Goal: Task Accomplishment & Management: Use online tool/utility

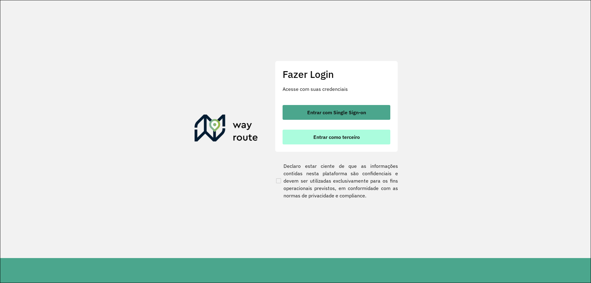
click at [324, 135] on span "Entrar como terceiro" at bounding box center [336, 137] width 46 height 5
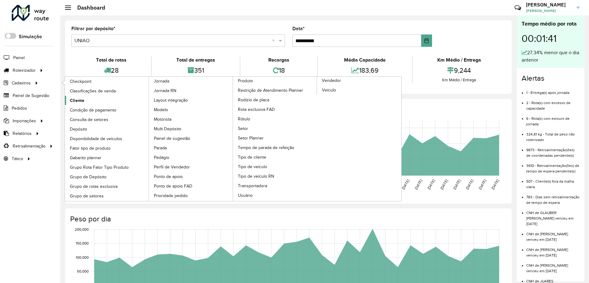
click at [79, 102] on span "Cliente" at bounding box center [77, 100] width 14 height 6
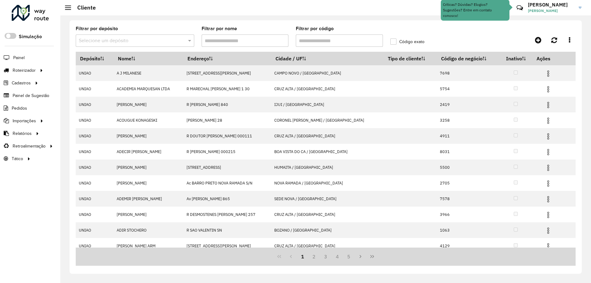
click at [358, 45] on input "Filtrar por código" at bounding box center [339, 40] width 87 height 12
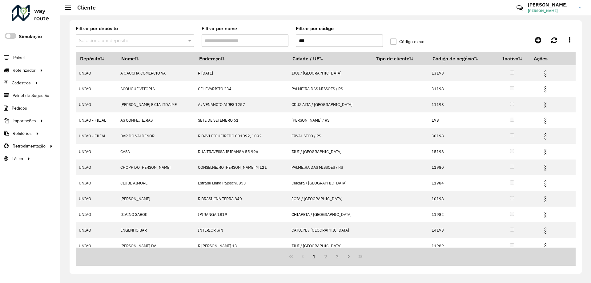
type input "***"
click at [396, 43] on label "Código exato" at bounding box center [407, 41] width 34 height 6
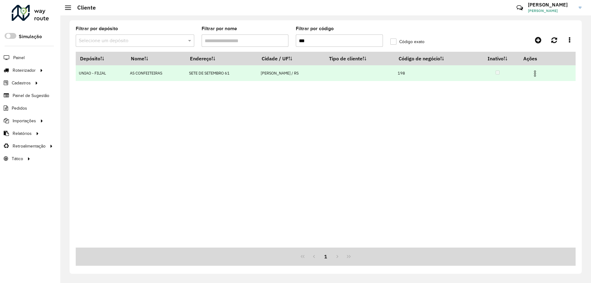
click at [538, 75] on img at bounding box center [534, 73] width 7 height 7
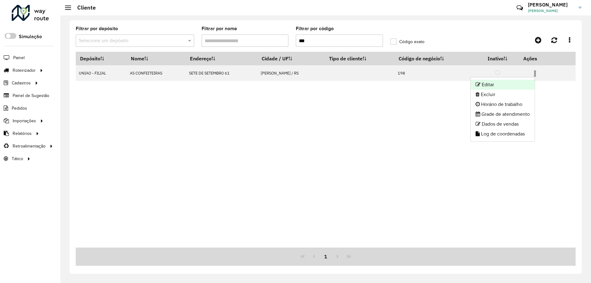
click at [523, 86] on li "Editar" at bounding box center [503, 85] width 64 height 10
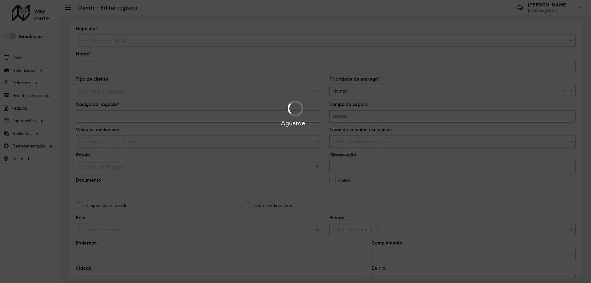
type input "**********"
type input "***"
type input "********"
type input "**********"
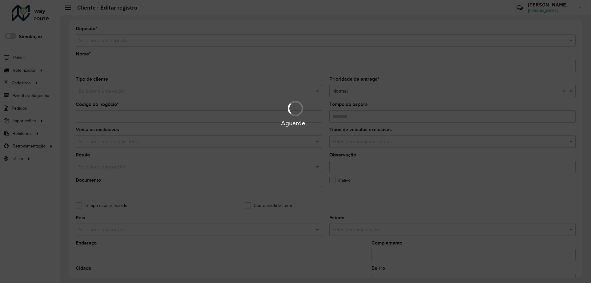
type input "******"
type input "**********"
type input "*********"
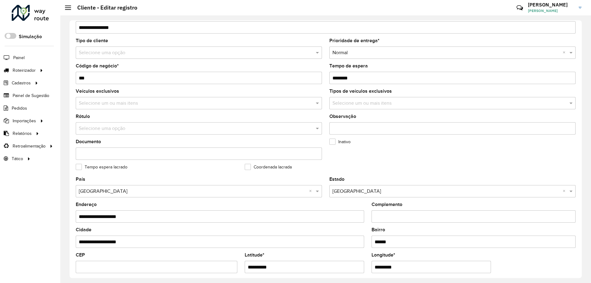
scroll to position [154, 0]
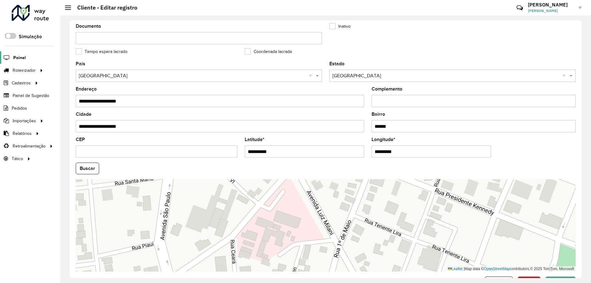
click at [21, 60] on span "Painel" at bounding box center [19, 58] width 13 height 6
click at [80, 72] on span "Entregas" at bounding box center [79, 70] width 18 height 6
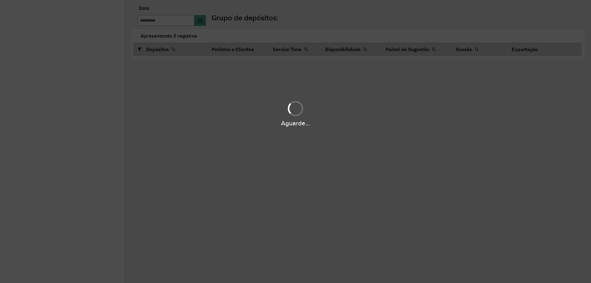
type input "**********"
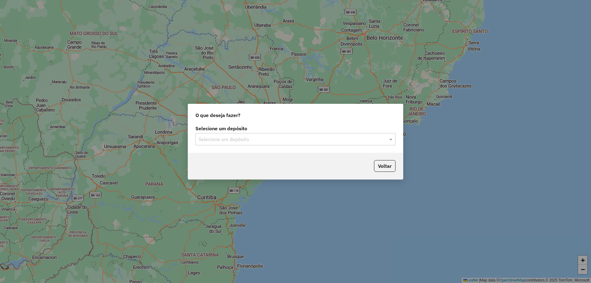
click at [293, 137] on input "text" at bounding box center [290, 139] width 182 height 7
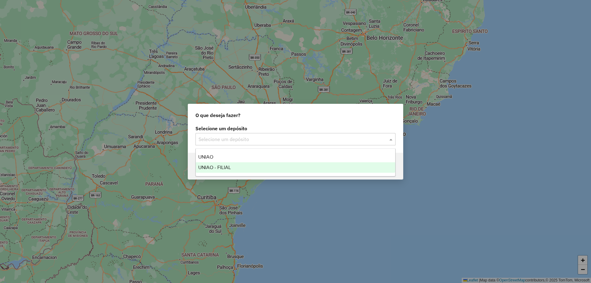
click at [300, 169] on div "UNIAO - FILIAL" at bounding box center [296, 167] width 200 height 10
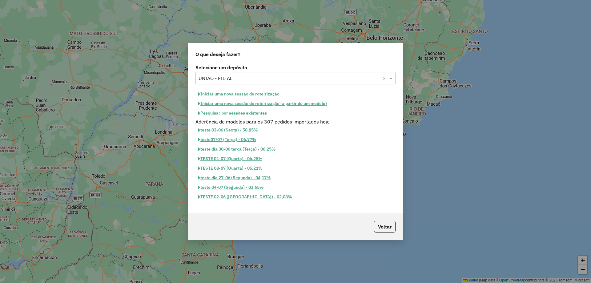
click at [247, 94] on button "Iniciar uma nova sessão de roteirização" at bounding box center [239, 94] width 87 height 10
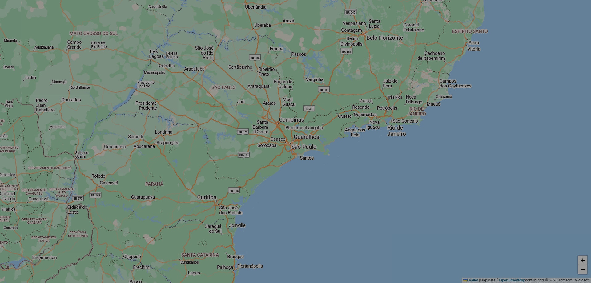
select select "*"
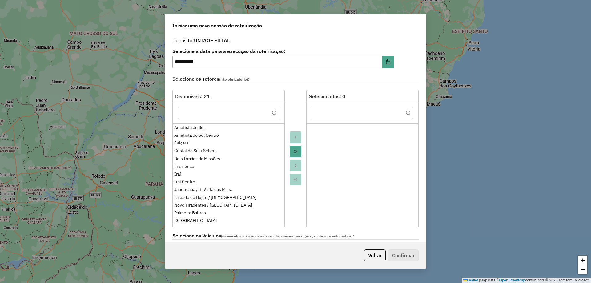
click at [291, 155] on button "Move All to Target" at bounding box center [296, 152] width 12 height 12
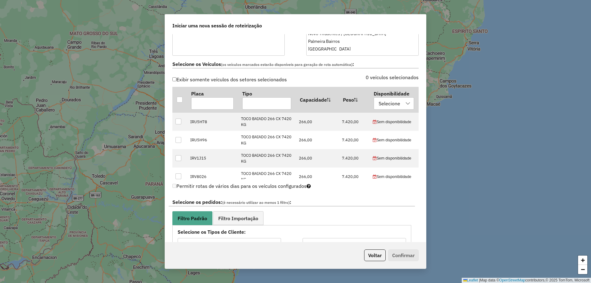
scroll to position [185, 0]
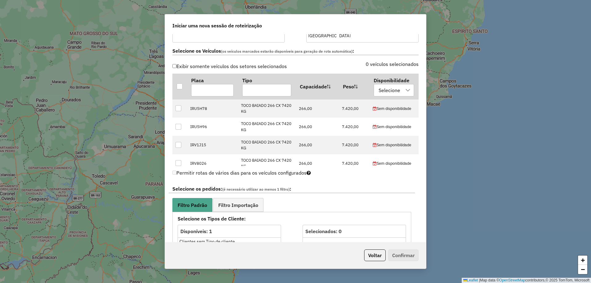
drag, startPoint x: 179, startPoint y: 84, endPoint x: 243, endPoint y: 72, distance: 65.9
click at [179, 84] on div at bounding box center [180, 86] width 6 height 6
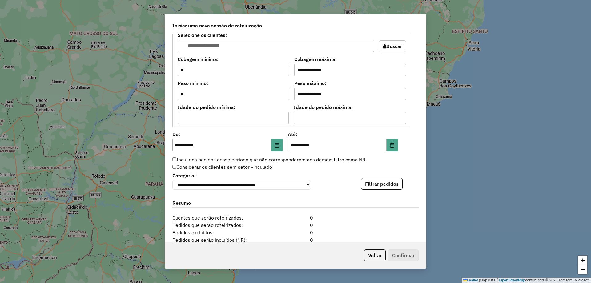
scroll to position [523, 0]
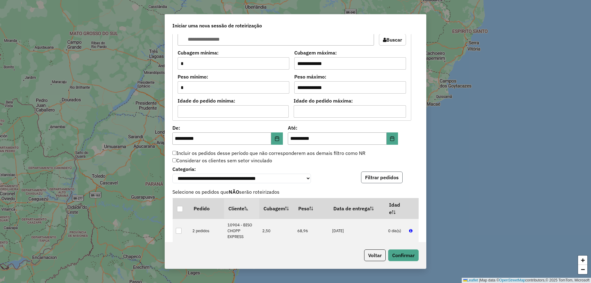
click at [394, 180] on button "Filtrar pedidos" at bounding box center [382, 178] width 42 height 12
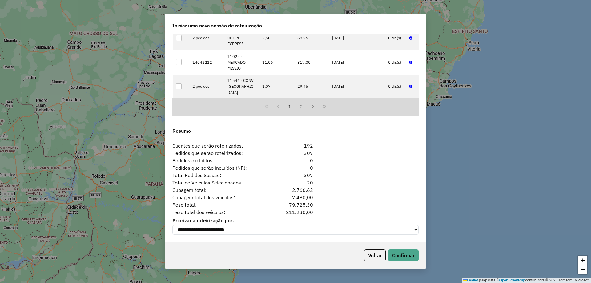
scroll to position [719, 0]
click at [402, 253] on button "Confirmar" at bounding box center [403, 255] width 30 height 12
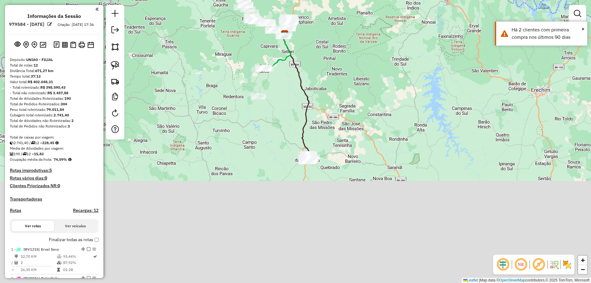
drag, startPoint x: 366, startPoint y: 226, endPoint x: 353, endPoint y: 71, distance: 155.5
click at [356, 65] on div "Janela de atendimento Grade de atendimento Capacidade Transportadoras Veículos …" at bounding box center [295, 141] width 591 height 283
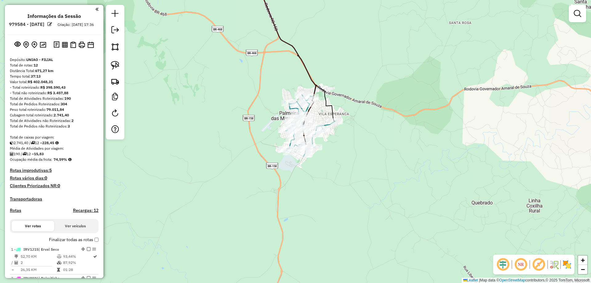
drag, startPoint x: 335, startPoint y: 151, endPoint x: 385, endPoint y: 111, distance: 64.0
click at [385, 111] on div "Janela de atendimento Grade de atendimento Capacidade Transportadoras Veículos …" at bounding box center [295, 141] width 591 height 283
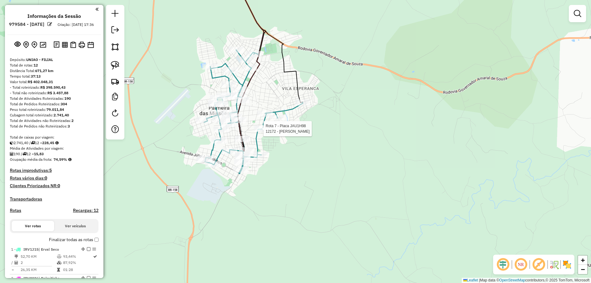
select select "**********"
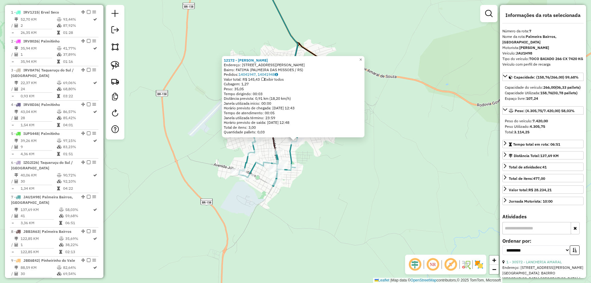
scroll to position [431, 0]
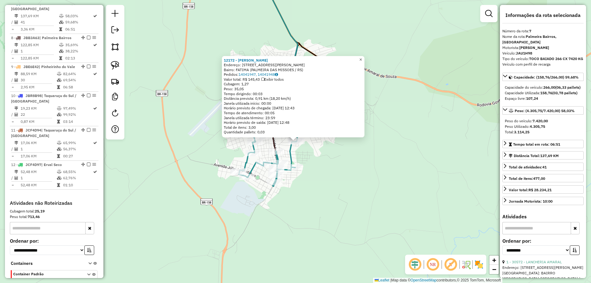
click at [362, 57] on span "×" at bounding box center [360, 59] width 3 height 5
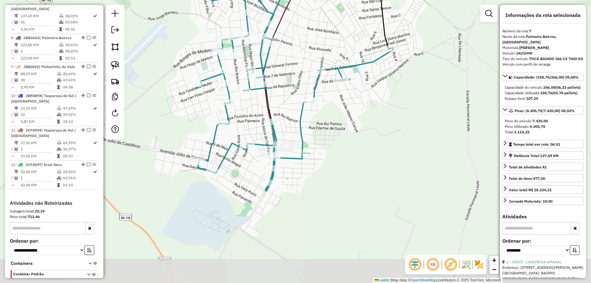
drag, startPoint x: 285, startPoint y: 158, endPoint x: 316, endPoint y: 129, distance: 41.8
click at [316, 129] on div "Janela de atendimento Grade de atendimento Capacidade Transportadoras Veículos …" at bounding box center [295, 141] width 591 height 283
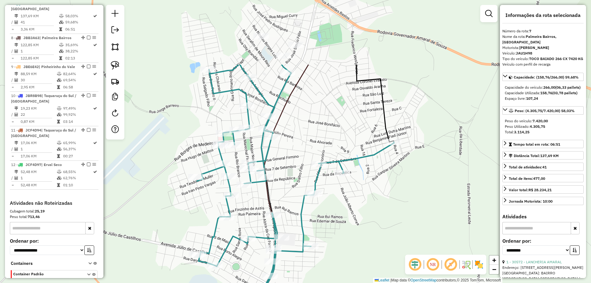
drag, startPoint x: 182, startPoint y: 93, endPoint x: 192, endPoint y: 167, distance: 75.2
click at [192, 167] on div "Janela de atendimento Grade de atendimento Capacidade Transportadoras Veículos …" at bounding box center [295, 141] width 591 height 283
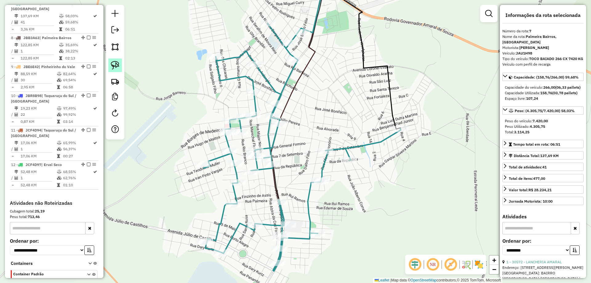
click at [112, 68] on img at bounding box center [115, 65] width 9 height 9
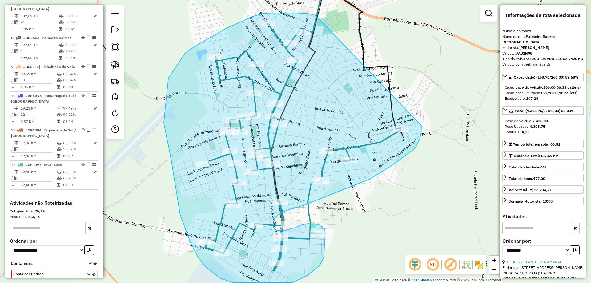
drag, startPoint x: 317, startPoint y: 17, endPoint x: 422, endPoint y: 126, distance: 150.7
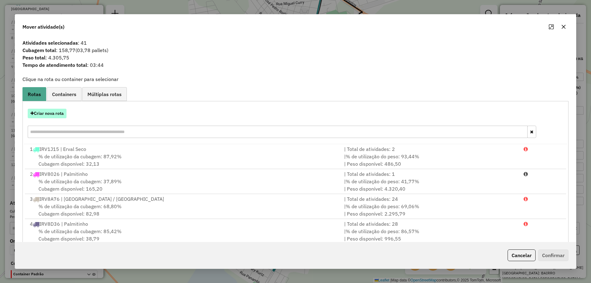
click at [39, 113] on button "Criar nova rota" at bounding box center [47, 114] width 39 height 10
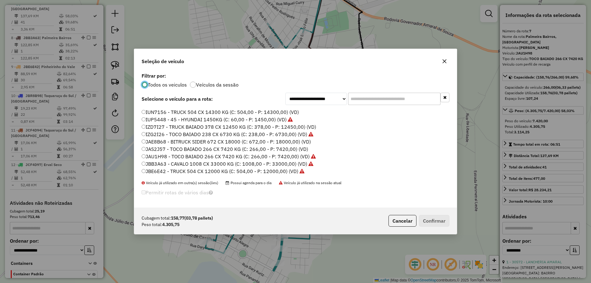
scroll to position [62, 0]
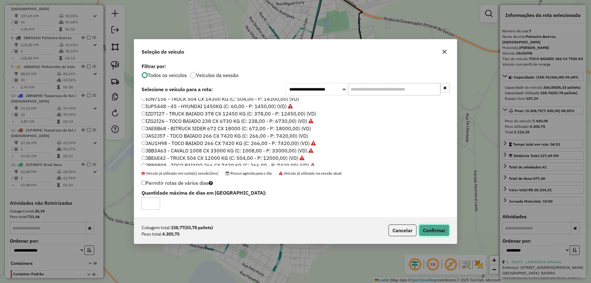
click at [437, 232] on button "Confirmar" at bounding box center [434, 230] width 30 height 12
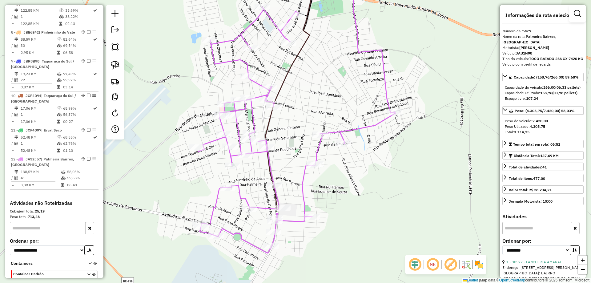
drag, startPoint x: 318, startPoint y: 206, endPoint x: 256, endPoint y: 176, distance: 69.4
click at [310, 183] on div "Janela de atendimento Grade de atendimento Capacidade Transportadoras Veículos …" at bounding box center [295, 141] width 591 height 283
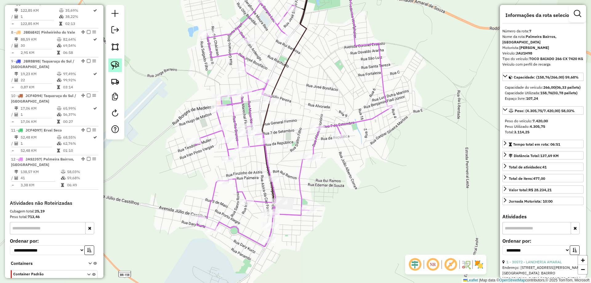
click at [118, 65] on img at bounding box center [115, 65] width 9 height 9
drag, startPoint x: 280, startPoint y: 197, endPoint x: 295, endPoint y: 199, distance: 15.0
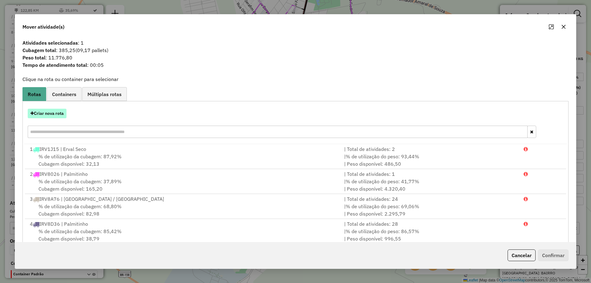
click at [59, 112] on button "Criar nova rota" at bounding box center [47, 114] width 39 height 10
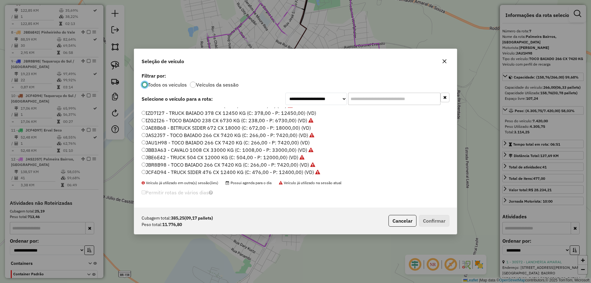
scroll to position [80, 0]
click at [152, 166] on label "JCF4D94 - TRUCK SIDER 476 CX 12400 KG (C: 476,00 - P: 12400,00) (VD)" at bounding box center [231, 163] width 179 height 7
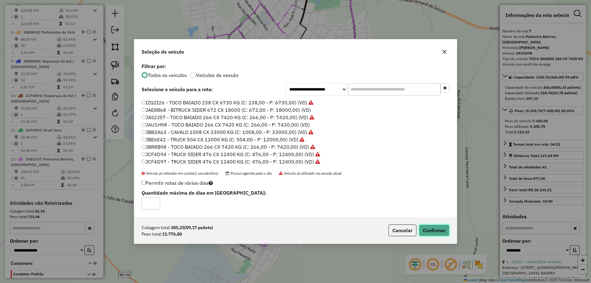
click at [437, 232] on button "Confirmar" at bounding box center [434, 230] width 30 height 12
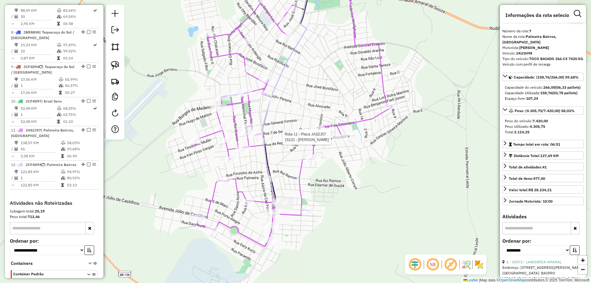
click at [344, 140] on div at bounding box center [340, 137] width 15 height 6
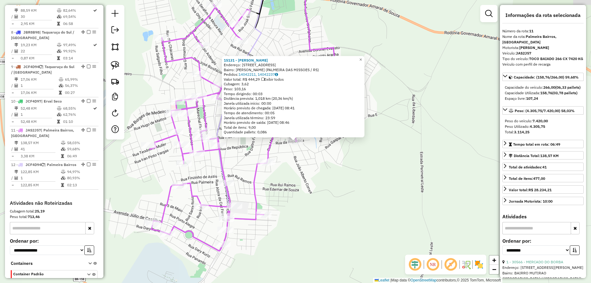
scroll to position [480, 0]
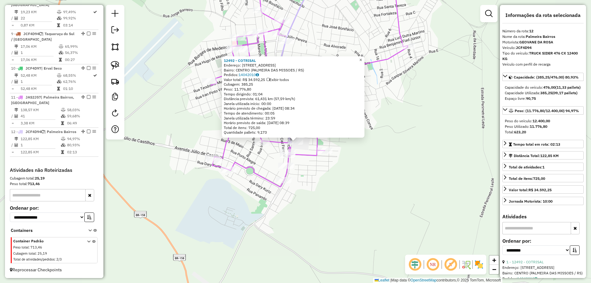
drag, startPoint x: 361, startPoint y: 57, endPoint x: 366, endPoint y: 56, distance: 5.9
click at [362, 57] on div "12492 - COTRISAL Endereço: Av INDEPENDENCIA, 2488 Bairro: CENTRO (PALMEIRA DAS …" at bounding box center [293, 97] width 143 height 82
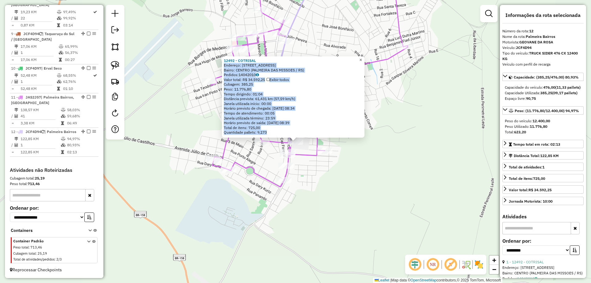
click at [365, 56] on link "×" at bounding box center [360, 59] width 7 height 7
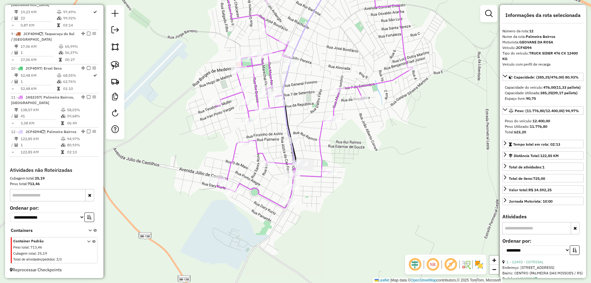
drag, startPoint x: 348, startPoint y: 51, endPoint x: 330, endPoint y: 138, distance: 89.0
click at [344, 146] on div "Janela de atendimento Grade de atendimento Capacidade Transportadoras Veículos …" at bounding box center [295, 141] width 591 height 283
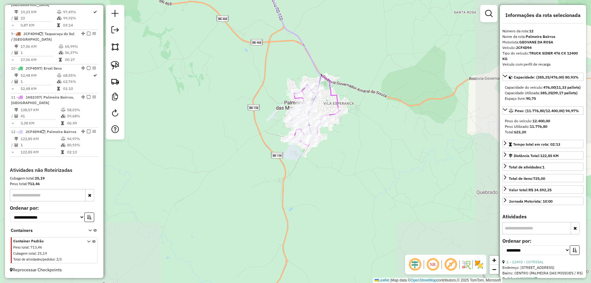
drag, startPoint x: 376, startPoint y: 51, endPoint x: 353, endPoint y: 237, distance: 187.8
click at [364, 246] on div "Janela de atendimento Grade de atendimento Capacidade Transportadoras Veículos …" at bounding box center [295, 141] width 591 height 283
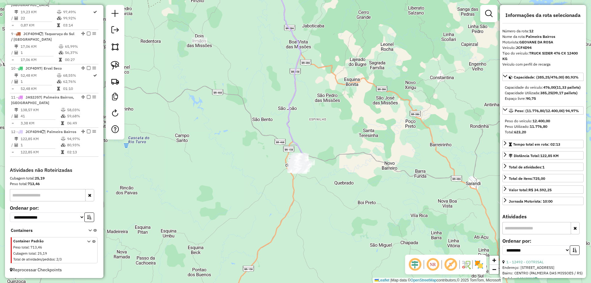
drag, startPoint x: 304, startPoint y: 83, endPoint x: 307, endPoint y: 185, distance: 101.6
click at [310, 188] on div "Janela de atendimento Grade de atendimento Capacidade Transportadoras Veículos …" at bounding box center [295, 141] width 591 height 283
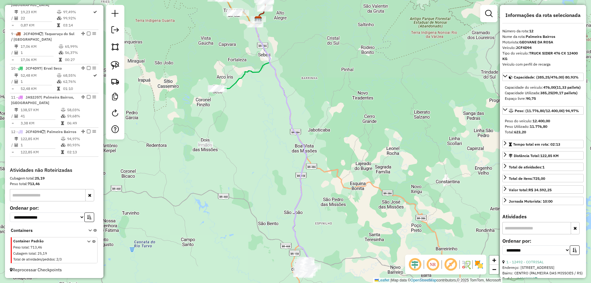
drag, startPoint x: 283, startPoint y: 88, endPoint x: 300, endPoint y: 169, distance: 82.3
click at [300, 169] on icon at bounding box center [282, 146] width 53 height 253
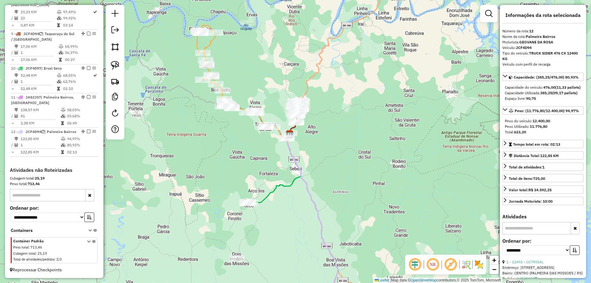
drag, startPoint x: 298, startPoint y: 50, endPoint x: 312, endPoint y: 79, distance: 32.1
click at [312, 79] on div "Janela de atendimento Grade de atendimento Capacidade Transportadoras Veículos …" at bounding box center [295, 141] width 591 height 283
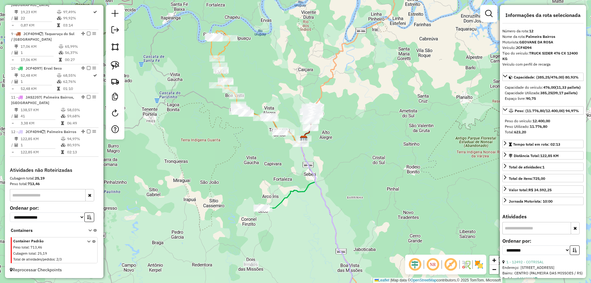
drag, startPoint x: 239, startPoint y: 60, endPoint x: 256, endPoint y: 65, distance: 17.0
click at [256, 65] on div "Janela de atendimento Grade de atendimento Capacidade Transportadoras Veículos …" at bounding box center [295, 141] width 591 height 283
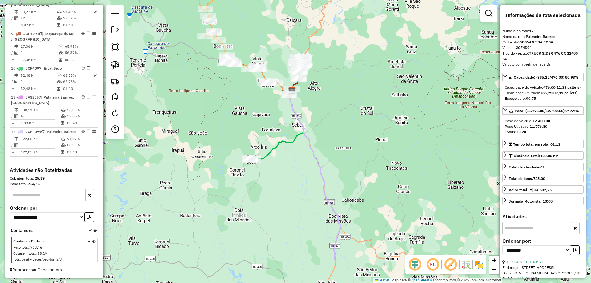
drag, startPoint x: 276, startPoint y: 163, endPoint x: 262, endPoint y: 118, distance: 47.6
click at [262, 118] on div "Janela de atendimento Grade de atendimento Capacidade Transportadoras Veículos …" at bounding box center [295, 141] width 591 height 283
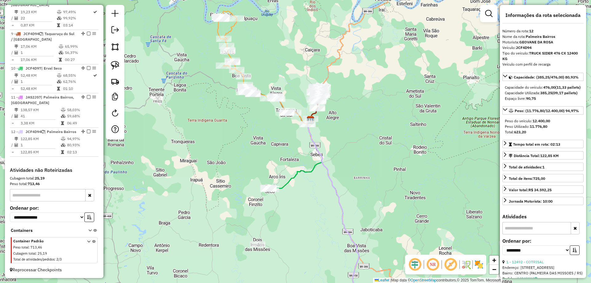
drag, startPoint x: 230, startPoint y: 90, endPoint x: 253, endPoint y: 141, distance: 56.4
click at [253, 141] on div "Janela de atendimento Grade de atendimento Capacidade Transportadoras Veículos …" at bounding box center [295, 141] width 591 height 283
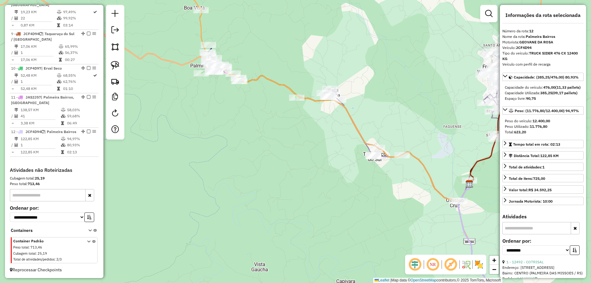
drag, startPoint x: 265, startPoint y: 67, endPoint x: 262, endPoint y: 56, distance: 11.4
click at [263, 57] on div "Janela de atendimento Grade de atendimento Capacidade Transportadoras Veículos …" at bounding box center [295, 141] width 591 height 283
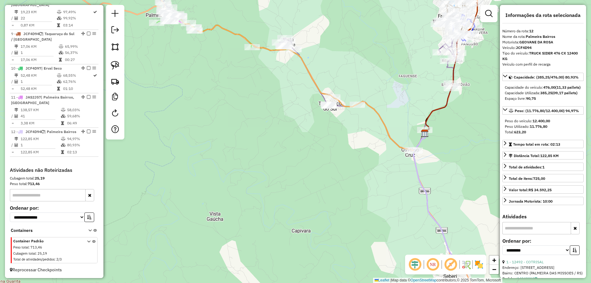
drag, startPoint x: 293, startPoint y: 163, endPoint x: 250, endPoint y: 111, distance: 67.8
click at [244, 109] on div "Janela de atendimento Grade de atendimento Capacidade Transportadoras Veículos …" at bounding box center [295, 141] width 591 height 283
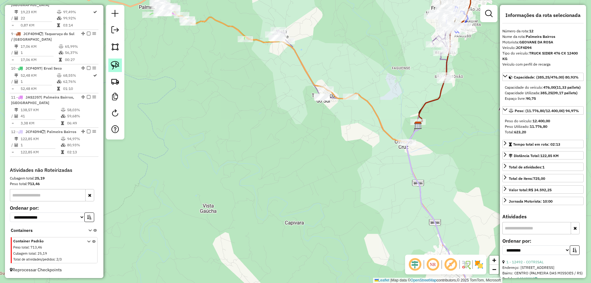
click at [114, 67] on img at bounding box center [115, 65] width 9 height 9
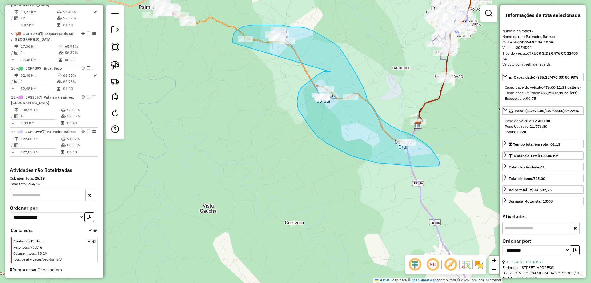
drag, startPoint x: 327, startPoint y: 72, endPoint x: 233, endPoint y: 43, distance: 98.9
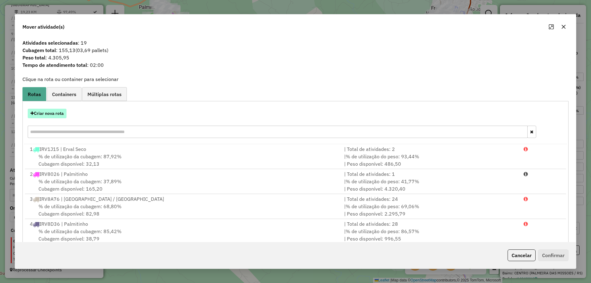
click at [49, 113] on button "Criar nova rota" at bounding box center [47, 114] width 39 height 10
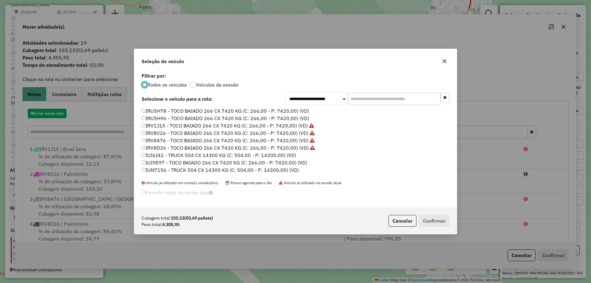
scroll to position [3, 2]
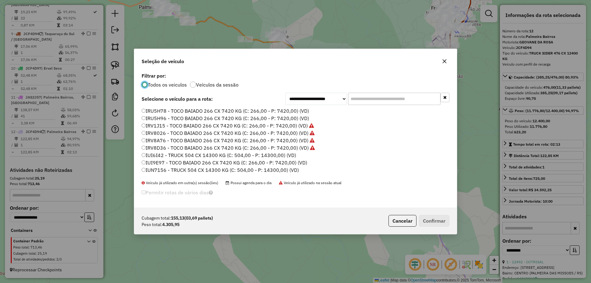
click at [160, 118] on label "IRU5H96 - TOCO BAIADO 266 CX 7420 KG (C: 266,00 - P: 7420,00) (VD)" at bounding box center [226, 118] width 168 height 7
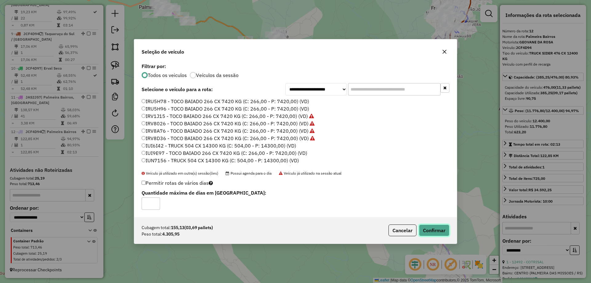
click at [440, 234] on button "Confirmar" at bounding box center [434, 230] width 30 height 12
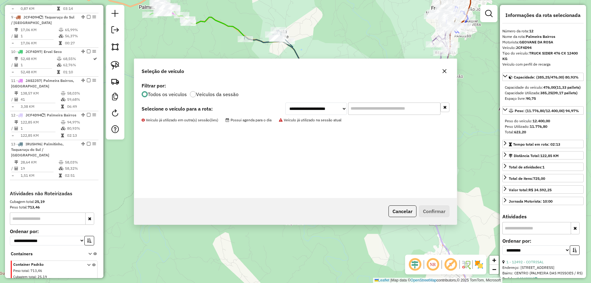
scroll to position [515, 0]
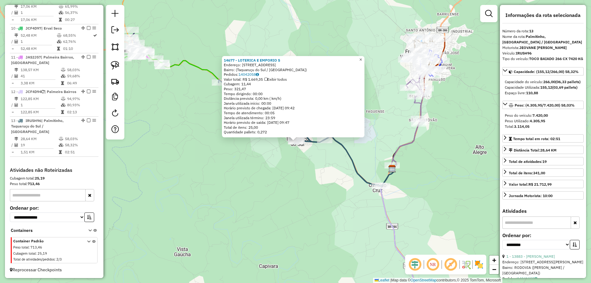
click at [362, 59] on span "×" at bounding box center [360, 59] width 3 height 5
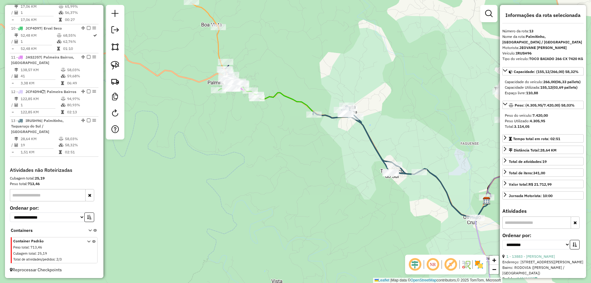
drag, startPoint x: 170, startPoint y: 156, endPoint x: 242, endPoint y: 180, distance: 75.8
click at [242, 180] on div "Janela de atendimento Grade de atendimento Capacidade Transportadoras Veículos …" at bounding box center [295, 141] width 591 height 283
click at [242, 91] on div at bounding box center [240, 88] width 15 height 6
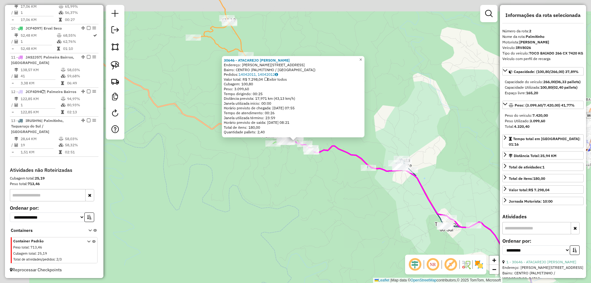
scroll to position [275, 0]
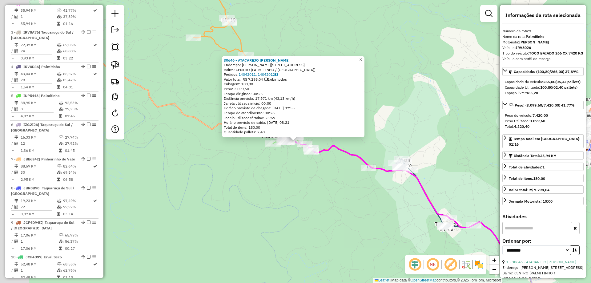
click at [362, 57] on span "×" at bounding box center [360, 59] width 3 height 5
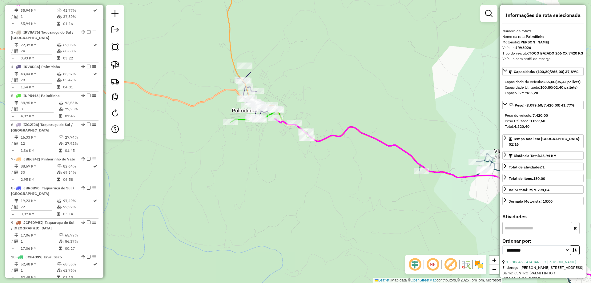
drag, startPoint x: 265, startPoint y: 148, endPoint x: 259, endPoint y: 154, distance: 8.8
click at [269, 160] on div "Janela de atendimento Grade de atendimento Capacidade Transportadoras Veículos …" at bounding box center [295, 141] width 591 height 283
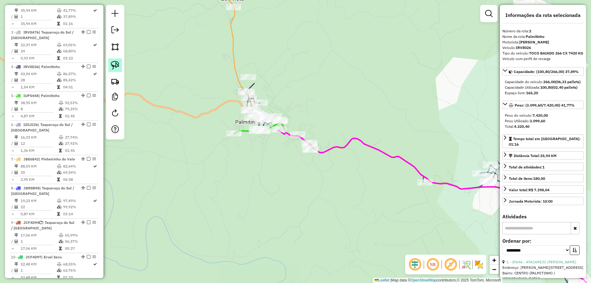
click at [112, 68] on img at bounding box center [115, 65] width 9 height 9
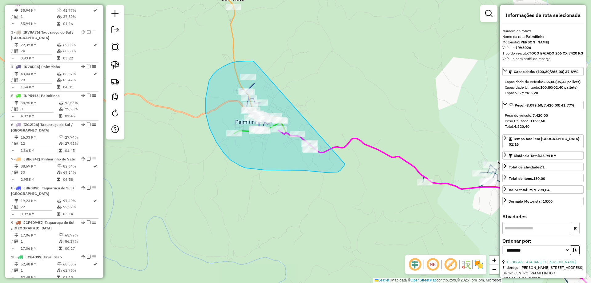
drag, startPoint x: 254, startPoint y: 62, endPoint x: 346, endPoint y: 147, distance: 125.3
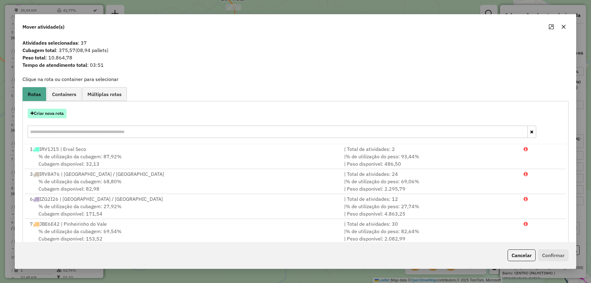
click at [55, 110] on button "Criar nova rota" at bounding box center [47, 114] width 39 height 10
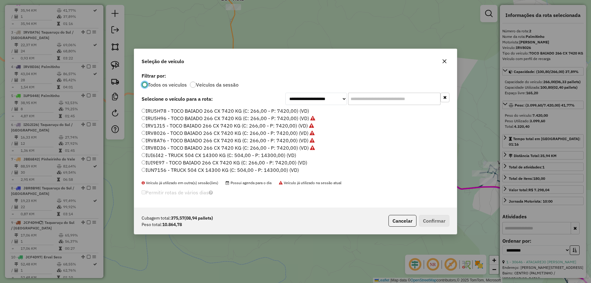
scroll to position [3, 2]
click at [164, 148] on label "IRV8D36 - TOCO BAIADO 266 CX 7420 KG (C: 266,00 - P: 7420,00) (VD)" at bounding box center [228, 147] width 173 height 7
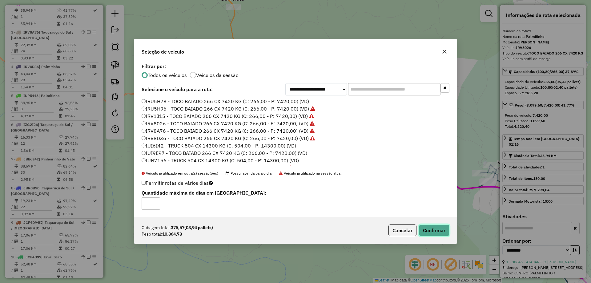
click at [435, 233] on button "Confirmar" at bounding box center [434, 230] width 30 height 12
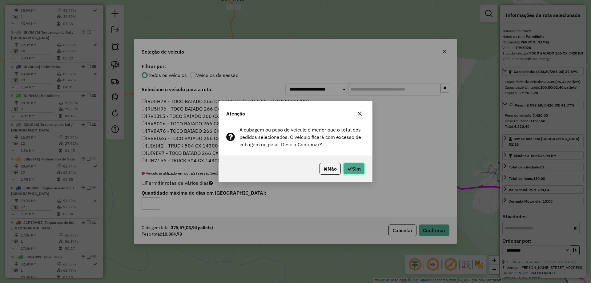
click at [360, 170] on button "Sim" at bounding box center [354, 169] width 22 height 12
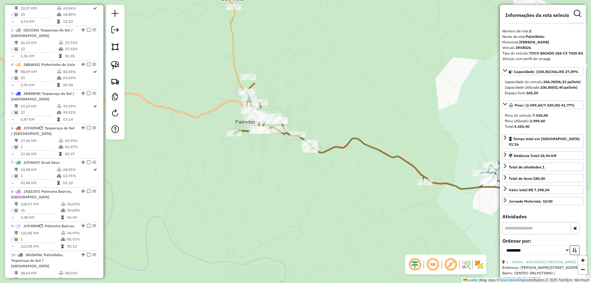
scroll to position [267, 0]
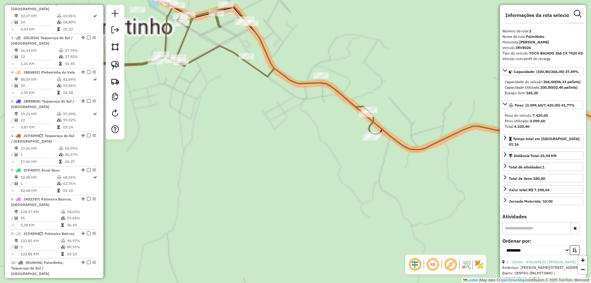
drag, startPoint x: 258, startPoint y: 123, endPoint x: 298, endPoint y: 139, distance: 42.3
click at [296, 139] on div "Janela de atendimento Grade de atendimento Capacidade Transportadoras Veículos …" at bounding box center [295, 141] width 591 height 283
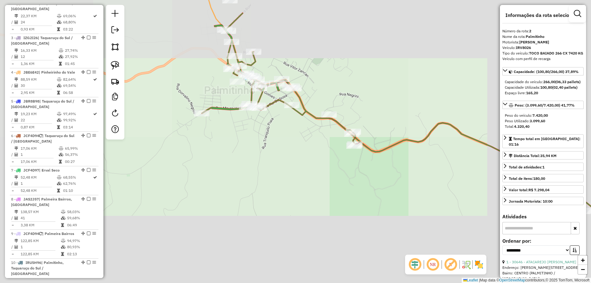
drag, startPoint x: 299, startPoint y: 130, endPoint x: 303, endPoint y: 178, distance: 48.2
click at [307, 179] on div "Janela de atendimento Grade de atendimento Capacidade Transportadoras Veículos …" at bounding box center [295, 141] width 591 height 283
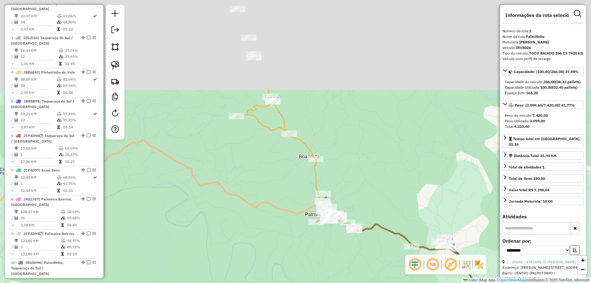
drag, startPoint x: 333, startPoint y: 43, endPoint x: 351, endPoint y: 176, distance: 133.9
click at [351, 176] on div "Janela de atendimento Grade de atendimento Capacidade Transportadoras Veículos …" at bounding box center [295, 141] width 591 height 283
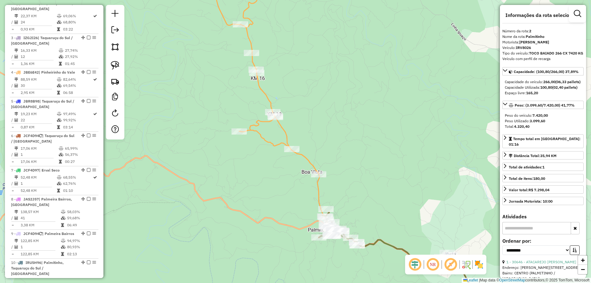
drag, startPoint x: 313, startPoint y: 66, endPoint x: 318, endPoint y: 105, distance: 39.1
click at [318, 105] on div "Rota 4 - Placa JBE6E42 17672 - MERCADO SAO VICENTE Rota 4 - Placa JBE6E42 15345…" at bounding box center [295, 141] width 591 height 283
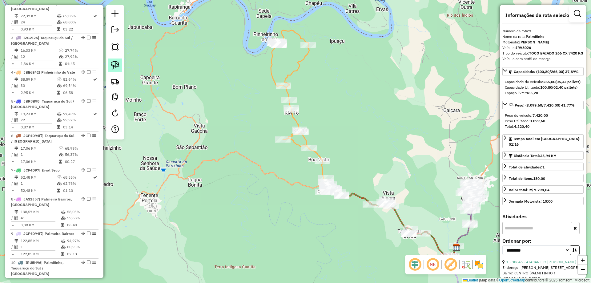
click at [117, 68] on img at bounding box center [115, 65] width 9 height 9
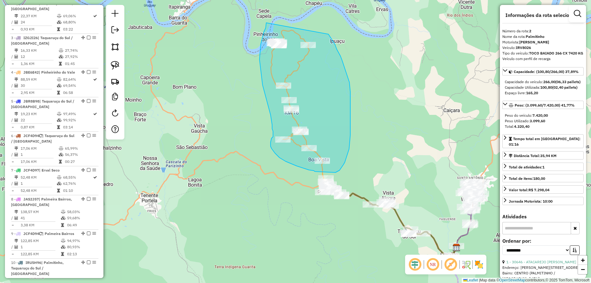
drag, startPoint x: 266, startPoint y: 23, endPoint x: 329, endPoint y: 34, distance: 63.2
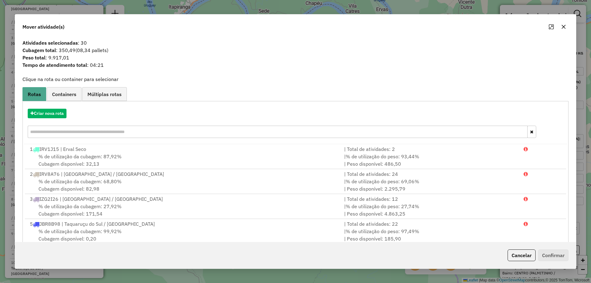
click at [47, 119] on div "Criar nova rota" at bounding box center [295, 124] width 543 height 40
click at [49, 112] on button "Criar nova rota" at bounding box center [47, 114] width 39 height 10
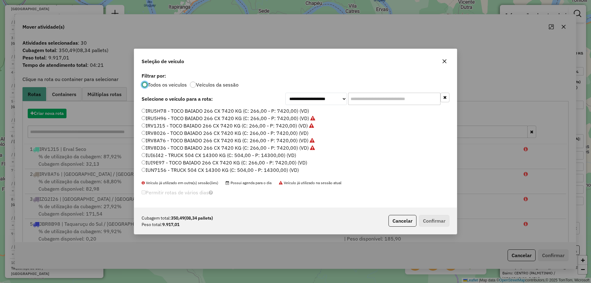
scroll to position [3, 2]
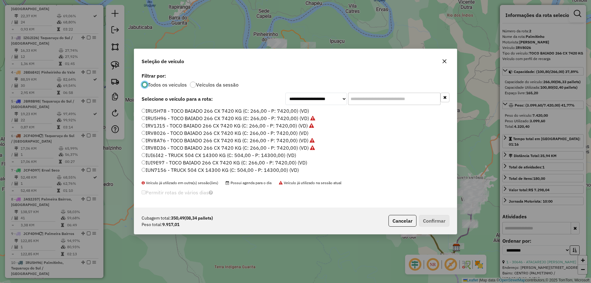
click at [143, 142] on label "IRV8A76 - TOCO BAIADO 266 CX 7420 KG (C: 266,00 - P: 7420,00) (VD)" at bounding box center [228, 140] width 173 height 7
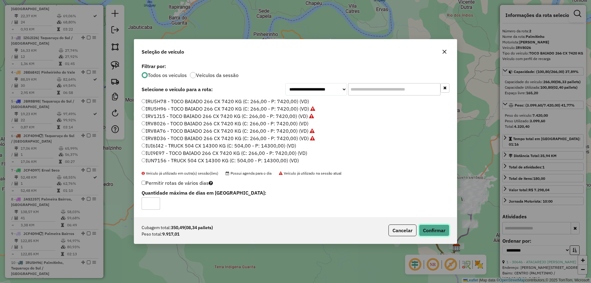
click at [440, 232] on button "Confirmar" at bounding box center [434, 230] width 30 height 12
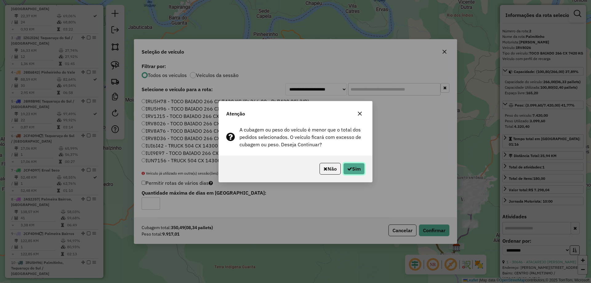
click at [357, 171] on button "Sim" at bounding box center [354, 169] width 22 height 12
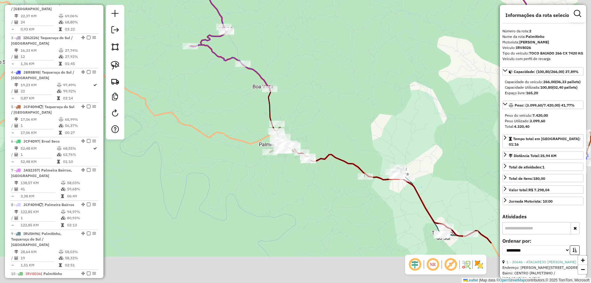
drag, startPoint x: 339, startPoint y: 180, endPoint x: 314, endPoint y: 75, distance: 107.9
click at [314, 75] on div "Janela de atendimento Grade de atendimento Capacidade Transportadoras Veículos …" at bounding box center [295, 141] width 591 height 283
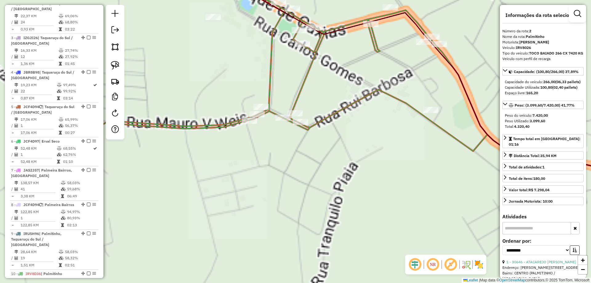
drag, startPoint x: 343, startPoint y: 124, endPoint x: 332, endPoint y: 121, distance: 11.5
click at [330, 122] on div "Janela de atendimento Grade de atendimento Capacidade Transportadoras Veículos …" at bounding box center [295, 141] width 591 height 283
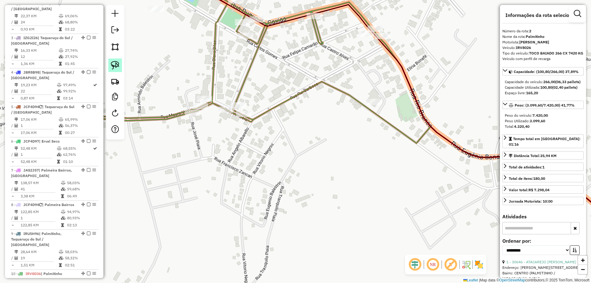
click at [115, 66] on img at bounding box center [115, 65] width 9 height 9
drag, startPoint x: 368, startPoint y: 92, endPoint x: 388, endPoint y: 101, distance: 21.4
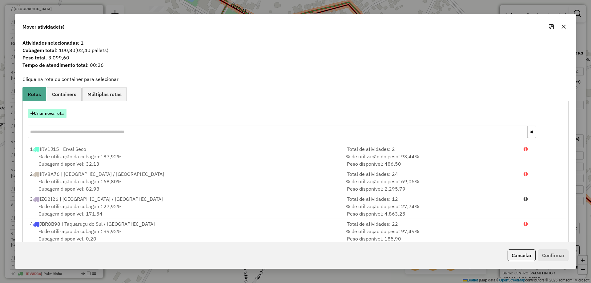
click at [61, 114] on button "Criar nova rota" at bounding box center [47, 114] width 39 height 10
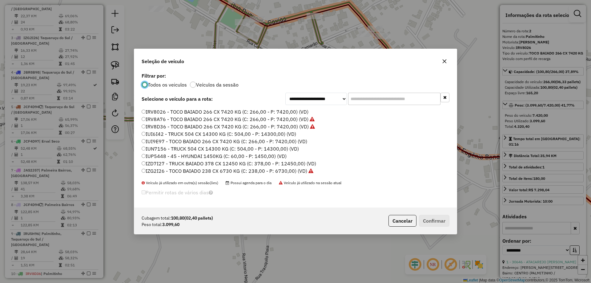
scroll to position [31, 0]
click at [151, 155] on label "IZD7I27 - TRUCK BAIADO 378 CX 12450 KG (C: 378,00 - P: 12450,00) (VD)" at bounding box center [229, 153] width 175 height 7
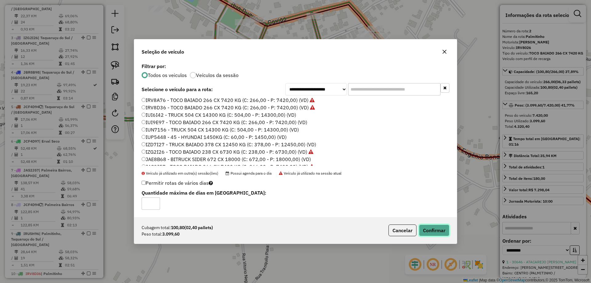
click at [445, 231] on button "Confirmar" at bounding box center [434, 230] width 30 height 12
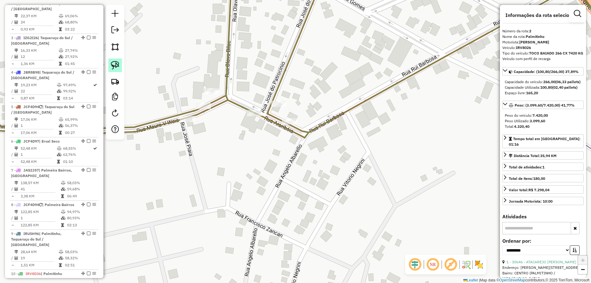
click at [117, 67] on img at bounding box center [115, 65] width 9 height 9
drag, startPoint x: 195, startPoint y: 112, endPoint x: 187, endPoint y: 99, distance: 14.6
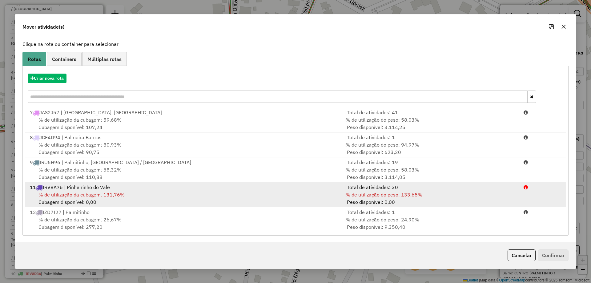
scroll to position [36, 0]
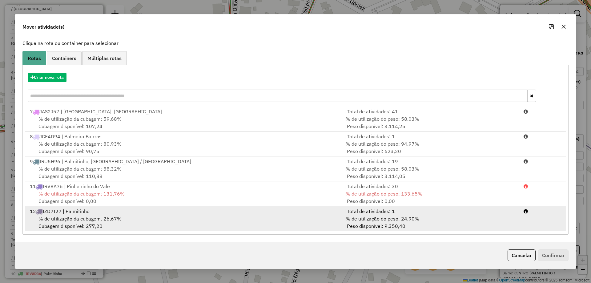
click at [123, 215] on div "12 IZD7I27 | Palmitinho" at bounding box center [183, 211] width 314 height 7
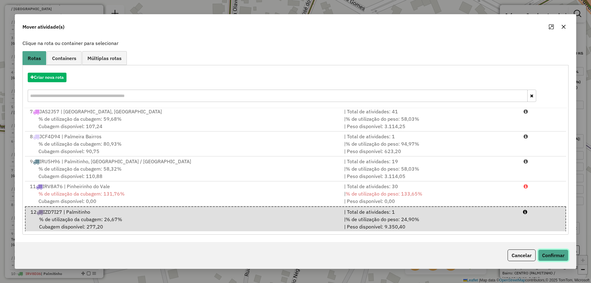
click at [561, 257] on button "Confirmar" at bounding box center [553, 255] width 30 height 12
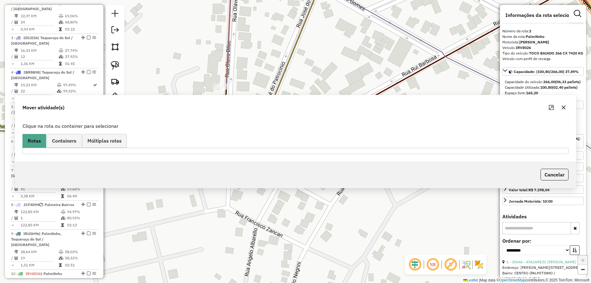
scroll to position [0, 0]
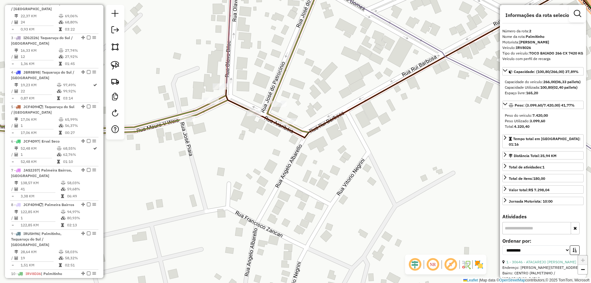
click at [185, 124] on div "Janela de atendimento Grade de atendimento Capacidade Transportadoras Veículos …" at bounding box center [295, 141] width 591 height 283
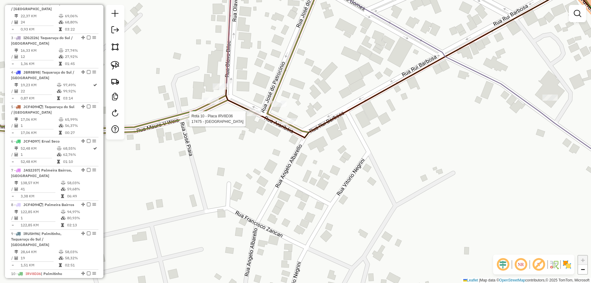
select select "**********"
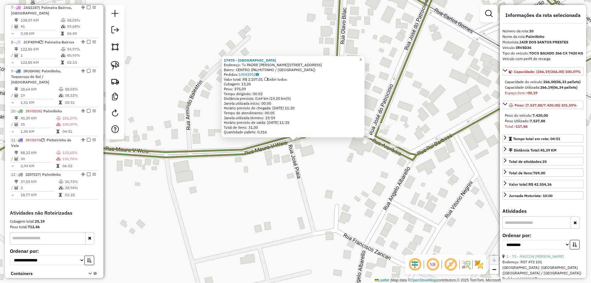
scroll to position [478, 0]
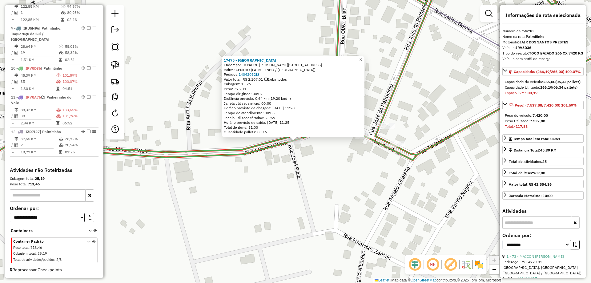
click at [362, 59] on span "×" at bounding box center [360, 59] width 3 height 5
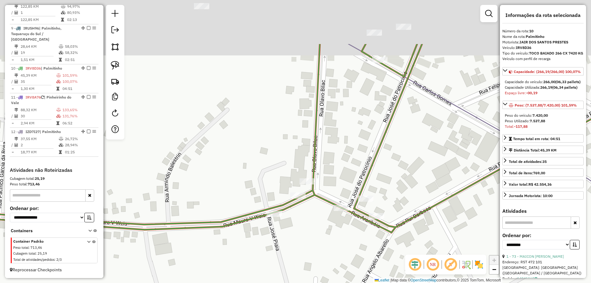
drag, startPoint x: 359, startPoint y: 51, endPoint x: 330, endPoint y: 206, distance: 158.1
click at [335, 149] on div "Janela de atendimento Grade de atendimento Capacidade Transportadoras Veículos …" at bounding box center [295, 141] width 591 height 283
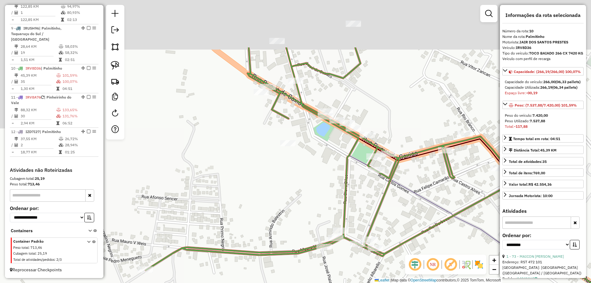
drag, startPoint x: 370, startPoint y: 113, endPoint x: 343, endPoint y: 168, distance: 62.0
click at [351, 167] on div "Janela de atendimento Grade de atendimento Capacidade Transportadoras Veículos …" at bounding box center [295, 141] width 591 height 283
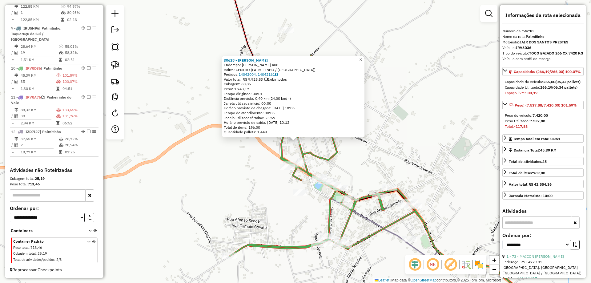
click at [362, 59] on span "×" at bounding box center [360, 59] width 3 height 5
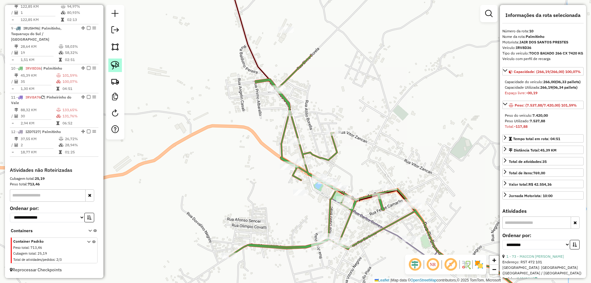
click at [117, 64] on img at bounding box center [115, 65] width 9 height 9
drag, startPoint x: 295, startPoint y: 134, endPoint x: 308, endPoint y: 139, distance: 13.4
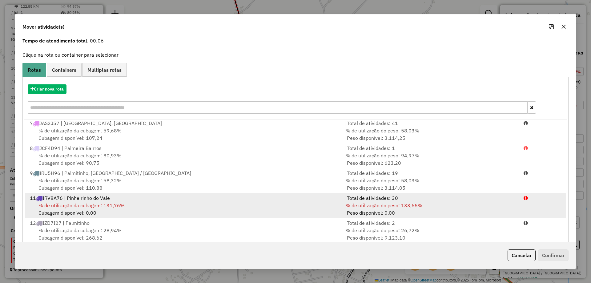
scroll to position [36, 0]
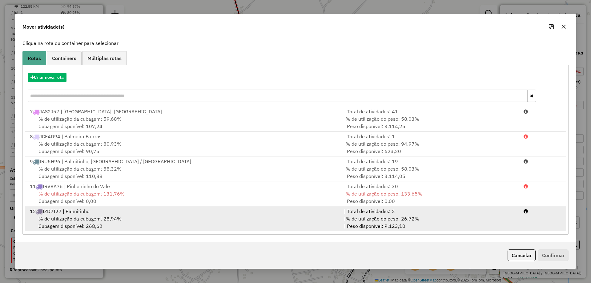
click at [92, 222] on div "% de utilização da cubagem: 28,94% Cubagem disponível: 268,62" at bounding box center [183, 222] width 314 height 15
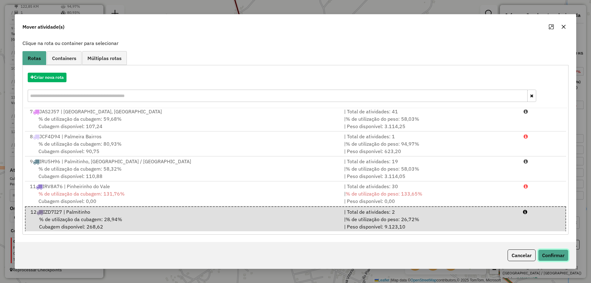
click at [554, 253] on button "Confirmar" at bounding box center [553, 255] width 30 height 12
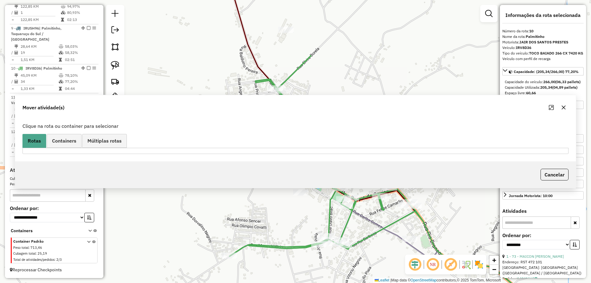
scroll to position [0, 0]
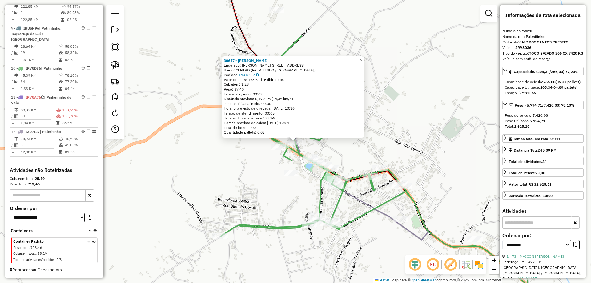
click at [362, 59] on span "×" at bounding box center [360, 59] width 3 height 5
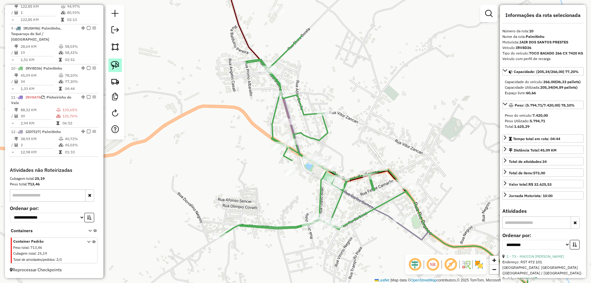
click at [113, 63] on img at bounding box center [115, 65] width 9 height 9
drag, startPoint x: 286, startPoint y: 114, endPoint x: 304, endPoint y: 123, distance: 19.7
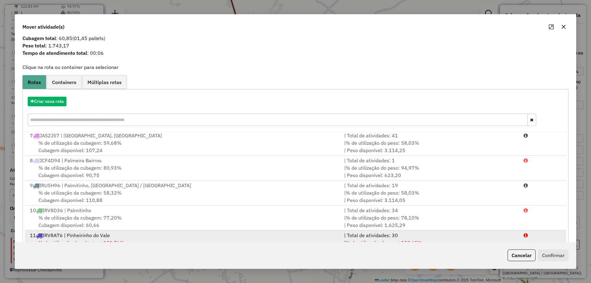
scroll to position [36, 0]
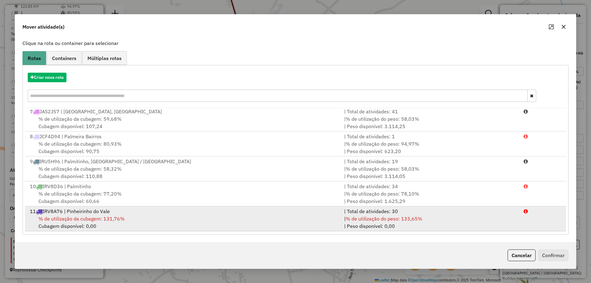
click at [107, 223] on div "% de utilização da cubagem: 131,76% Cubagem disponível: 0,00" at bounding box center [183, 222] width 314 height 15
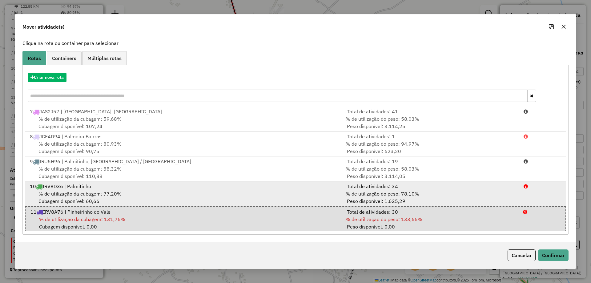
click at [138, 201] on div "% de utilização da cubagem: 77,20% Cubagem disponível: 60,66" at bounding box center [183, 197] width 314 height 15
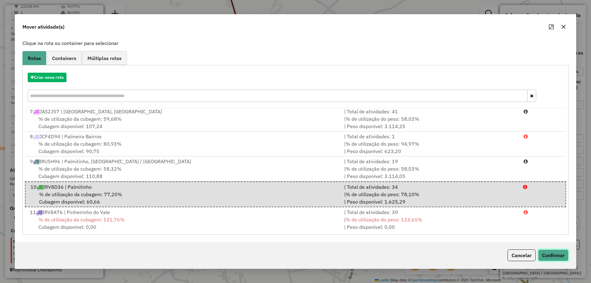
click at [551, 255] on button "Confirmar" at bounding box center [553, 255] width 30 height 12
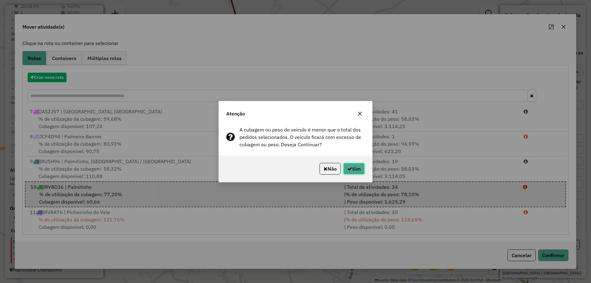
click at [358, 163] on button "Sim" at bounding box center [354, 169] width 22 height 12
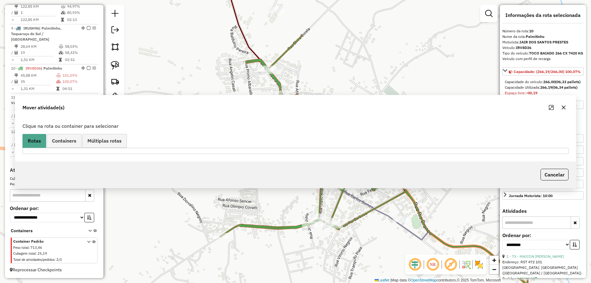
scroll to position [0, 0]
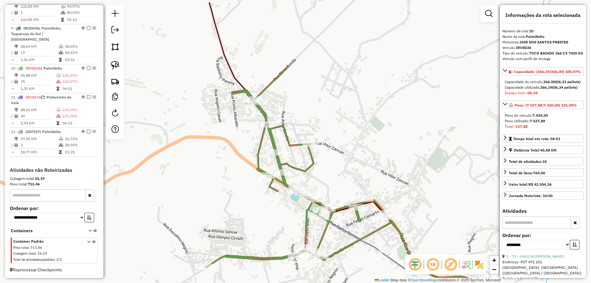
drag, startPoint x: 226, startPoint y: 93, endPoint x: 201, endPoint y: 148, distance: 59.8
click at [200, 150] on div "Janela de atendimento Grade de atendimento Capacidade Transportadoras Veículos …" at bounding box center [295, 141] width 591 height 283
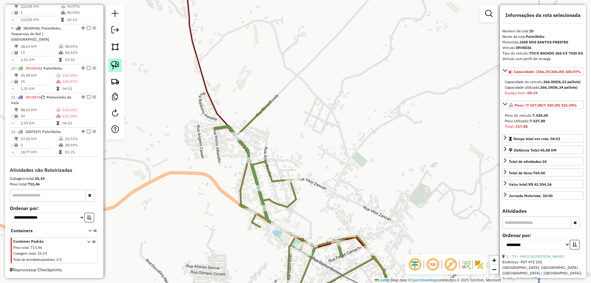
click at [120, 68] on link at bounding box center [115, 66] width 14 height 14
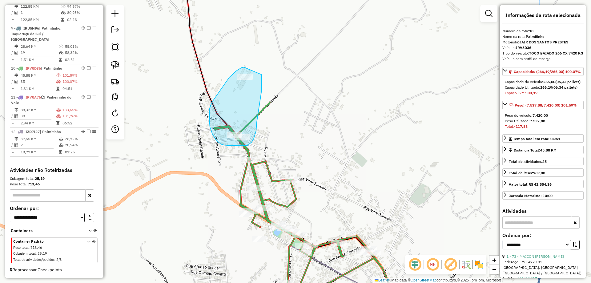
drag, startPoint x: 244, startPoint y: 67, endPoint x: 261, endPoint y: 75, distance: 19.0
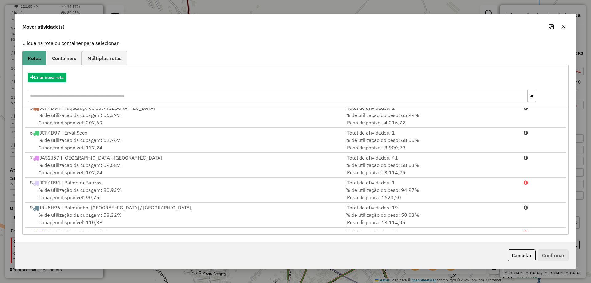
scroll to position [151, 0]
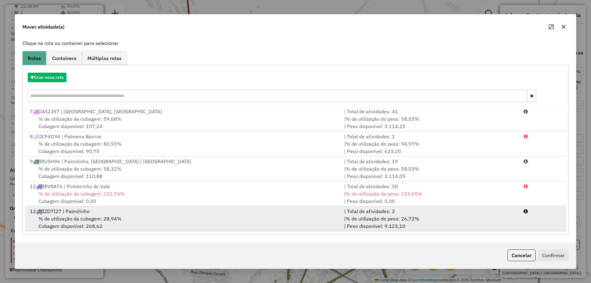
click at [132, 213] on div "12 IZD7I27 | Palmitinho" at bounding box center [183, 211] width 314 height 7
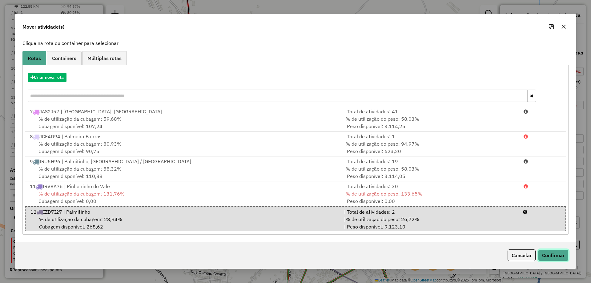
click at [557, 254] on button "Confirmar" at bounding box center [553, 255] width 30 height 12
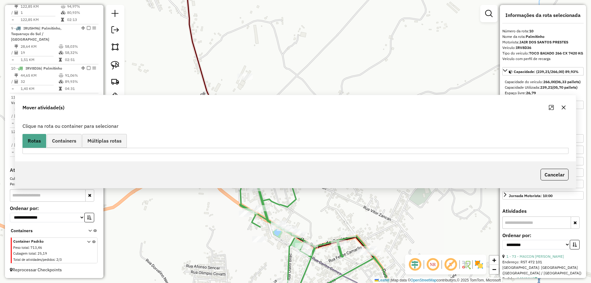
scroll to position [0, 0]
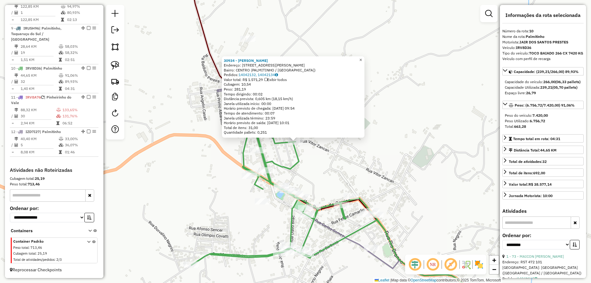
click at [362, 58] on span "×" at bounding box center [360, 59] width 3 height 5
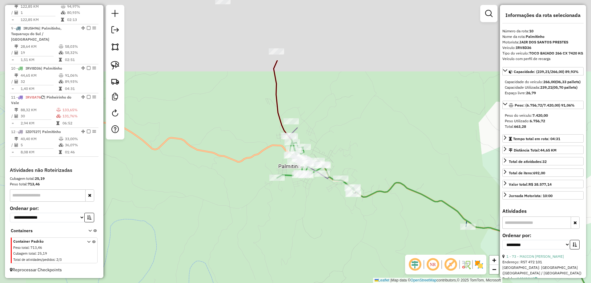
drag, startPoint x: 305, startPoint y: 30, endPoint x: 270, endPoint y: 177, distance: 151.6
click at [275, 180] on div "Janela de atendimento Grade de atendimento Capacidade Transportadoras Veículos …" at bounding box center [295, 141] width 591 height 283
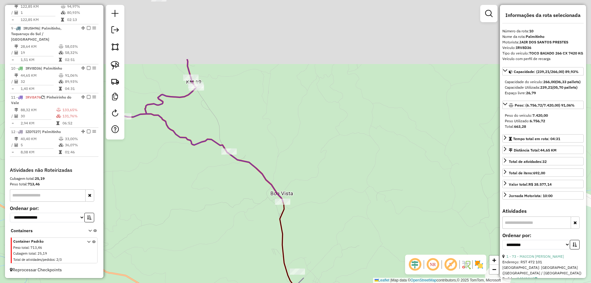
drag, startPoint x: 281, startPoint y: 54, endPoint x: 305, endPoint y: 154, distance: 102.2
click at [321, 162] on div "Rota 10 - Placa IRV8D36 30934 - MERCADO SOUZA Rota 10 - Placa IRV8D36 30628 - I…" at bounding box center [295, 141] width 591 height 283
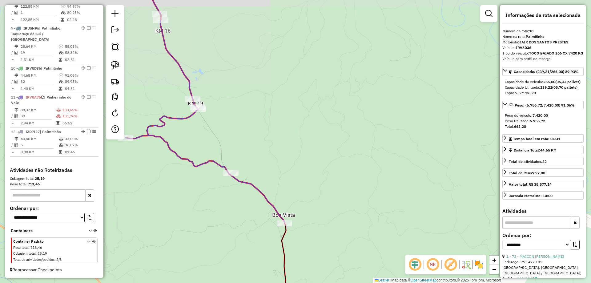
drag, startPoint x: 215, startPoint y: 78, endPoint x: 274, endPoint y: 153, distance: 96.5
click at [274, 153] on div "Rota 10 - Placa IRV8D36 30934 - MERCADO SOUZA Rota 10 - Placa IRV8D36 30628 - I…" at bounding box center [295, 141] width 591 height 283
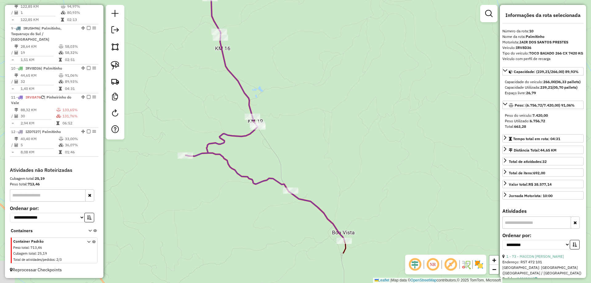
drag, startPoint x: 220, startPoint y: 189, endPoint x: 237, endPoint y: 102, distance: 89.5
click at [226, 83] on div "Rota 10 - Placa IRV8D36 30934 - MERCADO SOUZA Rota 10 - Placa IRV8D36 30628 - I…" at bounding box center [295, 141] width 591 height 283
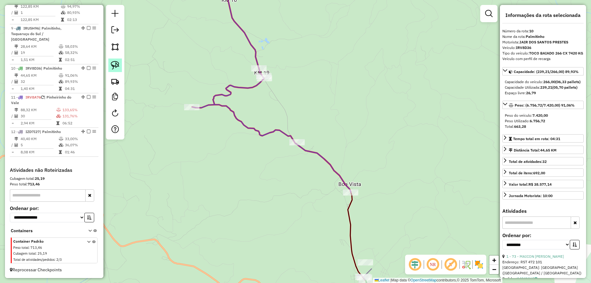
click at [113, 70] on link at bounding box center [115, 66] width 14 height 14
drag, startPoint x: 192, startPoint y: 97, endPoint x: 208, endPoint y: 111, distance: 21.1
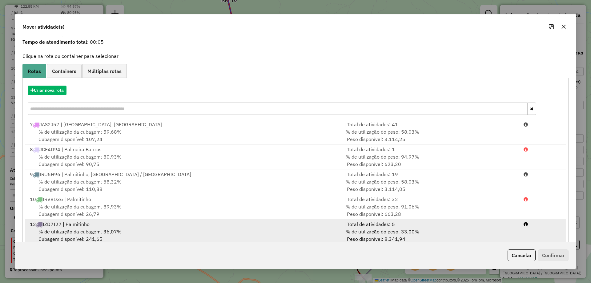
scroll to position [36, 0]
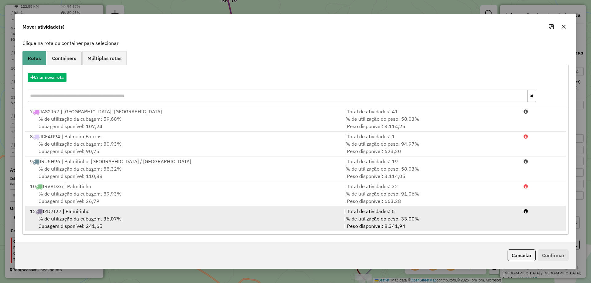
click at [172, 223] on div "% de utilização da cubagem: 36,07% Cubagem disponível: 241,65" at bounding box center [183, 222] width 314 height 15
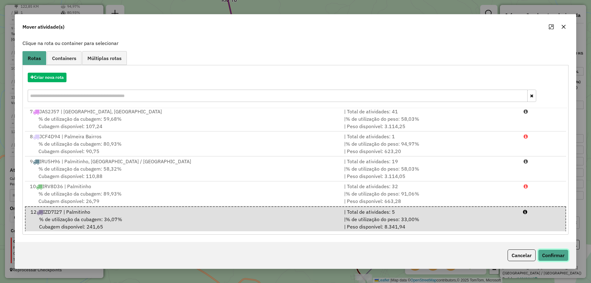
click at [550, 250] on button "Confirmar" at bounding box center [553, 255] width 30 height 12
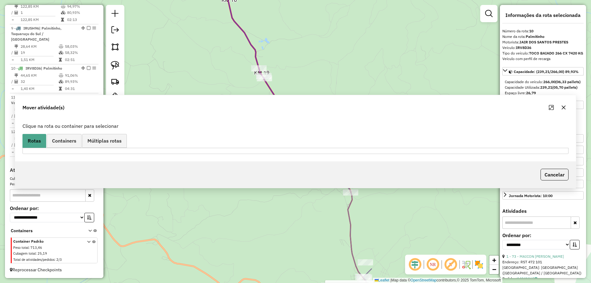
scroll to position [0, 0]
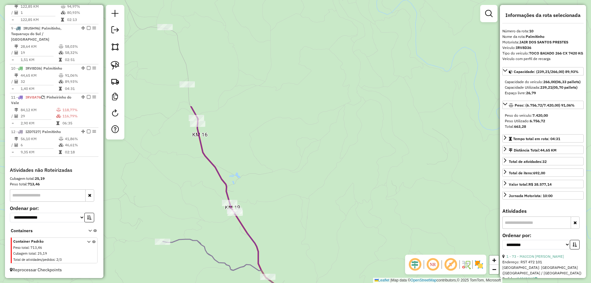
drag, startPoint x: 289, startPoint y: 59, endPoint x: 248, endPoint y: 155, distance: 103.8
click at [256, 194] on div "Rota 10 - Placa IRV8D36 30934 - MERCADO SOUZA Rota 10 - Placa IRV8D36 30628 - I…" at bounding box center [295, 141] width 591 height 283
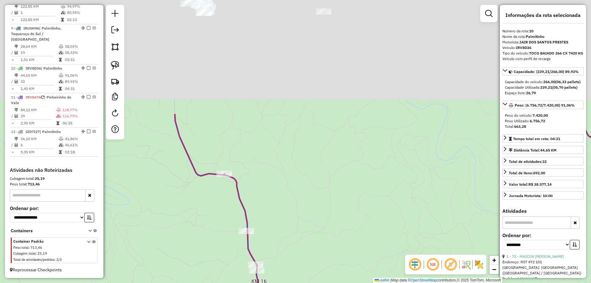
drag, startPoint x: 240, startPoint y: 59, endPoint x: 304, endPoint y: 232, distance: 184.4
click at [310, 242] on div "Rota 10 - Placa IRV8D36 30934 - MERCADO SOUZA Rota 10 - Placa IRV8D36 30628 - I…" at bounding box center [295, 141] width 591 height 283
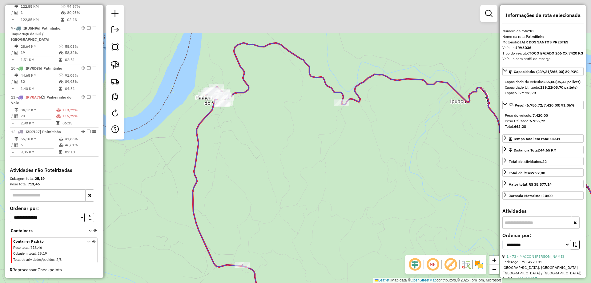
drag, startPoint x: 291, startPoint y: 123, endPoint x: 290, endPoint y: 110, distance: 12.4
click at [294, 139] on div "Rota 10 - Placa IRV8D36 30934 - MERCADO SOUZA Rota 10 - Placa IRV8D36 30628 - I…" at bounding box center [295, 141] width 591 height 283
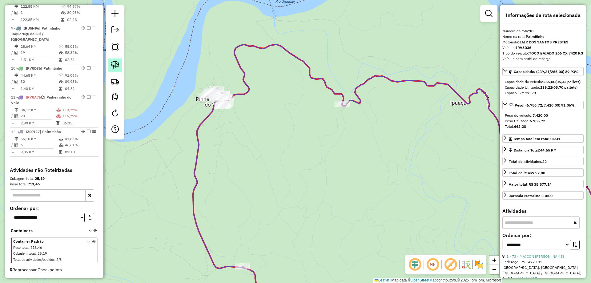
click at [114, 68] on img at bounding box center [115, 65] width 9 height 9
drag, startPoint x: 353, startPoint y: 94, endPoint x: 355, endPoint y: 111, distance: 17.6
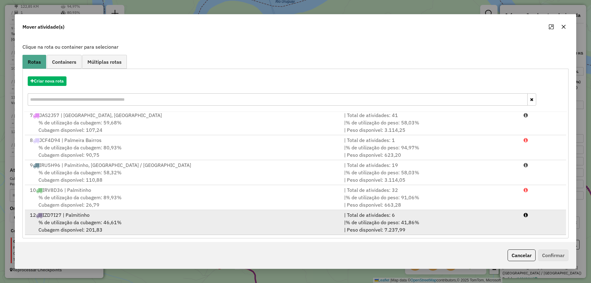
scroll to position [36, 0]
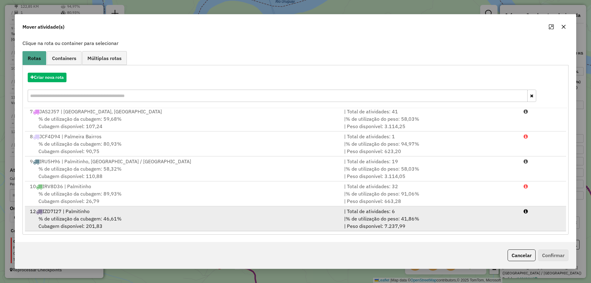
click at [116, 217] on span "% de utilização da cubagem: 46,61%" at bounding box center [79, 219] width 83 height 6
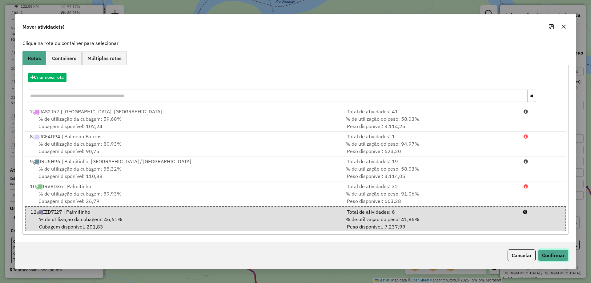
click at [543, 257] on button "Confirmar" at bounding box center [553, 255] width 30 height 12
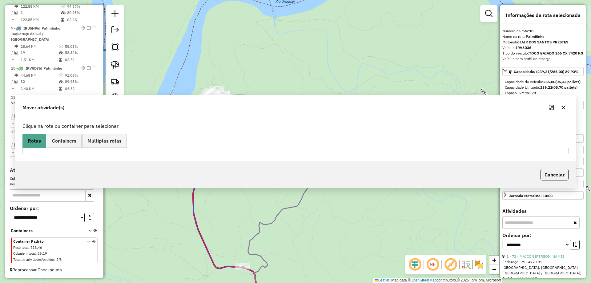
scroll to position [0, 0]
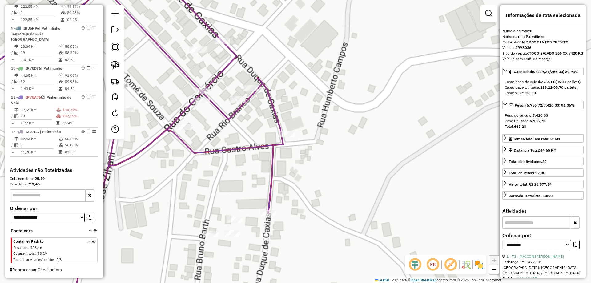
drag, startPoint x: 263, startPoint y: 88, endPoint x: 309, endPoint y: 92, distance: 46.4
click at [309, 92] on div "Rota 10 - Placa IRV8D36 30934 - MERCADO SOUZA Rota 10 - Placa IRV8D36 30628 - I…" at bounding box center [295, 141] width 591 height 283
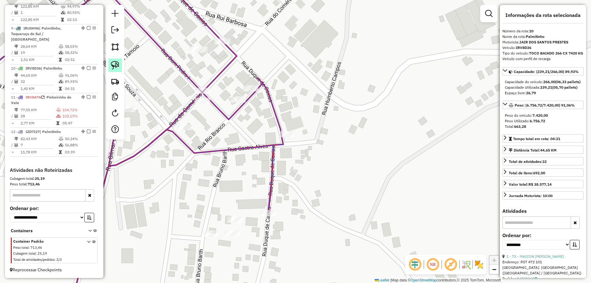
click at [111, 65] on link at bounding box center [115, 66] width 14 height 14
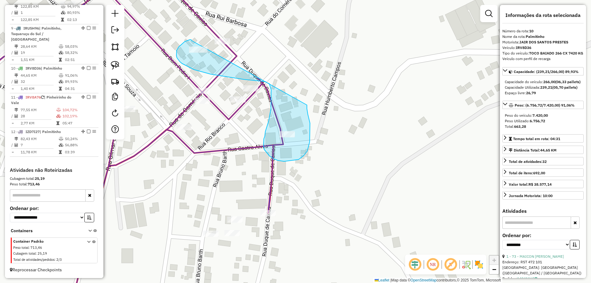
drag, startPoint x: 188, startPoint y: 40, endPoint x: 307, endPoint y: 105, distance: 135.9
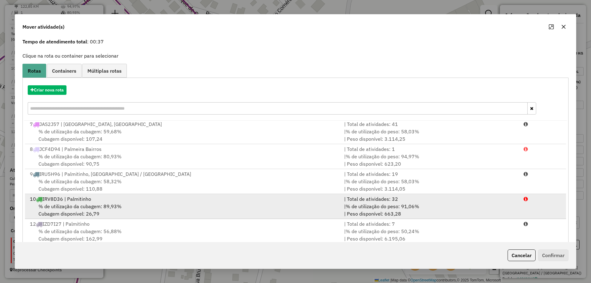
scroll to position [36, 0]
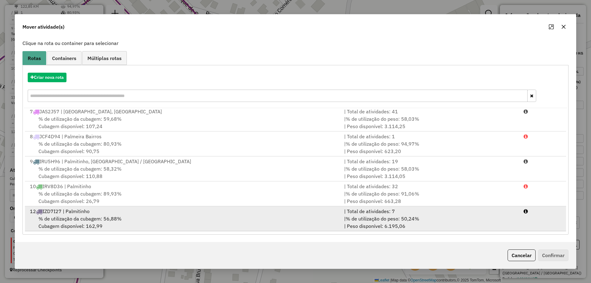
click at [171, 227] on div "% de utilização da cubagem: 56,88% Cubagem disponível: 162,99" at bounding box center [183, 222] width 314 height 15
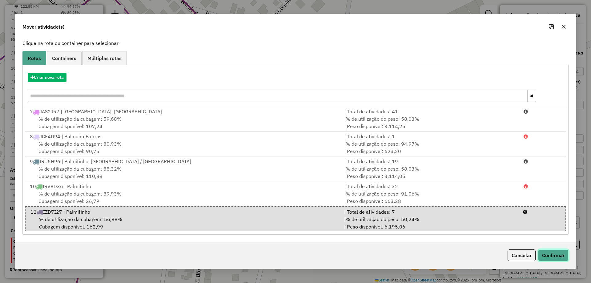
click at [563, 251] on button "Confirmar" at bounding box center [553, 255] width 30 height 12
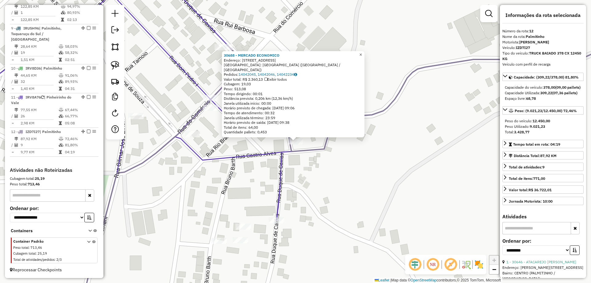
click at [363, 59] on link "×" at bounding box center [360, 54] width 7 height 7
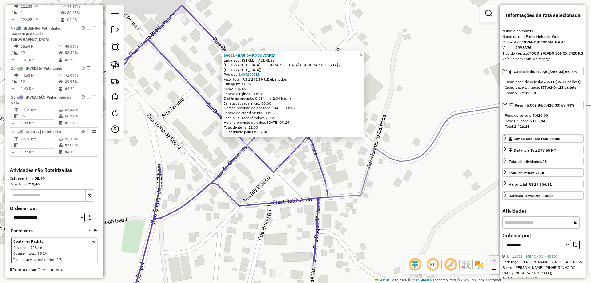
click at [362, 56] on span "×" at bounding box center [360, 54] width 3 height 5
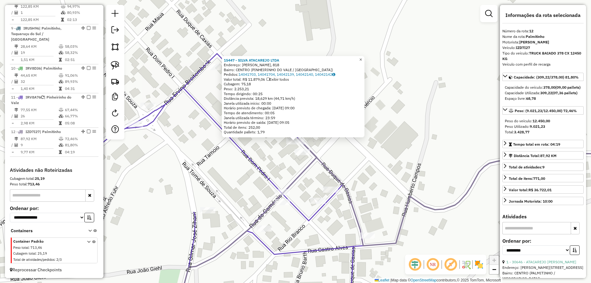
click at [362, 58] on span "×" at bounding box center [360, 59] width 3 height 5
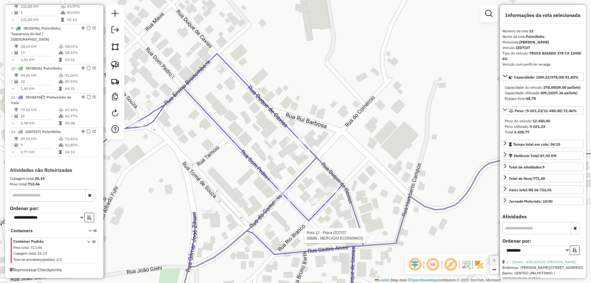
click at [366, 239] on div at bounding box center [367, 235] width 15 height 6
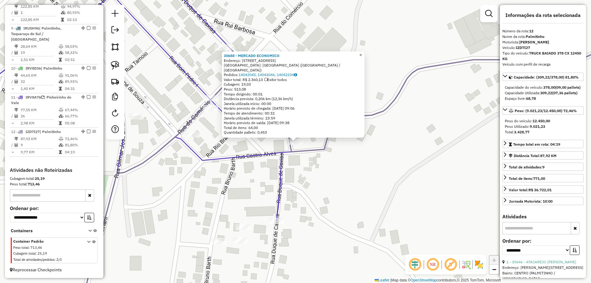
click at [365, 57] on link "×" at bounding box center [360, 54] width 7 height 7
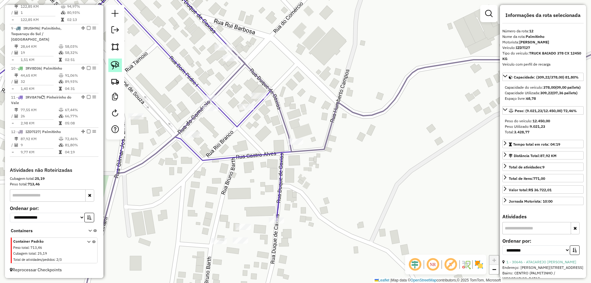
click at [115, 65] on img at bounding box center [115, 65] width 9 height 9
drag, startPoint x: 289, startPoint y: 152, endPoint x: 281, endPoint y: 135, distance: 18.7
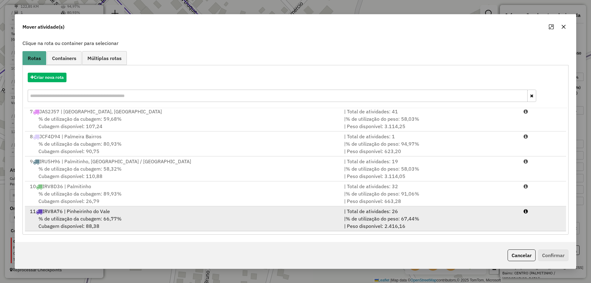
click at [160, 216] on div "% de utilização da cubagem: 66,77% Cubagem disponível: 88,38" at bounding box center [183, 222] width 314 height 15
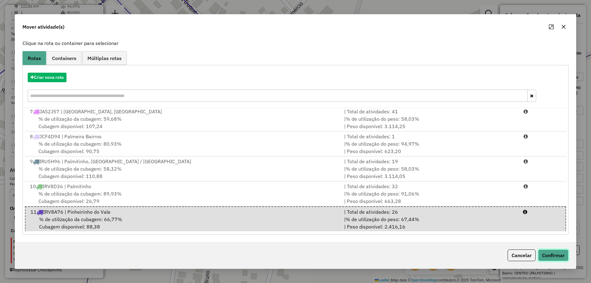
click at [550, 254] on button "Confirmar" at bounding box center [553, 255] width 30 height 12
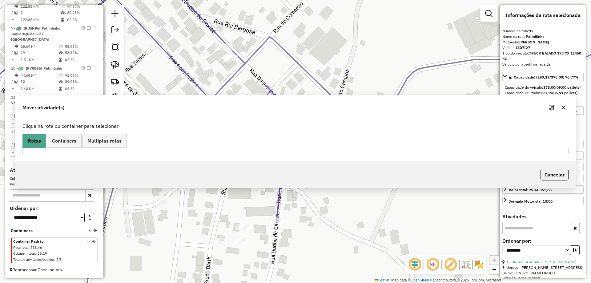
scroll to position [0, 0]
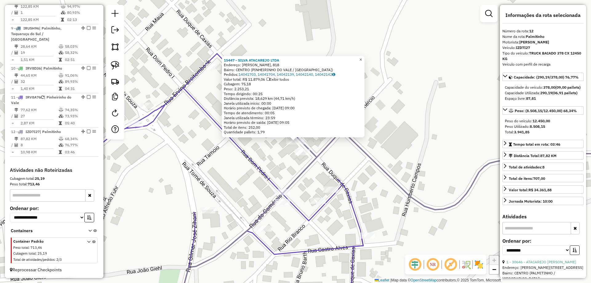
click at [362, 57] on span "×" at bounding box center [360, 59] width 3 height 5
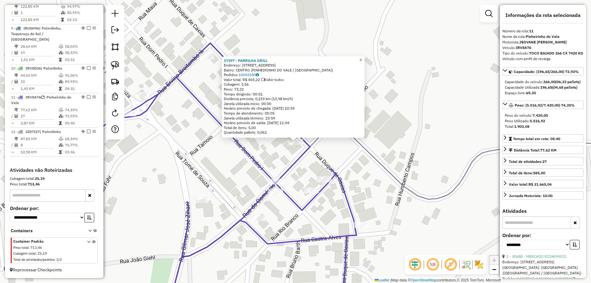
click at [362, 58] on span "×" at bounding box center [360, 59] width 3 height 5
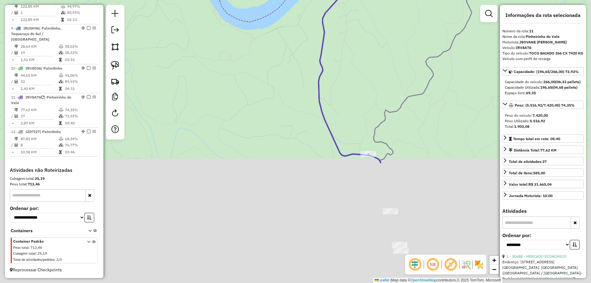
drag, startPoint x: 359, startPoint y: 66, endPoint x: 350, endPoint y: 44, distance: 23.8
click at [351, 45] on div "Janela de atendimento Grade de atendimento Capacidade Transportadoras Veículos …" at bounding box center [295, 141] width 591 height 283
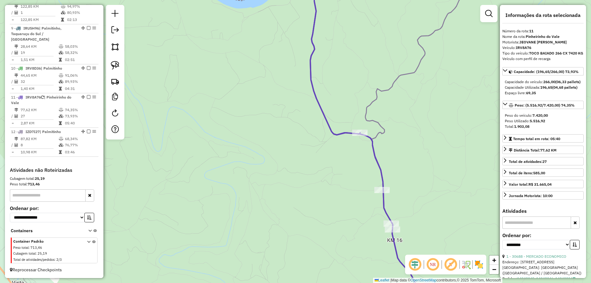
drag, startPoint x: 417, startPoint y: 191, endPoint x: 329, endPoint y: 42, distance: 173.4
click at [329, 42] on div "Janela de atendimento Grade de atendimento Capacidade Transportadoras Veículos …" at bounding box center [295, 141] width 591 height 283
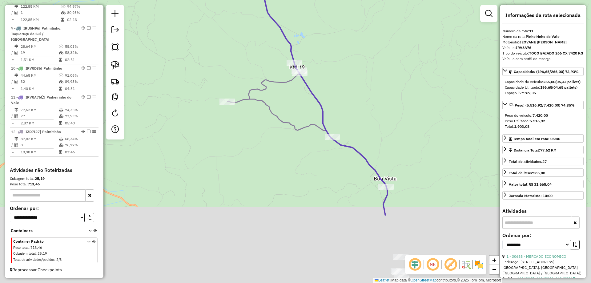
drag, startPoint x: 391, startPoint y: 179, endPoint x: 340, endPoint y: 67, distance: 123.7
click at [340, 67] on div "Janela de atendimento Grade de atendimento Capacidade Transportadoras Veículos …" at bounding box center [295, 141] width 591 height 283
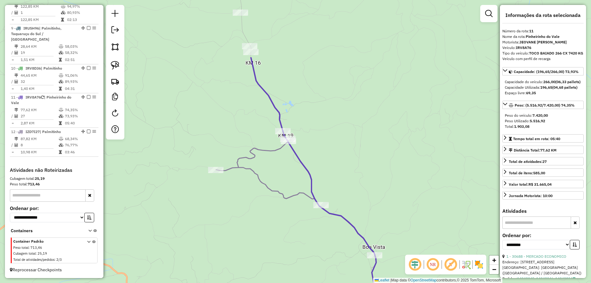
drag, startPoint x: 402, startPoint y: 58, endPoint x: 354, endPoint y: 5, distance: 71.7
click at [354, 5] on div "Janela de atendimento Grade de atendimento Capacidade Transportadoras Veículos …" at bounding box center [295, 141] width 591 height 283
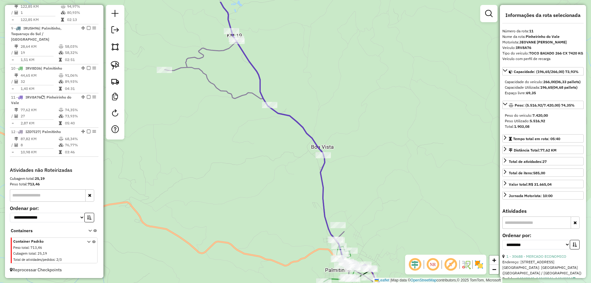
drag, startPoint x: 380, startPoint y: 46, endPoint x: 350, endPoint y: 21, distance: 39.8
click at [351, 21] on div "Janela de atendimento Grade de atendimento Capacidade Transportadoras Veículos …" at bounding box center [295, 141] width 591 height 283
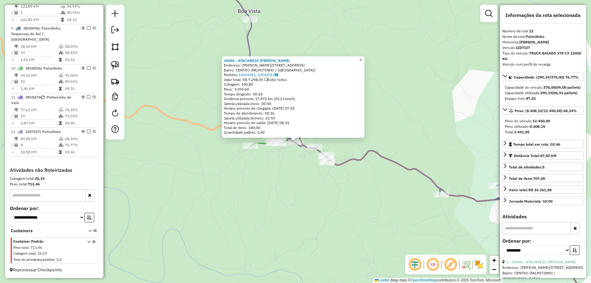
click at [365, 60] on link "×" at bounding box center [360, 59] width 7 height 7
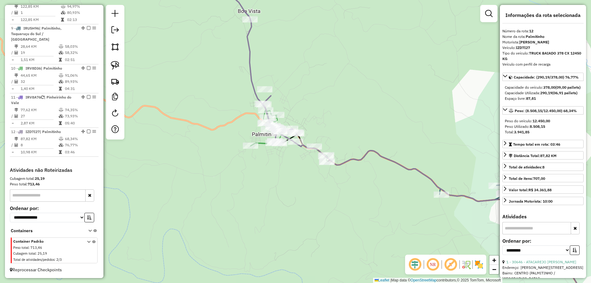
drag, startPoint x: 352, startPoint y: 37, endPoint x: 357, endPoint y: 229, distance: 191.9
click at [360, 232] on div "Janela de atendimento Grade de atendimento Capacidade Transportadoras Veículos …" at bounding box center [295, 141] width 591 height 283
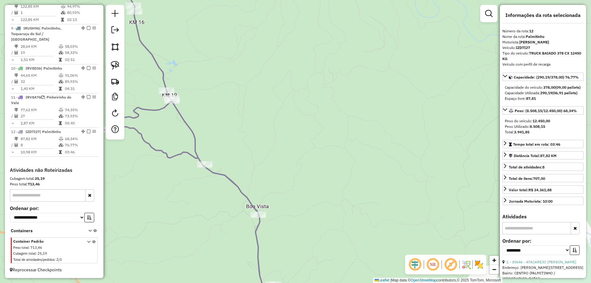
drag, startPoint x: 308, startPoint y: 66, endPoint x: 353, endPoint y: 234, distance: 174.1
click at [355, 236] on div "Janela de atendimento Grade de atendimento Capacidade Transportadoras Veículos …" at bounding box center [295, 141] width 591 height 283
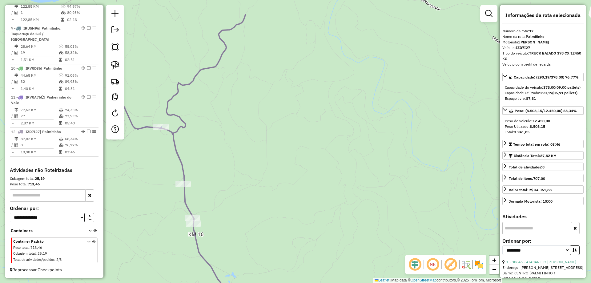
drag, startPoint x: 309, startPoint y: 114, endPoint x: 298, endPoint y: 229, distance: 115.7
click at [298, 230] on div "Janela de atendimento Grade de atendimento Capacidade Transportadoras Veículos …" at bounding box center [295, 141] width 591 height 283
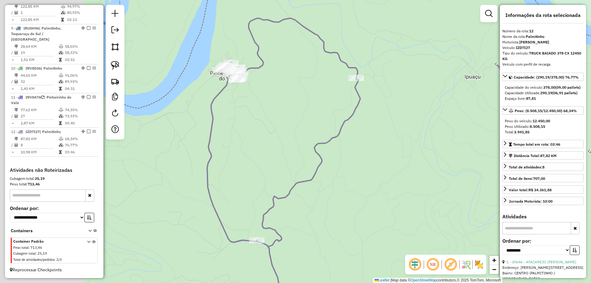
drag, startPoint x: 331, startPoint y: 74, endPoint x: 457, endPoint y: 67, distance: 125.9
click at [458, 67] on div "Janela de atendimento Grade de atendimento Capacidade Transportadoras Veículos …" at bounding box center [295, 141] width 591 height 283
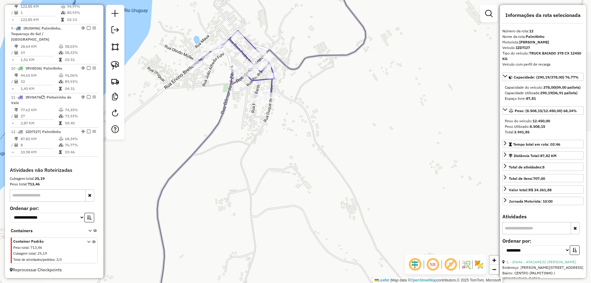
drag, startPoint x: 258, startPoint y: 41, endPoint x: 277, endPoint y: 62, distance: 27.7
click at [277, 62] on icon at bounding box center [410, 154] width 511 height 340
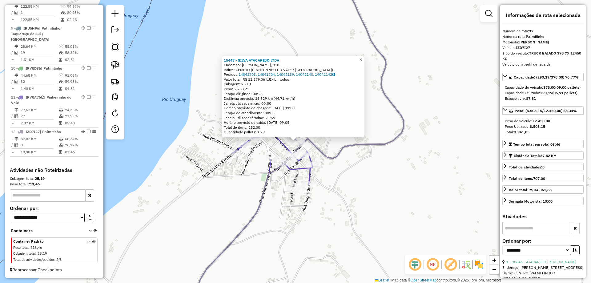
click at [365, 59] on link "×" at bounding box center [360, 59] width 7 height 7
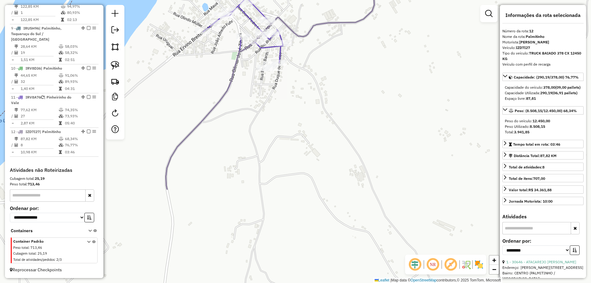
drag, startPoint x: 393, startPoint y: 201, endPoint x: 392, endPoint y: 21, distance: 179.8
click at [377, 21] on div "Janela de atendimento Grade de atendimento Capacidade Transportadoras Veículos …" at bounding box center [295, 141] width 591 height 283
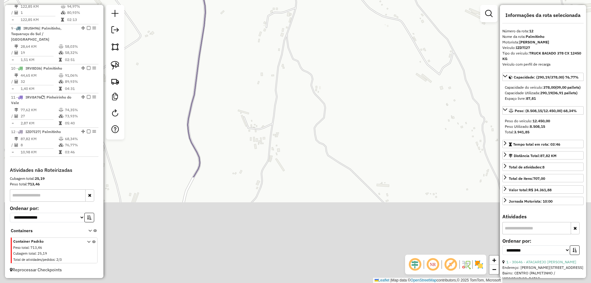
drag, startPoint x: 332, startPoint y: 60, endPoint x: 326, endPoint y: 67, distance: 9.0
click at [329, 42] on div "Janela de atendimento Grade de atendimento Capacidade Transportadoras Veículos …" at bounding box center [295, 141] width 591 height 283
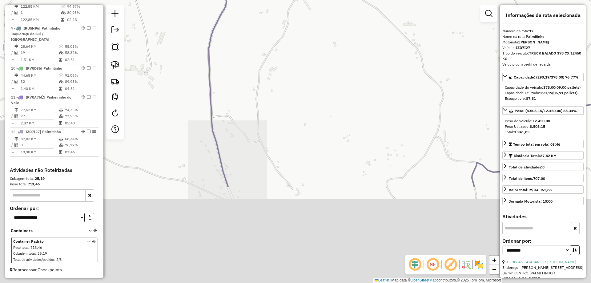
drag, startPoint x: 260, startPoint y: 213, endPoint x: 299, endPoint y: 41, distance: 176.5
click at [294, 50] on div "Janela de atendimento Grade de atendimento Capacidade Transportadoras Veículos …" at bounding box center [295, 141] width 591 height 283
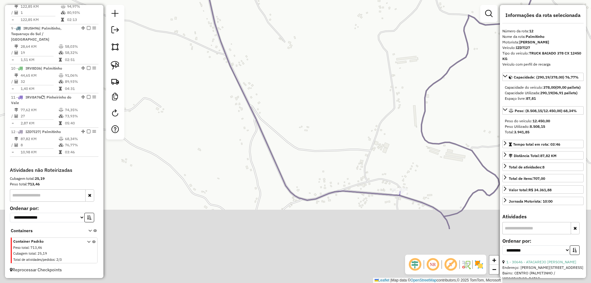
drag, startPoint x: 360, startPoint y: 163, endPoint x: 338, endPoint y: 68, distance: 97.3
click at [338, 68] on div "Janela de atendimento Grade de atendimento Capacidade Transportadoras Veículos …" at bounding box center [295, 141] width 591 height 283
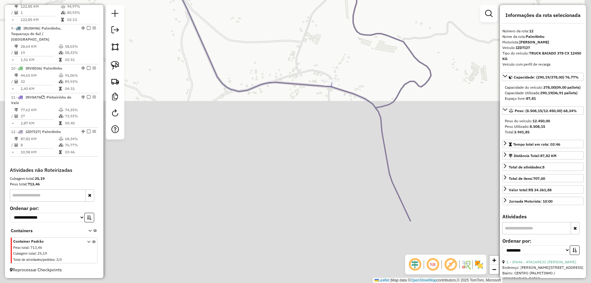
drag, startPoint x: 391, startPoint y: 151, endPoint x: 266, endPoint y: -8, distance: 202.2
click at [266, 0] on html "Aguarde... Pop-up bloqueado! Seu navegador bloqueou automáticamente a abertura …" at bounding box center [295, 141] width 591 height 283
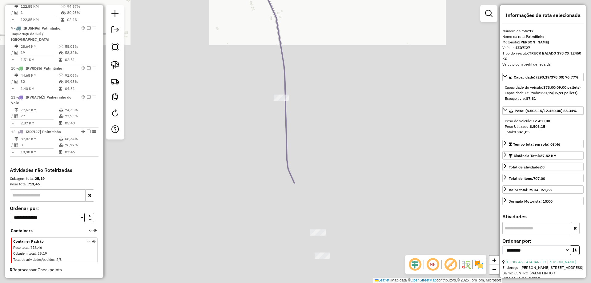
drag, startPoint x: 341, startPoint y: 31, endPoint x: 319, endPoint y: -5, distance: 42.8
click at [319, 0] on html "Aguarde... Pop-up bloqueado! Seu navegador bloqueou automáticamente a abertura …" at bounding box center [295, 141] width 591 height 283
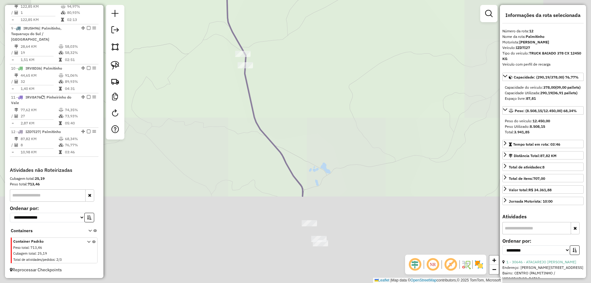
drag, startPoint x: 347, startPoint y: 195, endPoint x: 273, endPoint y: 55, distance: 158.8
click at [273, 54] on div "Janela de atendimento Grade de atendimento Capacidade Transportadoras Veículos …" at bounding box center [295, 141] width 591 height 283
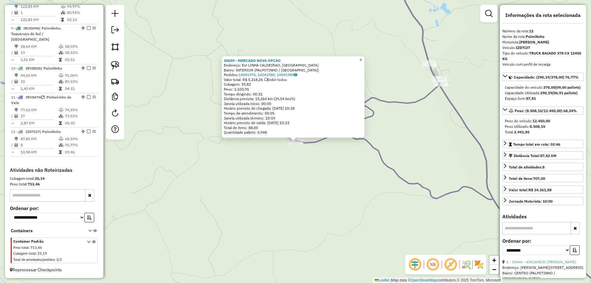
click at [365, 60] on link "×" at bounding box center [360, 59] width 7 height 7
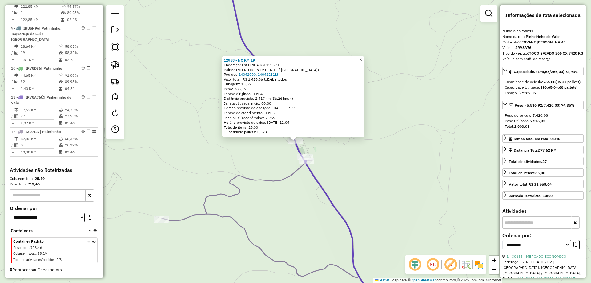
click at [362, 59] on span "×" at bounding box center [360, 59] width 3 height 5
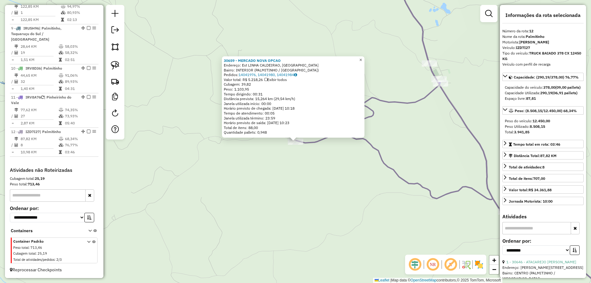
click at [362, 60] on link "×" at bounding box center [360, 59] width 7 height 7
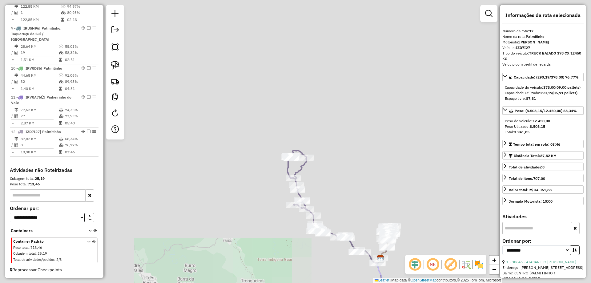
drag, startPoint x: 384, startPoint y: 113, endPoint x: 332, endPoint y: 184, distance: 88.8
click at [338, 185] on div "Janela de atendimento Grade de atendimento Capacidade Transportadoras Veículos …" at bounding box center [295, 141] width 591 height 283
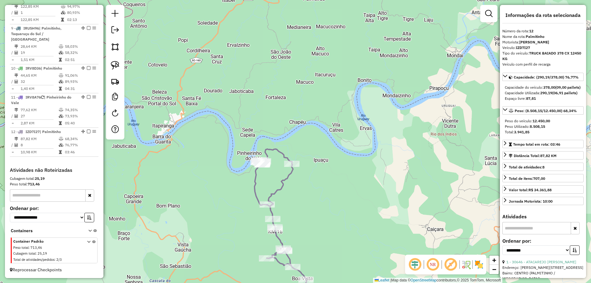
click at [303, 152] on div "Janela de atendimento Grade de atendimento Capacidade Transportadoras Veículos …" at bounding box center [295, 141] width 591 height 283
click at [118, 63] on img at bounding box center [115, 65] width 9 height 9
drag, startPoint x: 293, startPoint y: 154, endPoint x: 309, endPoint y: 162, distance: 18.2
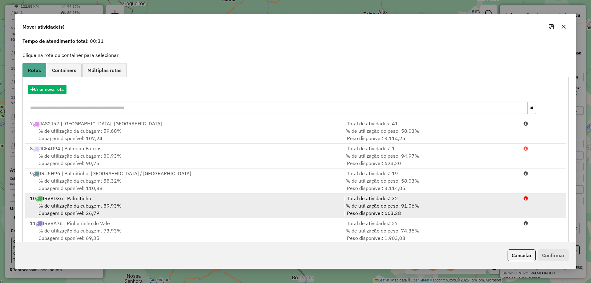
scroll to position [36, 0]
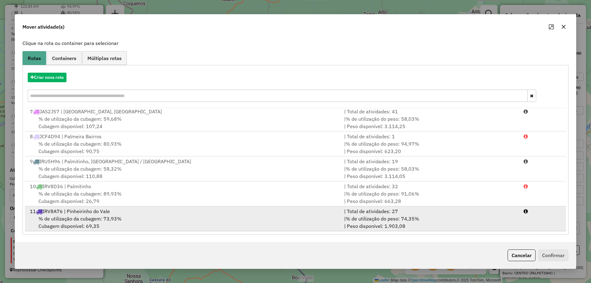
click at [103, 222] on div "% de utilização da cubagem: 73,93% Cubagem disponível: 69,35" at bounding box center [183, 222] width 314 height 15
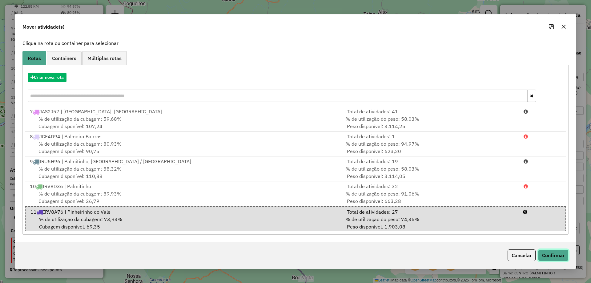
click at [560, 250] on button "Confirmar" at bounding box center [553, 255] width 30 height 12
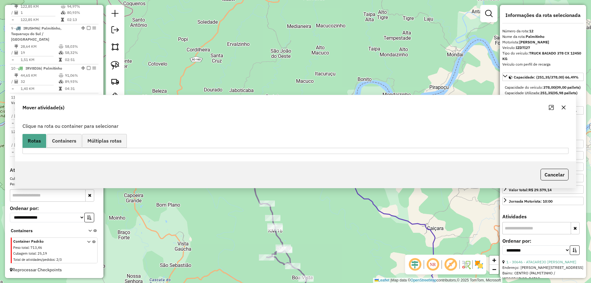
scroll to position [0, 0]
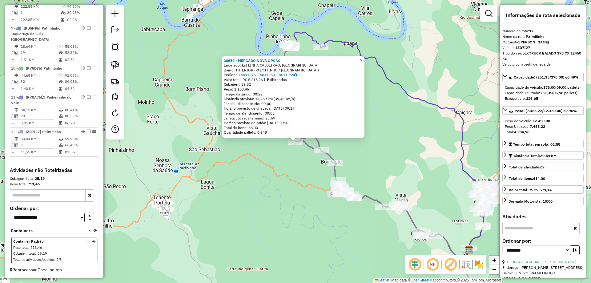
click at [362, 57] on span "×" at bounding box center [360, 59] width 3 height 5
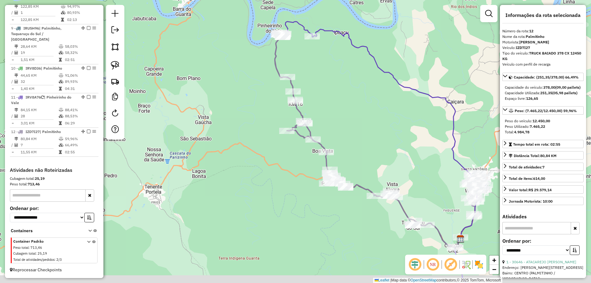
drag, startPoint x: 394, startPoint y: 153, endPoint x: 256, endPoint y: 76, distance: 157.6
click at [258, 74] on div "Janela de atendimento Grade de atendimento Capacidade Transportadoras Veículos …" at bounding box center [295, 141] width 591 height 283
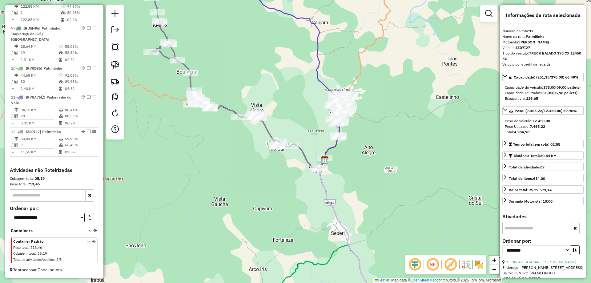
drag, startPoint x: 310, startPoint y: 145, endPoint x: 281, endPoint y: 136, distance: 30.1
click at [281, 136] on div "Janela de atendimento Grade de atendimento Capacidade Transportadoras Veículos …" at bounding box center [295, 141] width 591 height 283
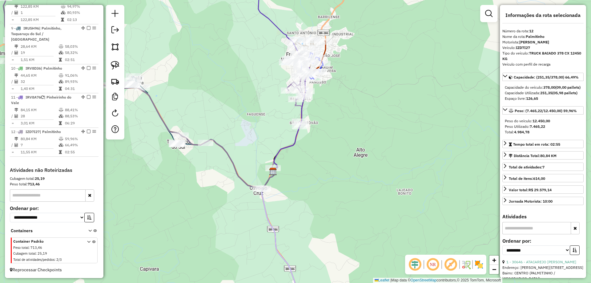
drag, startPoint x: 326, startPoint y: 138, endPoint x: 312, endPoint y: 173, distance: 37.9
click at [327, 164] on div "Janela de atendimento Grade de atendimento Capacidade Transportadoras Veículos …" at bounding box center [295, 141] width 591 height 283
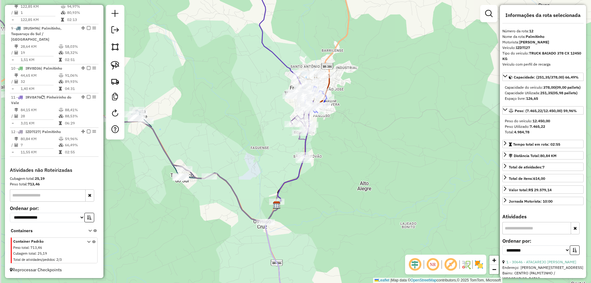
drag, startPoint x: 264, startPoint y: 145, endPoint x: 268, endPoint y: 155, distance: 10.8
click at [268, 155] on div "Janela de atendimento Grade de atendimento Capacidade Transportadoras Veículos …" at bounding box center [295, 141] width 591 height 283
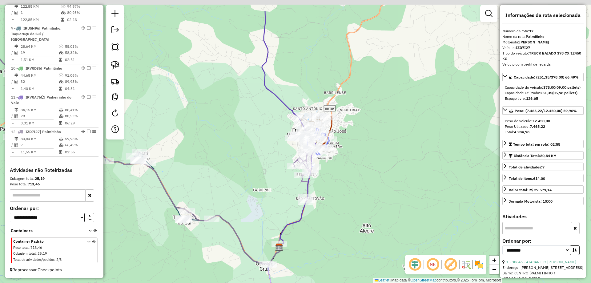
drag, startPoint x: 370, startPoint y: 115, endPoint x: 370, endPoint y: 147, distance: 31.4
click at [370, 147] on div "Janela de atendimento Grade de atendimento Capacidade Transportadoras Veículos …" at bounding box center [295, 141] width 591 height 283
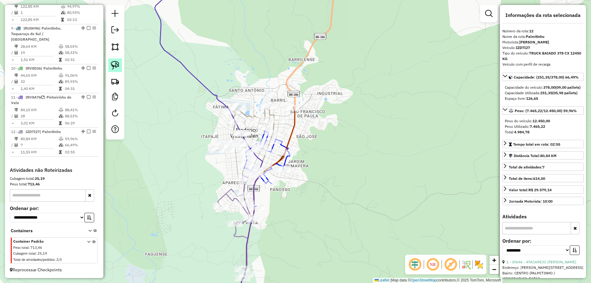
click at [120, 65] on link at bounding box center [115, 66] width 14 height 14
drag, startPoint x: 290, startPoint y: 103, endPoint x: 305, endPoint y: 113, distance: 17.9
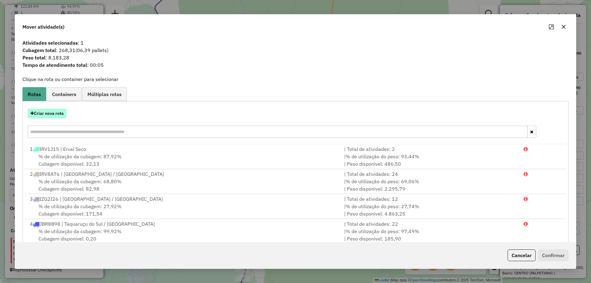
click at [54, 116] on button "Criar nova rota" at bounding box center [47, 114] width 39 height 10
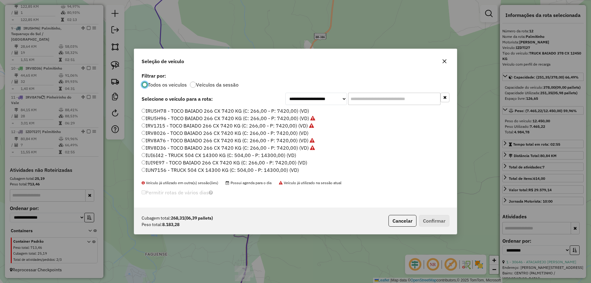
scroll to position [3, 2]
click at [404, 217] on button "Cancelar" at bounding box center [403, 221] width 28 height 12
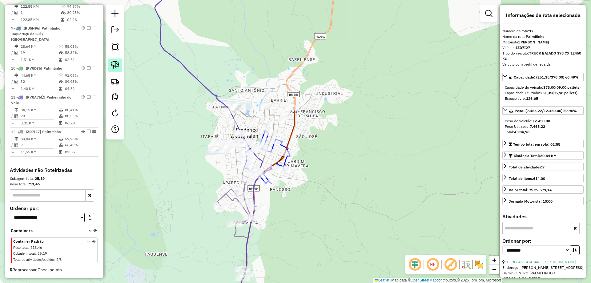
click at [114, 70] on link at bounding box center [115, 66] width 14 height 14
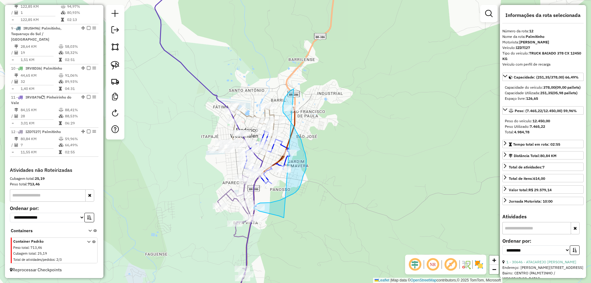
drag, startPoint x: 292, startPoint y: 90, endPoint x: 284, endPoint y: 218, distance: 128.4
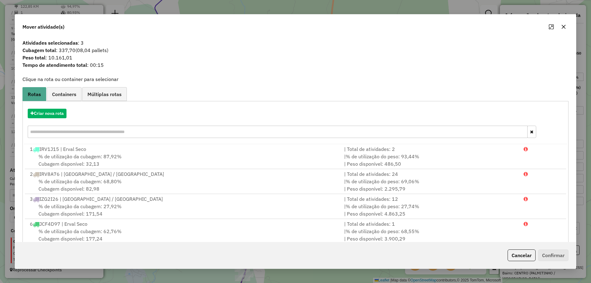
click at [565, 26] on icon "button" at bounding box center [563, 26] width 5 height 5
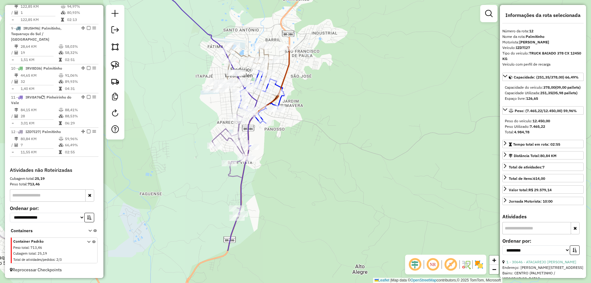
drag, startPoint x: 439, startPoint y: 174, endPoint x: 437, endPoint y: 116, distance: 57.6
click at [437, 116] on div "Janela de atendimento Grade de atendimento Capacidade Transportadoras Veículos …" at bounding box center [295, 141] width 591 height 283
click at [113, 63] on img at bounding box center [115, 65] width 9 height 9
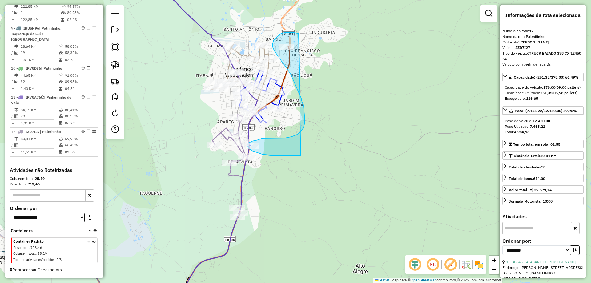
drag, startPoint x: 299, startPoint y: 34, endPoint x: 301, endPoint y: 156, distance: 122.0
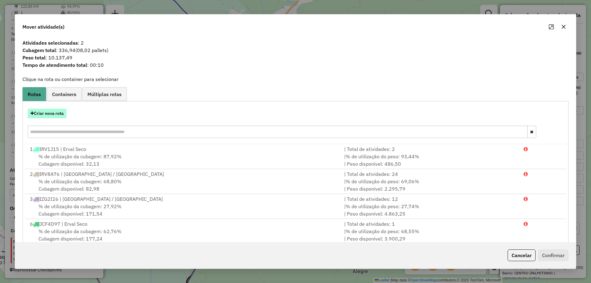
click at [38, 111] on button "Criar nova rota" at bounding box center [47, 114] width 39 height 10
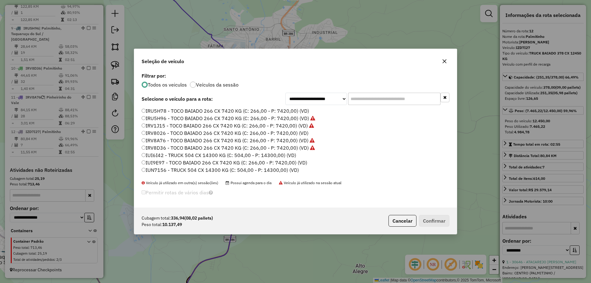
click at [157, 172] on label "IUN7156 - TRUCK 504 CX 14300 KG (C: 504,00 - P: 14300,00) (VD)" at bounding box center [220, 169] width 157 height 7
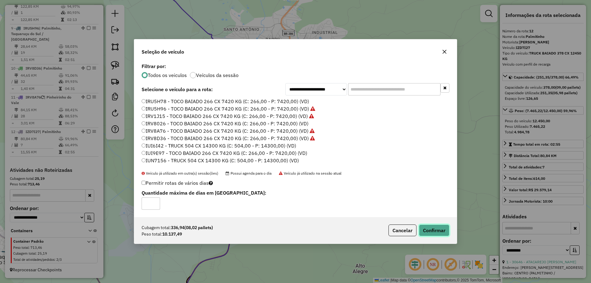
click at [427, 228] on button "Confirmar" at bounding box center [434, 230] width 30 height 12
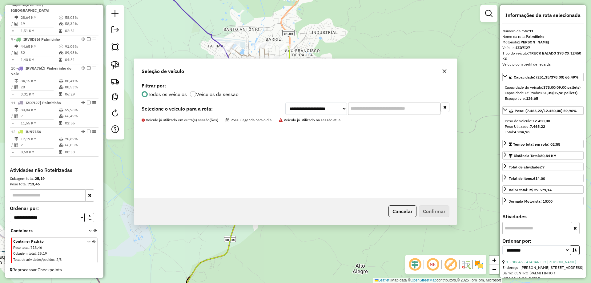
scroll to position [467, 0]
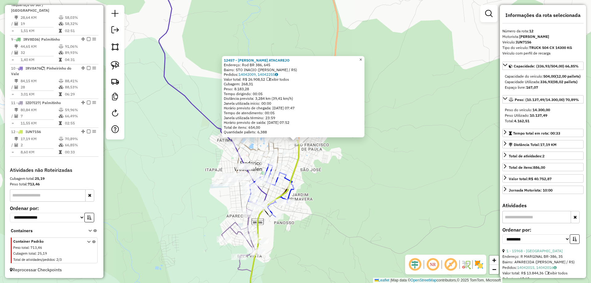
drag, startPoint x: 364, startPoint y: 56, endPoint x: 373, endPoint y: 107, distance: 51.2
click at [362, 57] on span "×" at bounding box center [360, 59] width 3 height 5
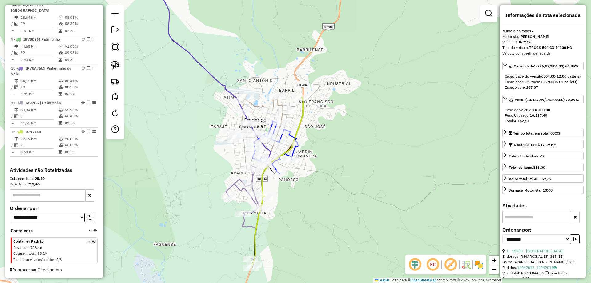
drag, startPoint x: 349, startPoint y: 165, endPoint x: 353, endPoint y: 107, distance: 58.4
click at [353, 107] on div "Janela de atendimento Grade de atendimento Capacidade Transportadoras Veículos …" at bounding box center [295, 141] width 591 height 283
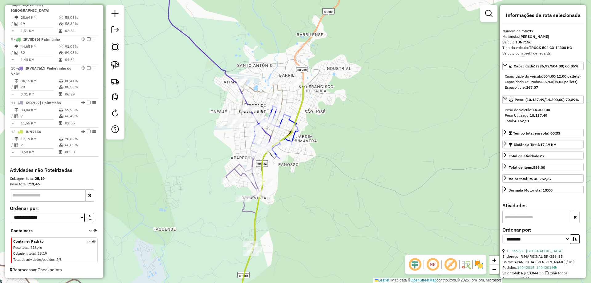
drag, startPoint x: 337, startPoint y: 133, endPoint x: 323, endPoint y: 104, distance: 32.0
click at [326, 104] on div "Janela de atendimento Grade de atendimento Capacidade Transportadoras Veículos …" at bounding box center [295, 141] width 591 height 283
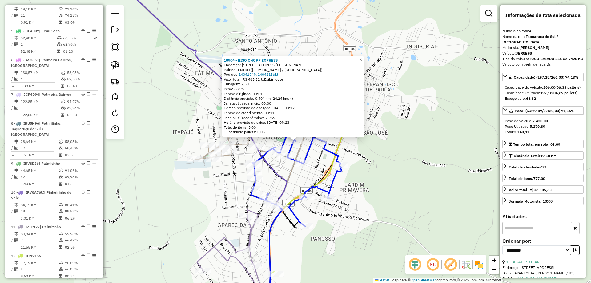
scroll to position [336, 0]
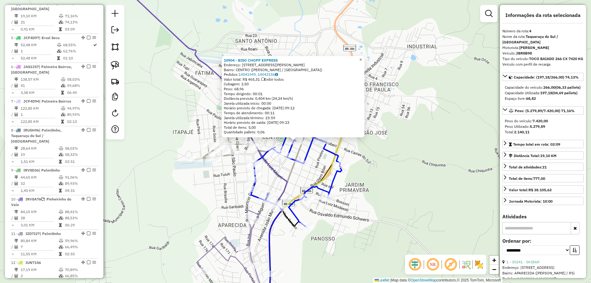
click at [362, 57] on span "×" at bounding box center [360, 59] width 3 height 5
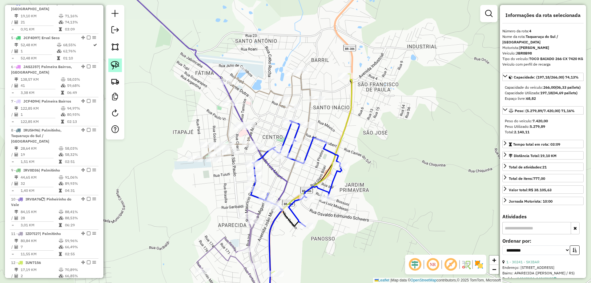
click at [118, 67] on img at bounding box center [115, 65] width 9 height 9
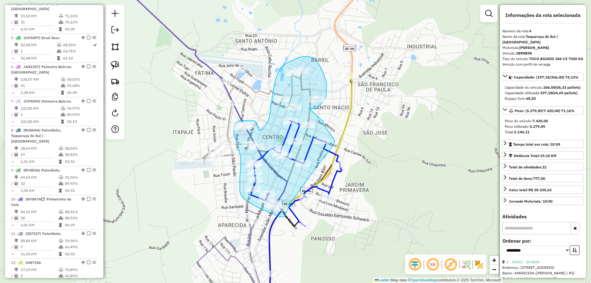
drag, startPoint x: 323, startPoint y: 124, endPoint x: 335, endPoint y: 140, distance: 20.3
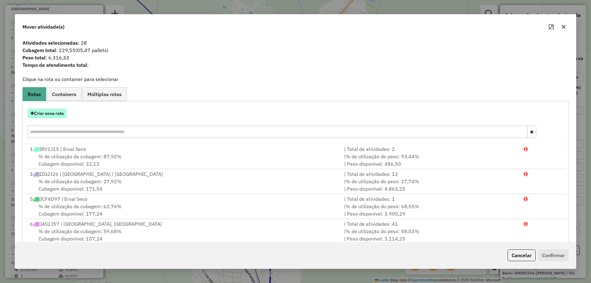
click at [46, 112] on button "Criar nova rota" at bounding box center [47, 114] width 39 height 10
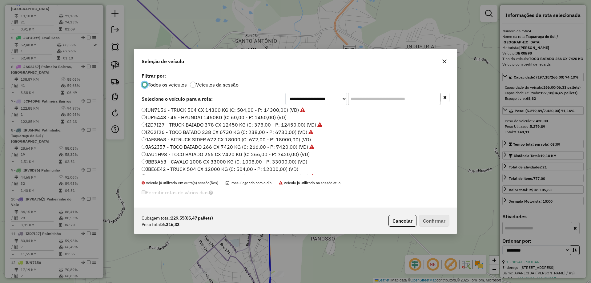
scroll to position [62, 0]
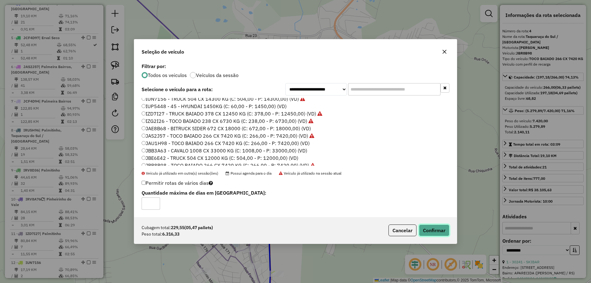
click at [434, 230] on button "Confirmar" at bounding box center [434, 230] width 30 height 12
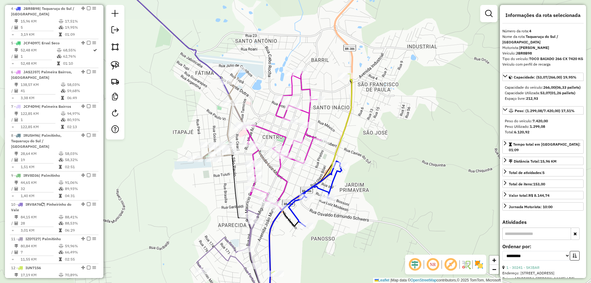
scroll to position [336, 0]
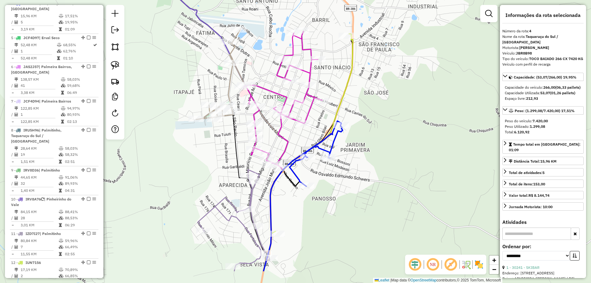
drag, startPoint x: 431, startPoint y: 220, endPoint x: 432, endPoint y: 180, distance: 40.0
click at [432, 180] on div "Janela de atendimento Grade de atendimento Capacidade Transportadoras Veículos …" at bounding box center [295, 141] width 591 height 283
click at [116, 61] on img at bounding box center [115, 65] width 9 height 9
click at [230, 45] on div at bounding box center [228, 41] width 15 height 6
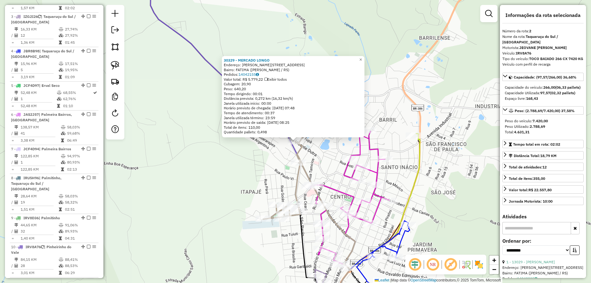
scroll to position [267, 0]
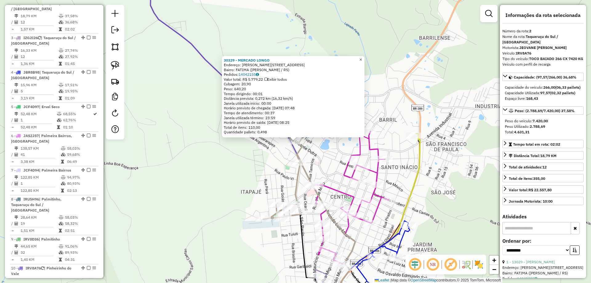
click at [363, 56] on link "×" at bounding box center [360, 59] width 7 height 7
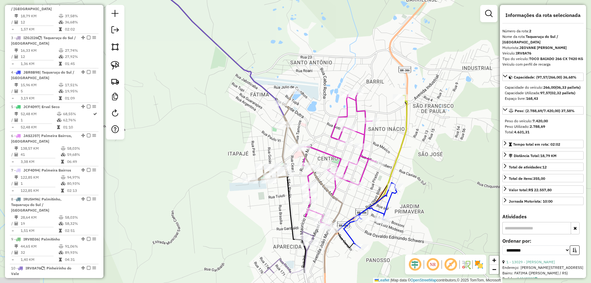
drag, startPoint x: 322, startPoint y: 106, endPoint x: 310, endPoint y: 65, distance: 42.4
click at [310, 65] on div "Janela de atendimento Grade de atendimento Capacidade Transportadoras Veículos …" at bounding box center [295, 141] width 591 height 283
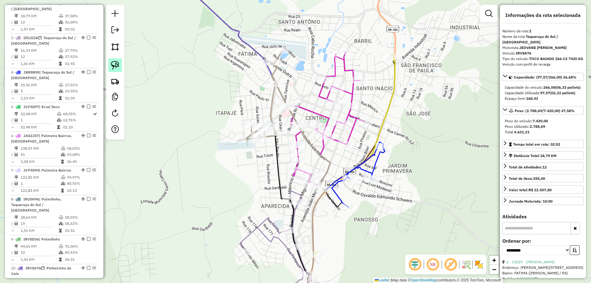
click at [119, 67] on img at bounding box center [115, 65] width 9 height 9
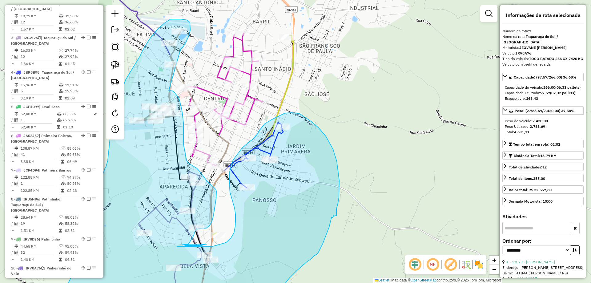
drag, startPoint x: 282, startPoint y: 69, endPoint x: 169, endPoint y: 91, distance: 115.4
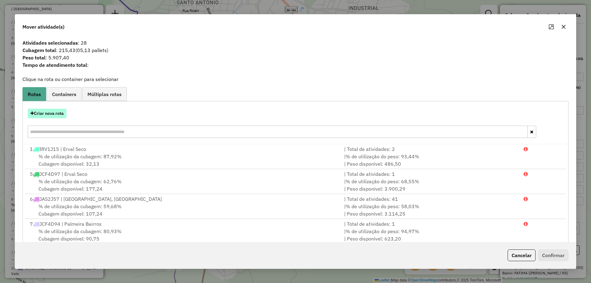
click at [58, 115] on button "Criar nova rota" at bounding box center [47, 114] width 39 height 10
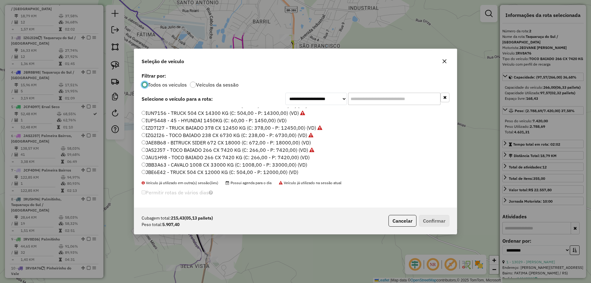
scroll to position [62, 0]
click at [161, 153] on label "JAU1H98 - TOCO BAIADO 266 CX 7420 KG (C: 266,00 - P: 7420,00) (VD)" at bounding box center [226, 152] width 168 height 7
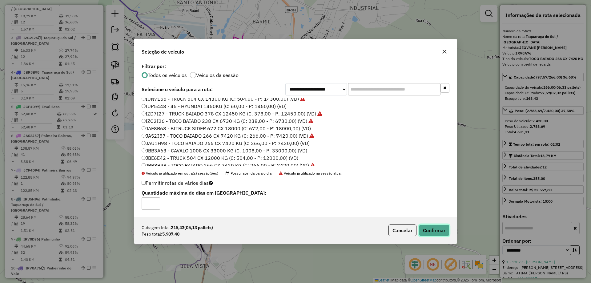
click at [440, 233] on button "Confirmar" at bounding box center [434, 230] width 30 height 12
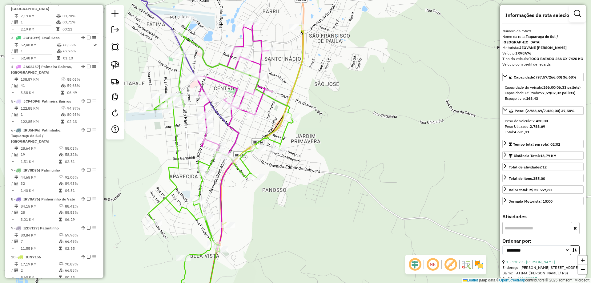
drag, startPoint x: 285, startPoint y: 218, endPoint x: 307, endPoint y: 180, distance: 43.0
click at [307, 181] on div "Janela de atendimento Grade de atendimento Capacidade Transportadoras Veículos …" at bounding box center [295, 141] width 591 height 283
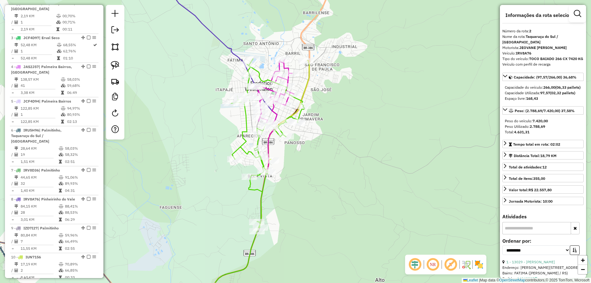
drag, startPoint x: 320, startPoint y: 201, endPoint x: 318, endPoint y: 142, distance: 58.5
click at [318, 145] on div "Janela de atendimento Grade de atendimento Capacidade Transportadoras Veículos …" at bounding box center [295, 141] width 591 height 283
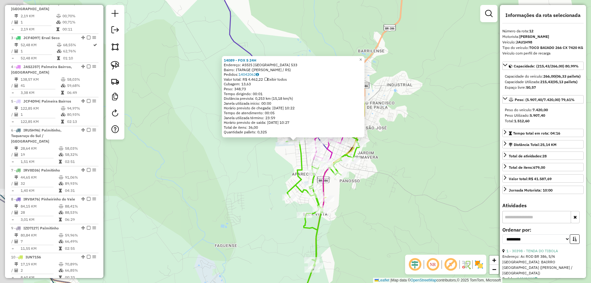
scroll to position [456, 0]
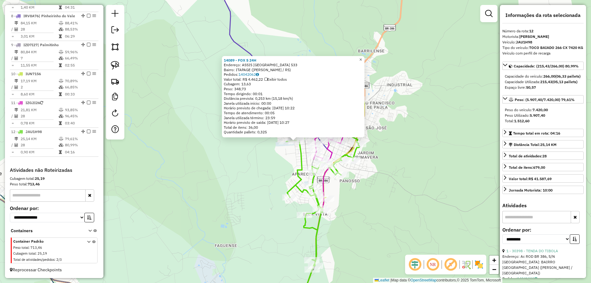
click at [362, 59] on link "×" at bounding box center [360, 59] width 7 height 7
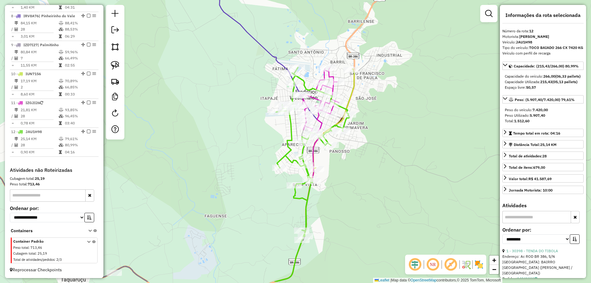
drag, startPoint x: 374, startPoint y: 190, endPoint x: 327, endPoint y: 94, distance: 106.7
click at [327, 95] on div "Janela de atendimento Grade de atendimento Capacidade Transportadoras Veículos …" at bounding box center [295, 141] width 591 height 283
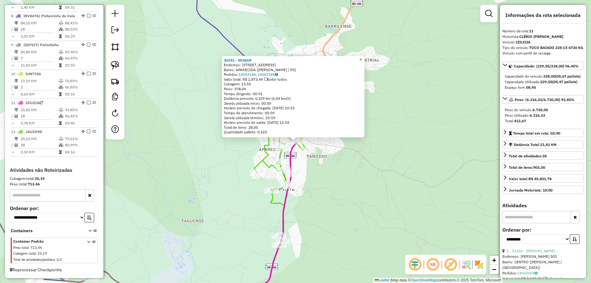
click at [365, 61] on link "×" at bounding box center [360, 59] width 7 height 7
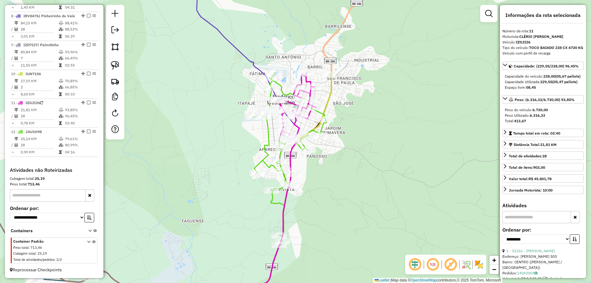
drag, startPoint x: 358, startPoint y: 135, endPoint x: 357, endPoint y: 73, distance: 61.3
click at [357, 81] on div "Janela de atendimento Grade de atendimento Capacidade Transportadoras Veículos …" at bounding box center [295, 141] width 591 height 283
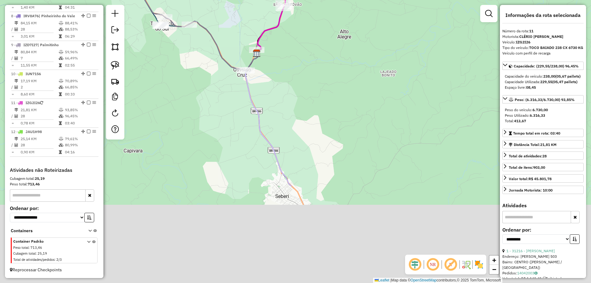
drag, startPoint x: 378, startPoint y: 185, endPoint x: 343, endPoint y: 58, distance: 131.5
click at [343, 58] on div "Janela de atendimento Grade de atendimento Capacidade Transportadoras Veículos …" at bounding box center [295, 141] width 591 height 283
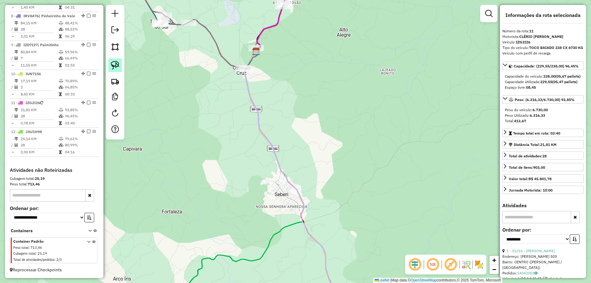
click at [109, 64] on link at bounding box center [115, 66] width 14 height 14
drag, startPoint x: 257, startPoint y: 39, endPoint x: 266, endPoint y: 47, distance: 11.8
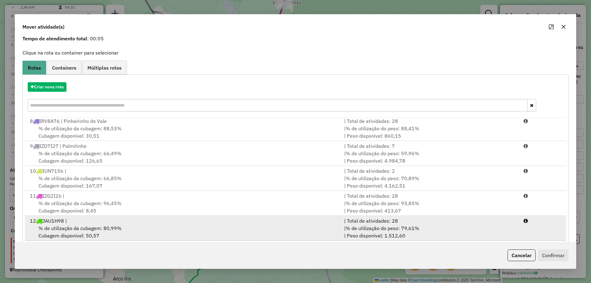
scroll to position [36, 0]
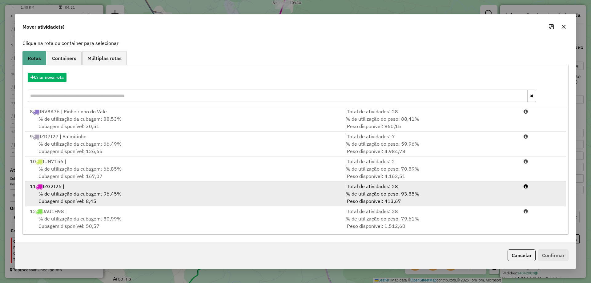
click at [111, 196] on span "% de utilização da cubagem: 96,45%" at bounding box center [79, 194] width 83 height 6
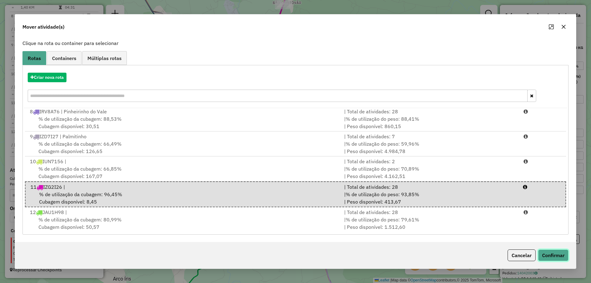
click at [562, 256] on button "Confirmar" at bounding box center [553, 255] width 30 height 12
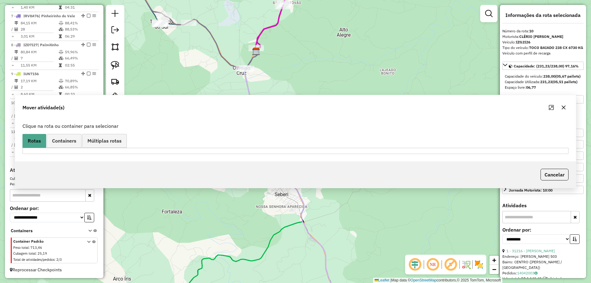
scroll to position [0, 0]
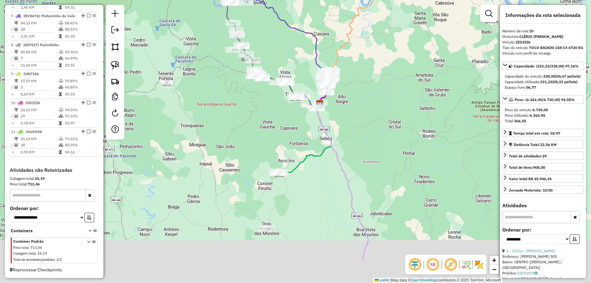
drag, startPoint x: 312, startPoint y: 195, endPoint x: 305, endPoint y: 139, distance: 56.5
click at [305, 139] on div "Janela de atendimento Grade de atendimento Capacidade Transportadoras Veículos …" at bounding box center [295, 141] width 591 height 283
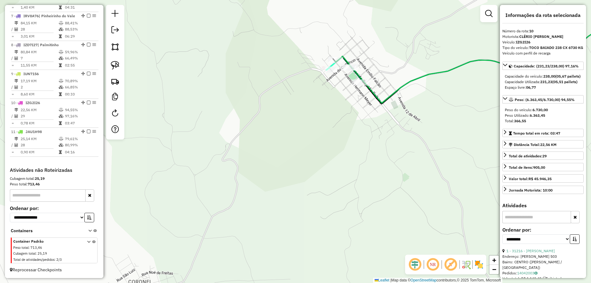
drag, startPoint x: 328, startPoint y: 136, endPoint x: 324, endPoint y: 136, distance: 4.0
click at [328, 151] on div "Janela de atendimento Grade de atendimento Capacidade Transportadoras Veículos …" at bounding box center [295, 141] width 591 height 283
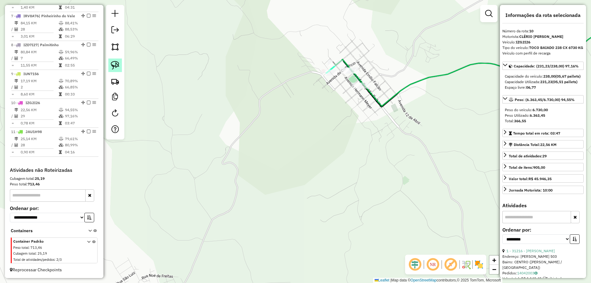
click at [111, 68] on img at bounding box center [115, 65] width 9 height 9
drag, startPoint x: 341, startPoint y: 54, endPoint x: 366, endPoint y: 70, distance: 29.7
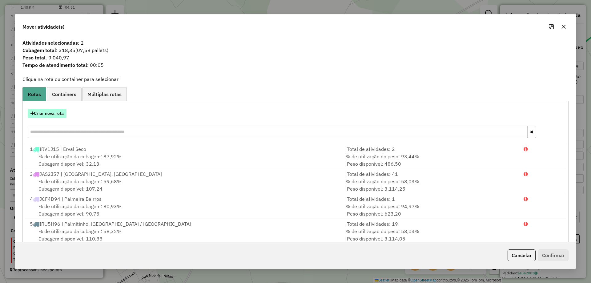
click at [66, 116] on button "Criar nova rota" at bounding box center [47, 114] width 39 height 10
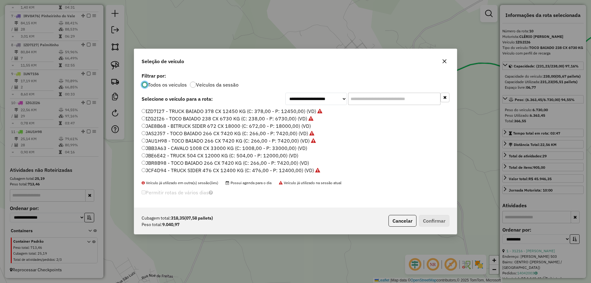
scroll to position [80, 0]
click at [162, 151] on label "JBE6E42 - TRUCK 504 CX 12000 KG (C: 504,00 - P: 12000,00) (VD)" at bounding box center [220, 148] width 157 height 7
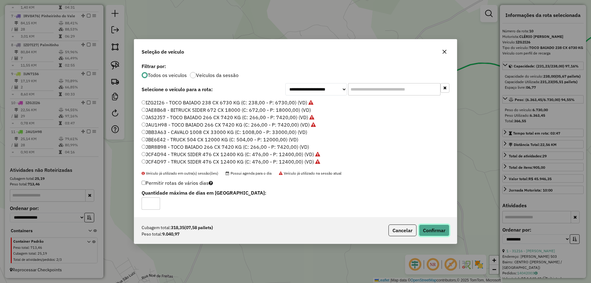
click at [429, 227] on button "Confirmar" at bounding box center [434, 230] width 30 height 12
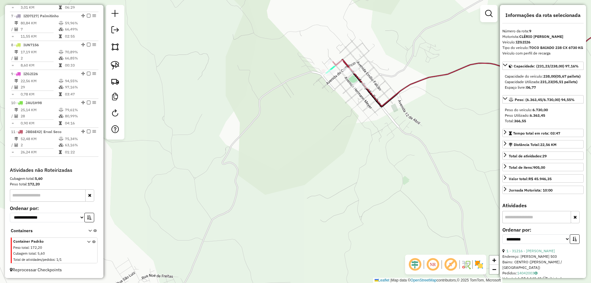
scroll to position [422, 0]
click at [110, 64] on link at bounding box center [115, 66] width 14 height 14
drag, startPoint x: 341, startPoint y: 96, endPoint x: 315, endPoint y: 71, distance: 35.9
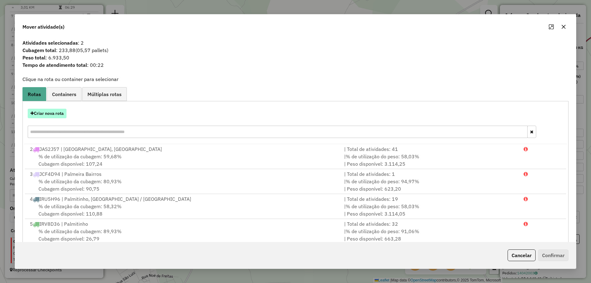
click at [62, 115] on button "Criar nova rota" at bounding box center [47, 114] width 39 height 10
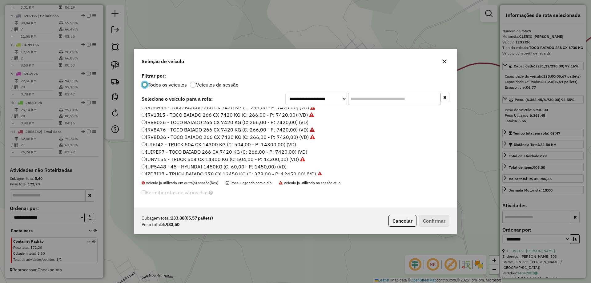
scroll to position [0, 0]
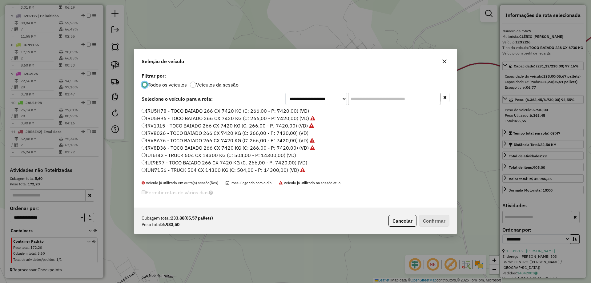
click at [164, 112] on label "IRU5H78 - TOCO BAIADO 266 CX 7420 KG (C: 266,00 - P: 7420,00) (VD)" at bounding box center [226, 110] width 168 height 7
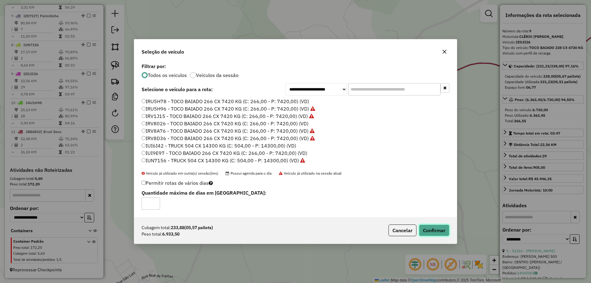
click at [440, 236] on button "Confirmar" at bounding box center [434, 230] width 30 height 12
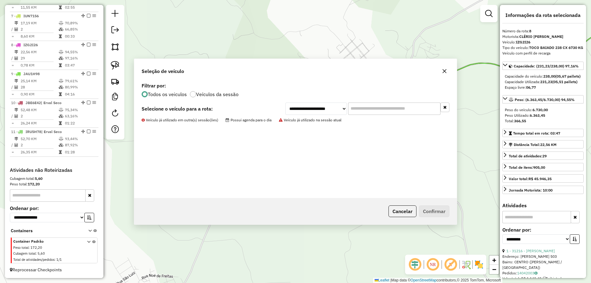
scroll to position [422, 0]
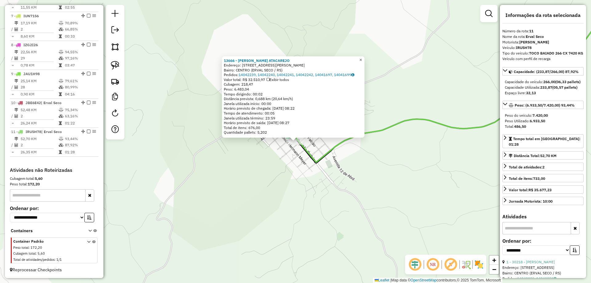
click at [365, 59] on link "×" at bounding box center [360, 59] width 7 height 7
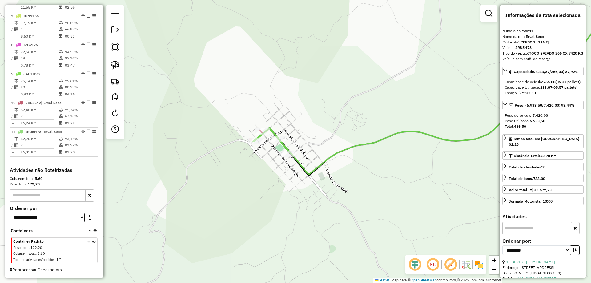
drag, startPoint x: 381, startPoint y: 55, endPoint x: 342, endPoint y: 97, distance: 57.5
click at [338, 97] on div "Janela de atendimento Grade de atendimento Capacidade Transportadoras Veículos …" at bounding box center [295, 141] width 591 height 283
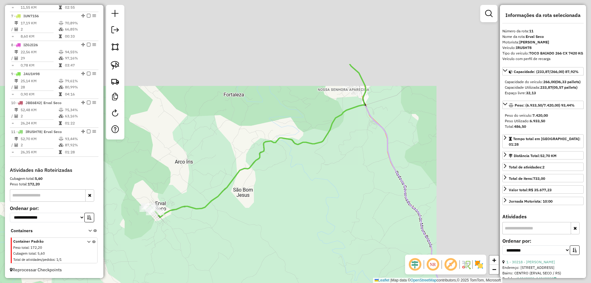
drag, startPoint x: 388, startPoint y: 135, endPoint x: 284, endPoint y: 202, distance: 124.4
click at [285, 203] on div "Janela de atendimento Grade de atendimento Capacidade Transportadoras Veículos …" at bounding box center [295, 141] width 591 height 283
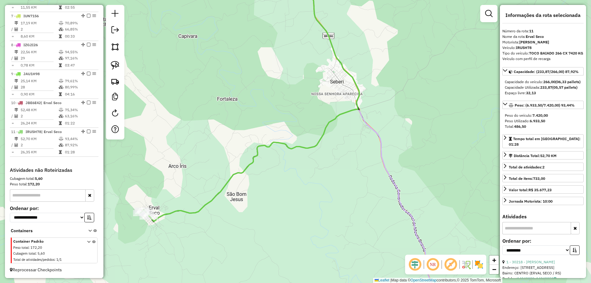
drag, startPoint x: 362, startPoint y: 130, endPoint x: 323, endPoint y: 187, distance: 68.7
click at [329, 194] on div "Janela de atendimento Grade de atendimento Capacidade Transportadoras Veículos …" at bounding box center [295, 141] width 591 height 283
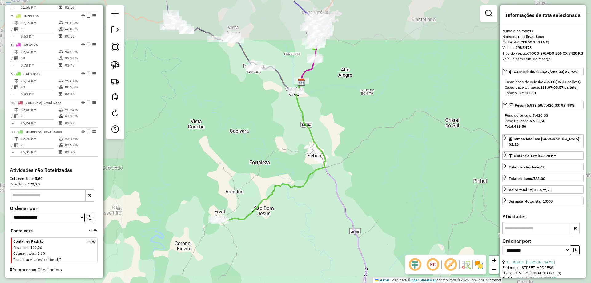
drag, startPoint x: 336, startPoint y: 59, endPoint x: 322, endPoint y: 170, distance: 112.6
click at [323, 170] on div "Janela de atendimento Grade de atendimento Capacidade Transportadoras Veículos …" at bounding box center [295, 141] width 591 height 283
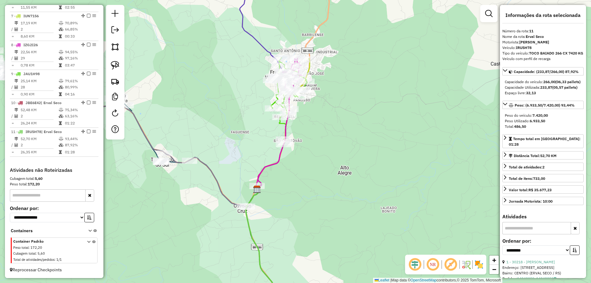
drag, startPoint x: 337, startPoint y: 160, endPoint x: 337, endPoint y: 189, distance: 28.6
click at [337, 189] on div "Janela de atendimento Grade de atendimento Capacidade Transportadoras Veículos …" at bounding box center [295, 141] width 591 height 283
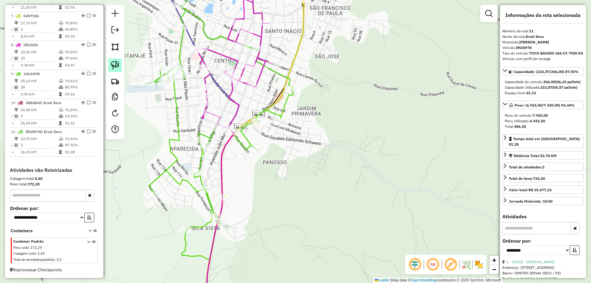
click at [115, 66] on img at bounding box center [115, 65] width 9 height 9
drag, startPoint x: 299, startPoint y: 78, endPoint x: 307, endPoint y: 94, distance: 17.6
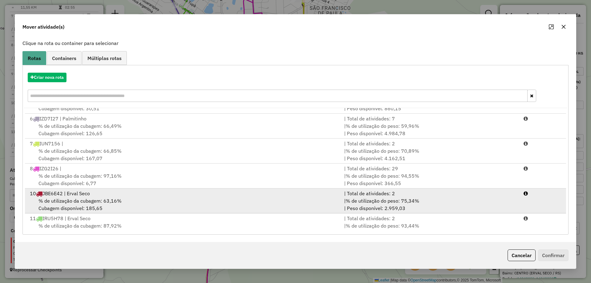
scroll to position [126, 0]
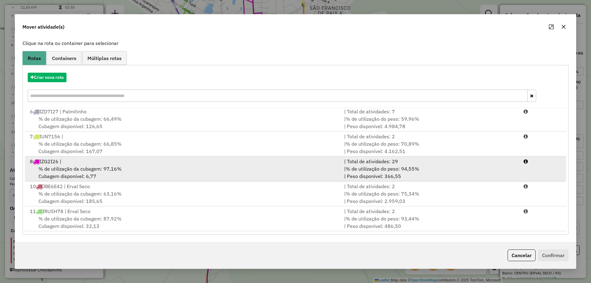
click at [90, 168] on span "% de utilização da cubagem: 97,16%" at bounding box center [79, 169] width 83 height 6
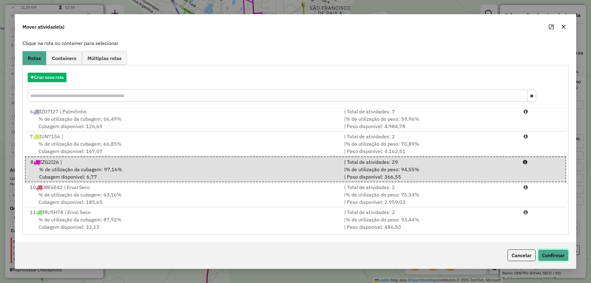
click at [547, 257] on button "Confirmar" at bounding box center [553, 255] width 30 height 12
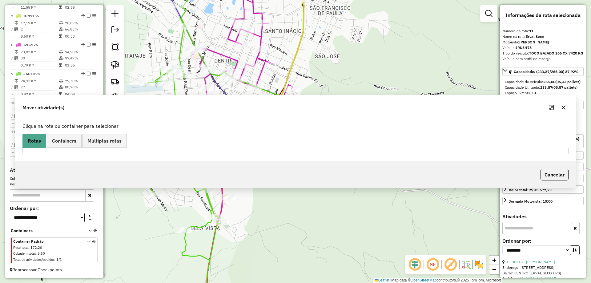
scroll to position [0, 0]
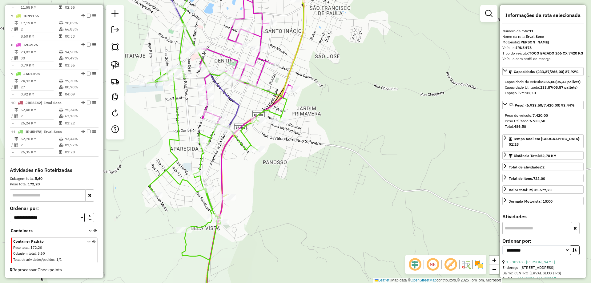
drag, startPoint x: 219, startPoint y: 168, endPoint x: 244, endPoint y: 140, distance: 37.5
click at [244, 140] on icon at bounding box center [243, 153] width 98 height 316
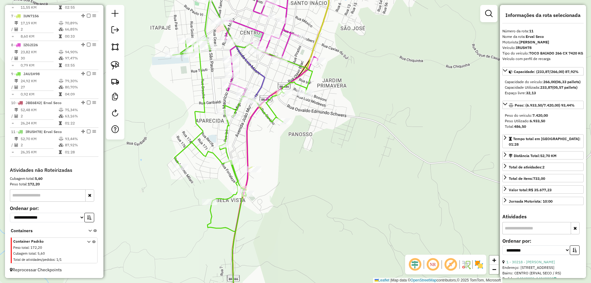
drag, startPoint x: 254, startPoint y: 140, endPoint x: 239, endPoint y: 163, distance: 27.1
click at [242, 166] on div "Rota 9 - Placa JAU1H98 31131 - FRUTEIRA CASTELLI Janela de atendimento Grade de…" at bounding box center [295, 141] width 591 height 283
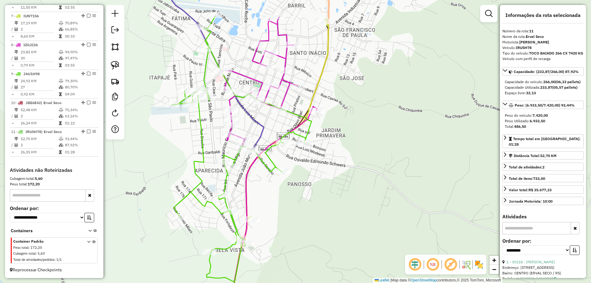
drag, startPoint x: 203, startPoint y: 136, endPoint x: 199, endPoint y: 150, distance: 14.3
click at [204, 153] on icon at bounding box center [242, 176] width 140 height 320
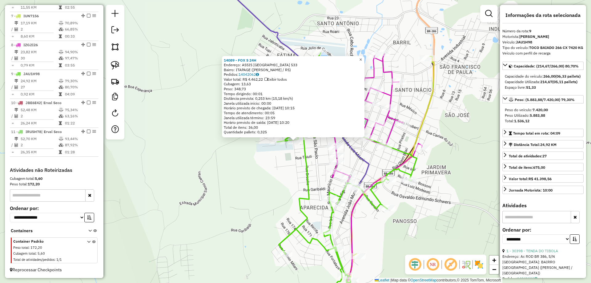
click at [362, 58] on span "×" at bounding box center [360, 59] width 3 height 5
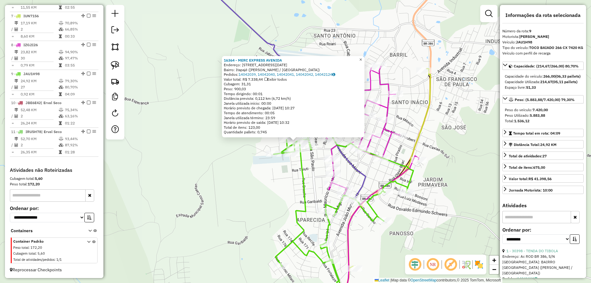
click at [362, 59] on span "×" at bounding box center [360, 59] width 3 height 5
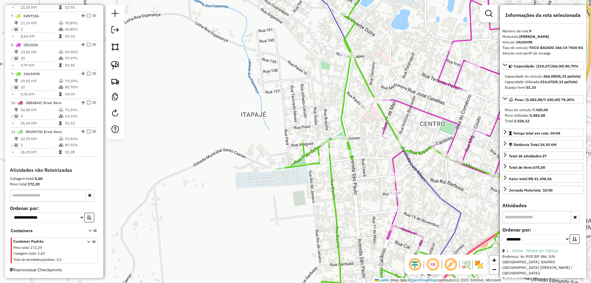
drag, startPoint x: 334, startPoint y: 119, endPoint x: 303, endPoint y: 91, distance: 42.3
click at [306, 87] on div "Janela de atendimento Grade de atendimento Capacidade Transportadoras Veículos …" at bounding box center [295, 141] width 591 height 283
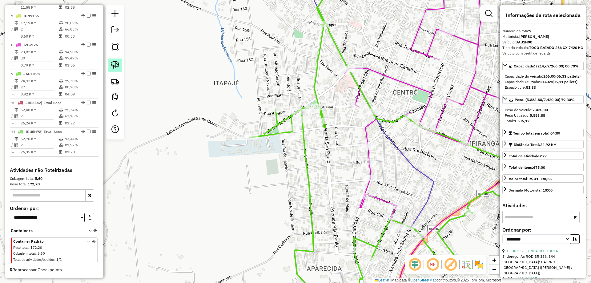
click at [115, 66] on img at bounding box center [115, 65] width 9 height 9
drag, startPoint x: 293, startPoint y: 103, endPoint x: 300, endPoint y: 106, distance: 7.7
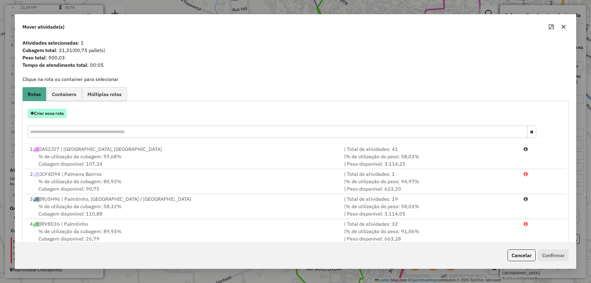
click at [54, 116] on button "Criar nova rota" at bounding box center [47, 114] width 39 height 10
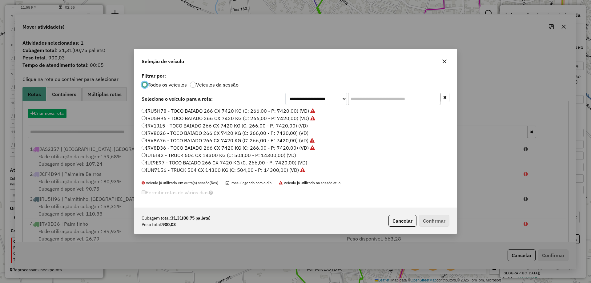
scroll to position [3, 2]
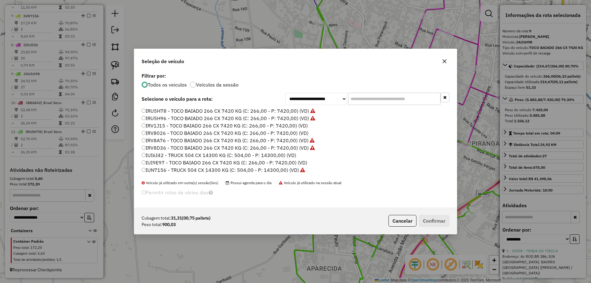
click at [152, 126] on label "IRV1J15 - TOCO BAIADO 266 CX 7420 KG (C: 266,00 - P: 7420,00) (VD)" at bounding box center [225, 125] width 166 height 7
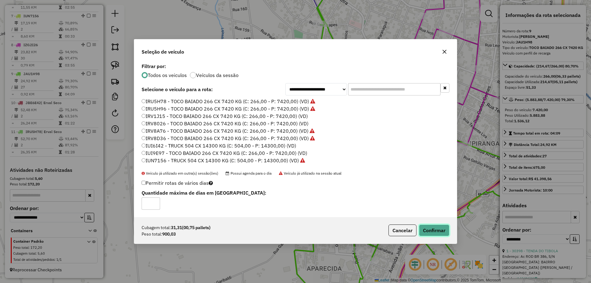
click at [431, 225] on button "Confirmar" at bounding box center [434, 230] width 30 height 12
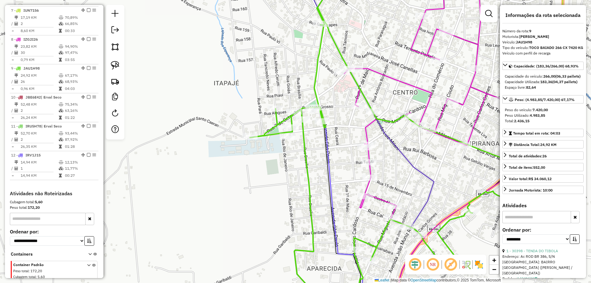
scroll to position [451, 0]
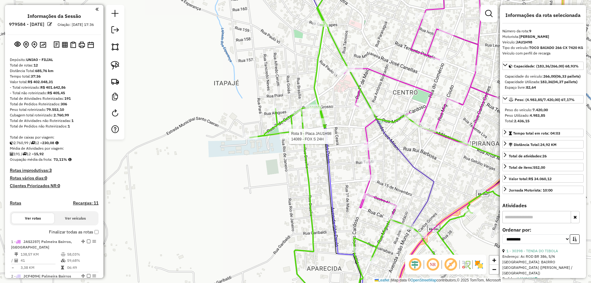
select select "**********"
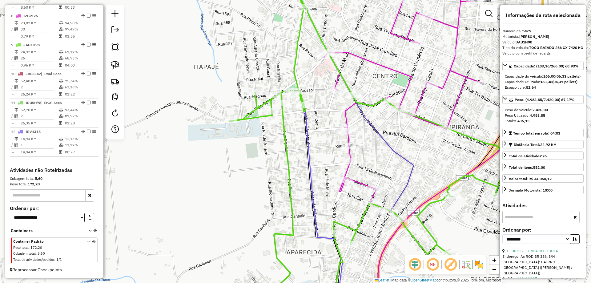
drag, startPoint x: 336, startPoint y: 178, endPoint x: 308, endPoint y: 161, distance: 32.9
click at [315, 161] on div "Janela de atendimento Grade de atendimento Capacidade Transportadoras Veículos …" at bounding box center [295, 141] width 591 height 283
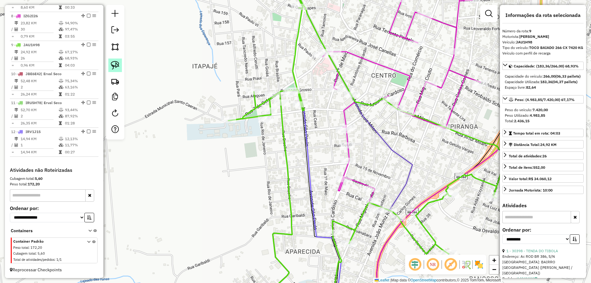
click at [114, 65] on img at bounding box center [115, 65] width 9 height 9
drag, startPoint x: 265, startPoint y: 129, endPoint x: 252, endPoint y: 115, distance: 18.3
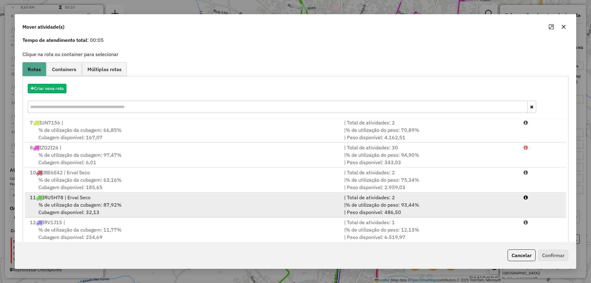
scroll to position [36, 0]
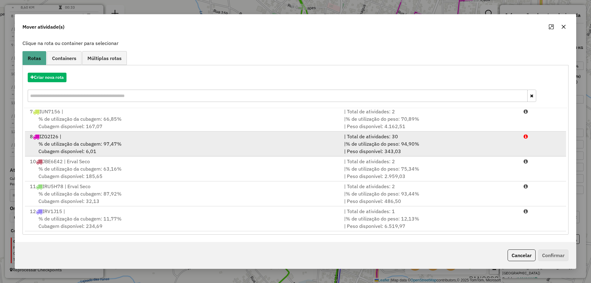
click at [84, 139] on div "8 IZG2I26 |" at bounding box center [183, 136] width 314 height 7
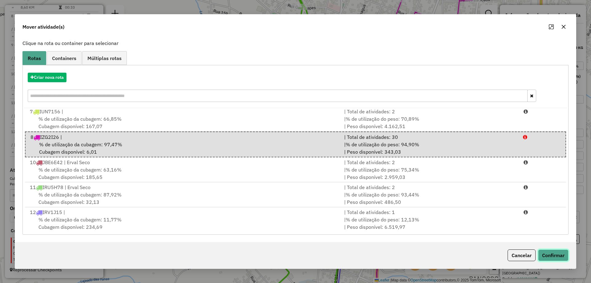
click at [555, 258] on button "Confirmar" at bounding box center [553, 255] width 30 height 12
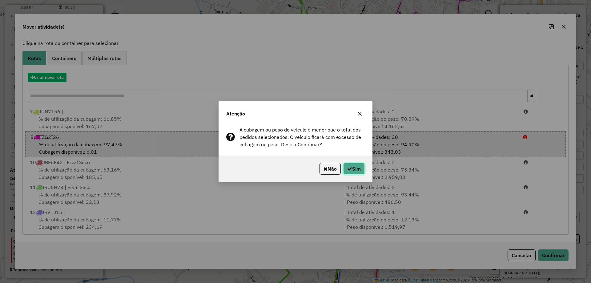
click at [358, 170] on button "Sim" at bounding box center [354, 169] width 22 height 12
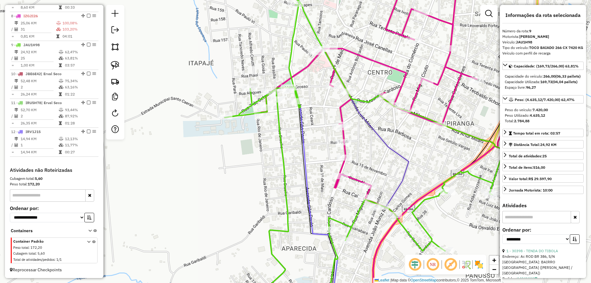
drag, startPoint x: 268, startPoint y: 132, endPoint x: 234, endPoint y: 117, distance: 37.5
click at [236, 120] on div "Janela de atendimento Grade de atendimento Capacidade Transportadoras Veículos …" at bounding box center [295, 141] width 591 height 283
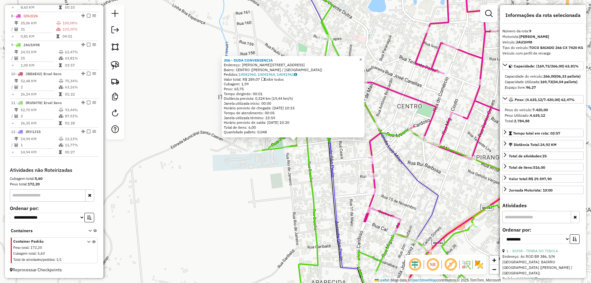
drag, startPoint x: 366, startPoint y: 59, endPoint x: 383, endPoint y: 75, distance: 24.2
click at [362, 59] on span "×" at bounding box center [360, 59] width 3 height 5
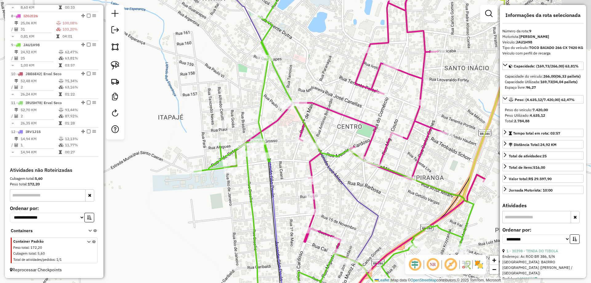
drag, startPoint x: 372, startPoint y: 92, endPoint x: 257, endPoint y: 130, distance: 120.9
click at [250, 132] on div "Janela de atendimento Grade de atendimento Capacidade Transportadoras Veículos …" at bounding box center [295, 141] width 591 height 283
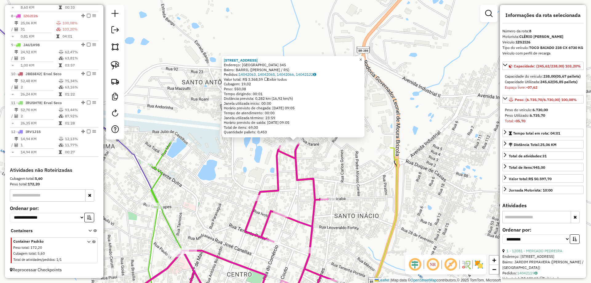
click at [362, 57] on span "×" at bounding box center [360, 59] width 3 height 5
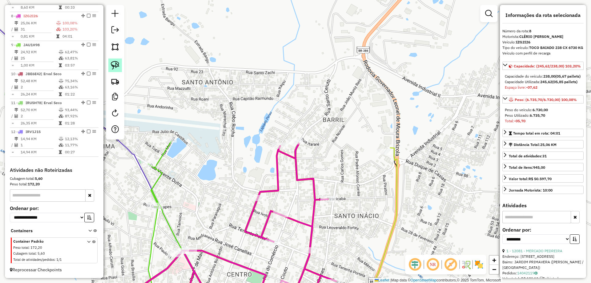
click at [109, 64] on link at bounding box center [115, 66] width 14 height 14
drag, startPoint x: 292, startPoint y: 132, endPoint x: 303, endPoint y: 136, distance: 11.3
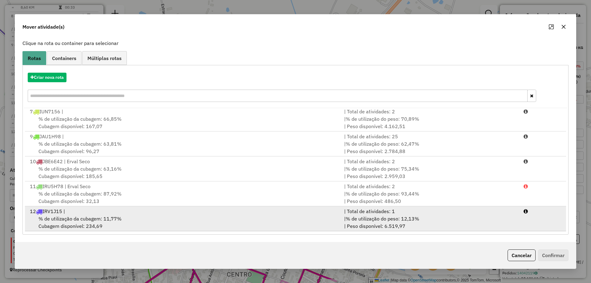
click at [165, 223] on div "% de utilização da cubagem: 11,77% Cubagem disponível: 234,69" at bounding box center [183, 222] width 314 height 15
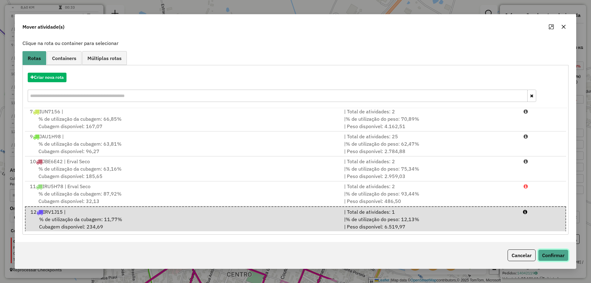
click at [562, 253] on button "Confirmar" at bounding box center [553, 255] width 30 height 12
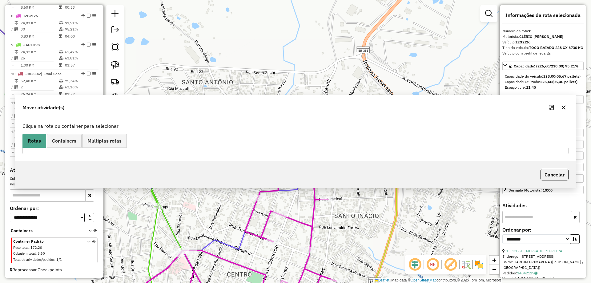
scroll to position [0, 0]
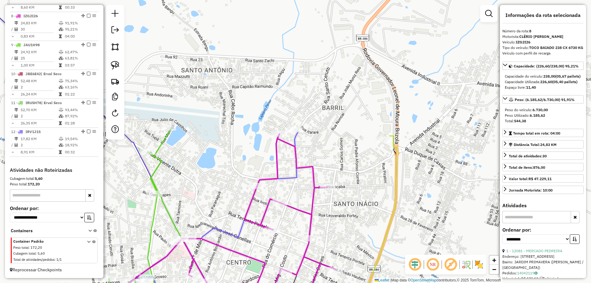
drag, startPoint x: 326, startPoint y: 215, endPoint x: 324, endPoint y: 167, distance: 47.8
click at [321, 170] on div "Janela de atendimento Grade de atendimento Capacidade Transportadoras Veículos …" at bounding box center [295, 141] width 591 height 283
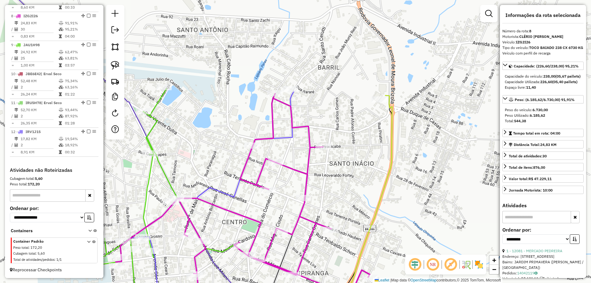
click at [325, 152] on div "Janela de atendimento Grade de atendimento Capacidade Transportadoras Veículos …" at bounding box center [295, 141] width 591 height 283
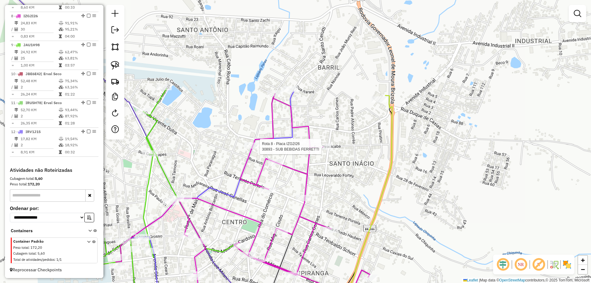
select select "**********"
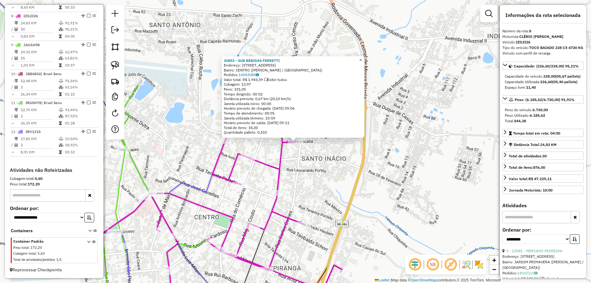
click at [365, 58] on link "×" at bounding box center [360, 59] width 7 height 7
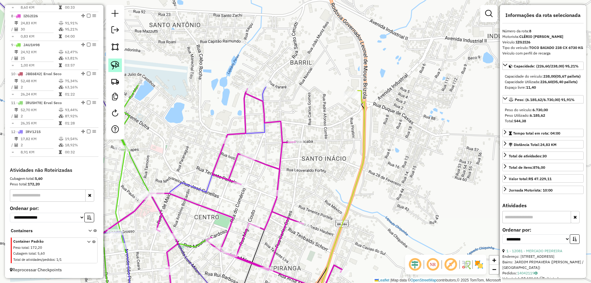
click at [113, 68] on img at bounding box center [115, 65] width 9 height 9
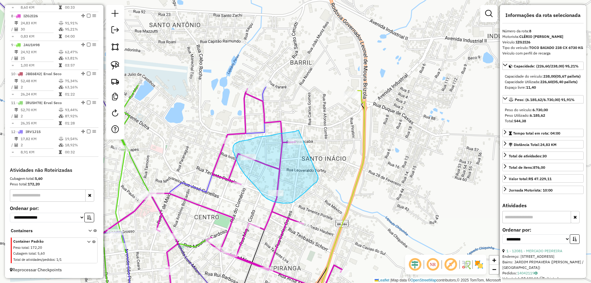
drag, startPoint x: 299, startPoint y: 130, endPoint x: 318, endPoint y: 172, distance: 45.6
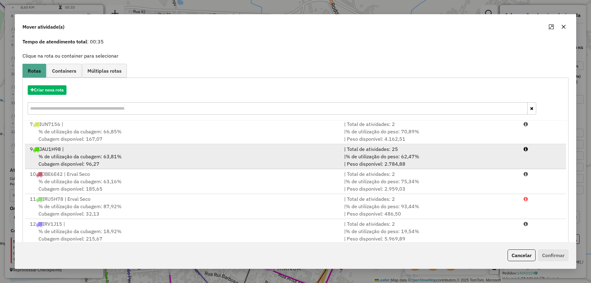
scroll to position [36, 0]
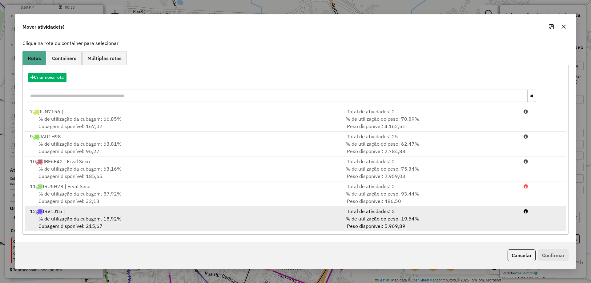
drag, startPoint x: 183, startPoint y: 221, endPoint x: 385, endPoint y: 246, distance: 203.6
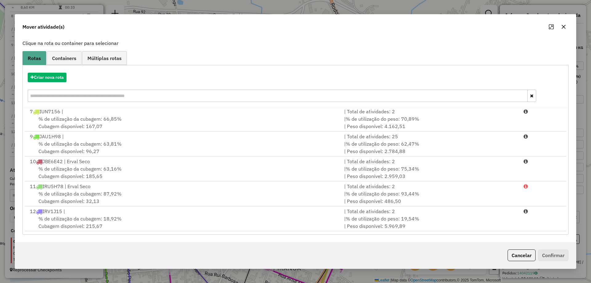
click at [182, 221] on div "% de utilização da cubagem: 18,92% Cubagem disponível: 215,67" at bounding box center [183, 222] width 314 height 15
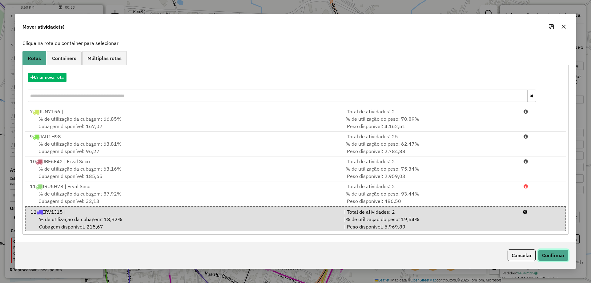
click at [560, 252] on button "Confirmar" at bounding box center [553, 255] width 30 height 12
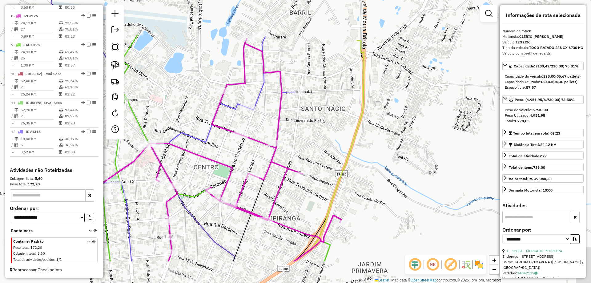
drag, startPoint x: 298, startPoint y: 160, endPoint x: 314, endPoint y: 119, distance: 43.6
click at [302, 84] on div "Janela de atendimento Grade de atendimento Capacidade Transportadoras Veículos …" at bounding box center [295, 141] width 591 height 283
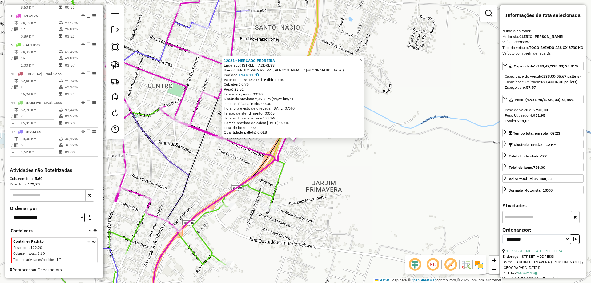
click at [364, 61] on link "×" at bounding box center [360, 59] width 7 height 7
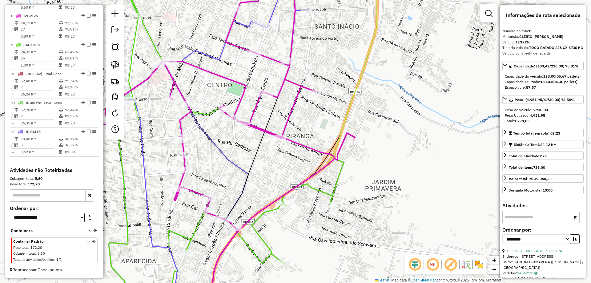
drag, startPoint x: 245, startPoint y: 177, endPoint x: 313, endPoint y: 176, distance: 67.8
click at [313, 176] on div "Janela de atendimento Grade de atendimento Capacidade Transportadoras Veículos …" at bounding box center [295, 141] width 591 height 283
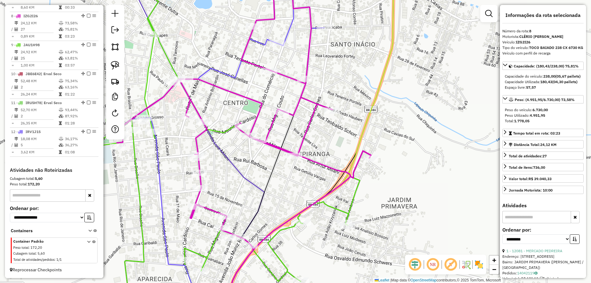
drag, startPoint x: 280, startPoint y: 87, endPoint x: 278, endPoint y: 99, distance: 12.5
click at [281, 95] on div "Janela de atendimento Grade de atendimento Capacidade Transportadoras Veículos …" at bounding box center [295, 141] width 591 height 283
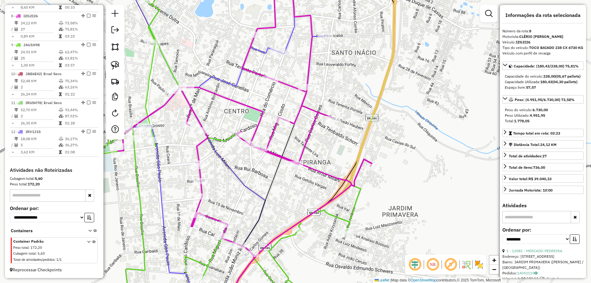
click at [271, 76] on icon at bounding box center [245, 147] width 254 height 329
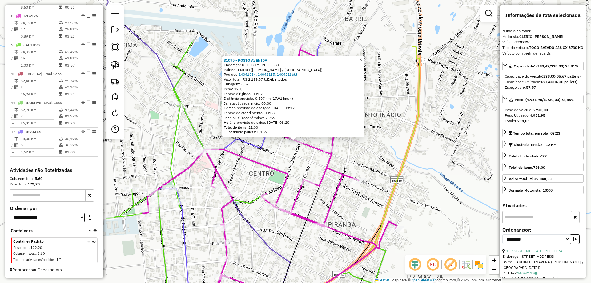
click at [365, 60] on link "×" at bounding box center [360, 59] width 7 height 7
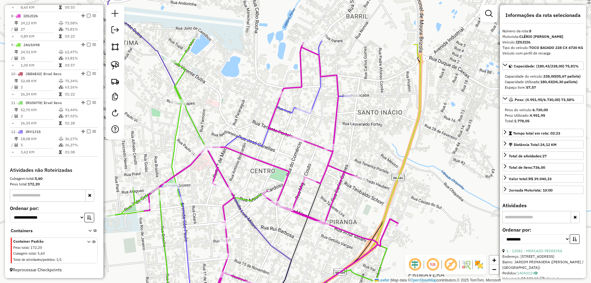
drag, startPoint x: 224, startPoint y: 172, endPoint x: 234, endPoint y: 120, distance: 53.1
click at [234, 120] on div "Janela de atendimento Grade de atendimento Capacidade Transportadoras Veículos …" at bounding box center [295, 141] width 591 height 283
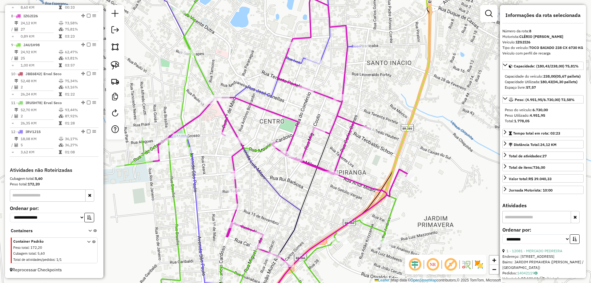
drag, startPoint x: 247, startPoint y: 190, endPoint x: 260, endPoint y: 147, distance: 45.0
click at [260, 147] on div "Rota 8 - Placa IZG2I26 17539 - POSTO [PERSON_NAME] de atendimento Grade de aten…" at bounding box center [295, 141] width 591 height 283
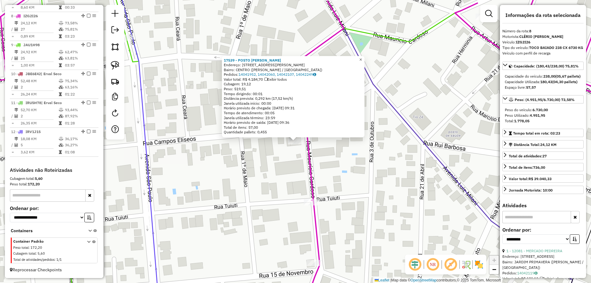
click at [362, 57] on span "×" at bounding box center [360, 59] width 3 height 5
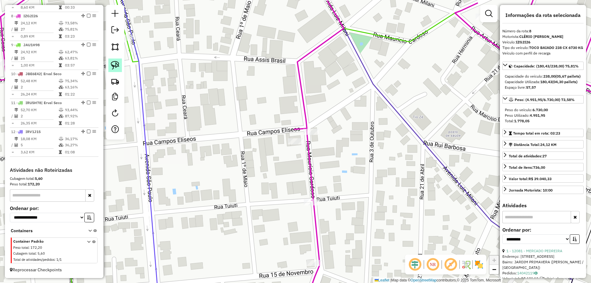
click at [111, 67] on img at bounding box center [115, 65] width 9 height 9
drag, startPoint x: 292, startPoint y: 151, endPoint x: 288, endPoint y: 132, distance: 19.2
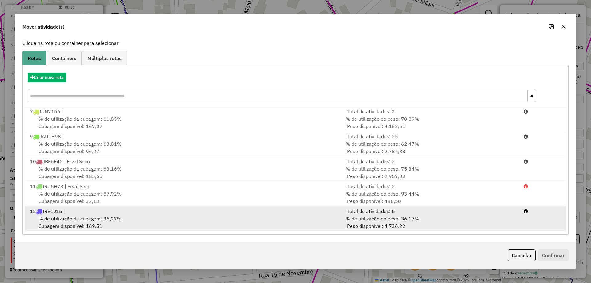
click at [136, 215] on div "12 IRV1J15 |" at bounding box center [183, 211] width 314 height 7
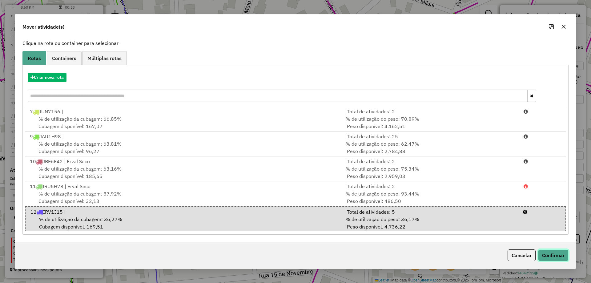
click at [558, 253] on button "Confirmar" at bounding box center [553, 255] width 30 height 12
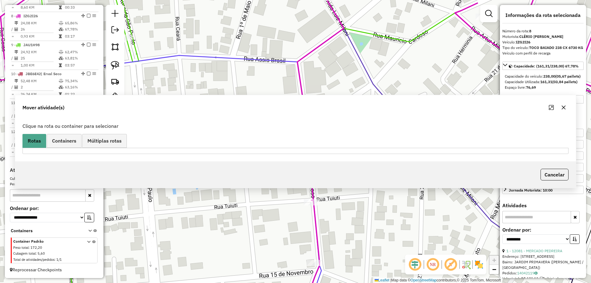
scroll to position [0, 0]
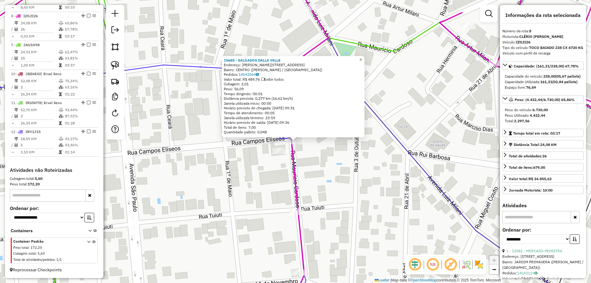
click at [362, 59] on span "×" at bounding box center [360, 59] width 3 height 5
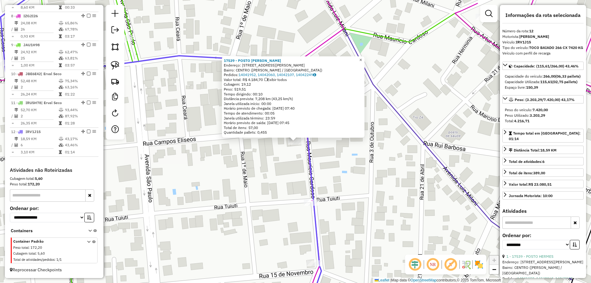
click at [362, 57] on span "×" at bounding box center [360, 59] width 3 height 5
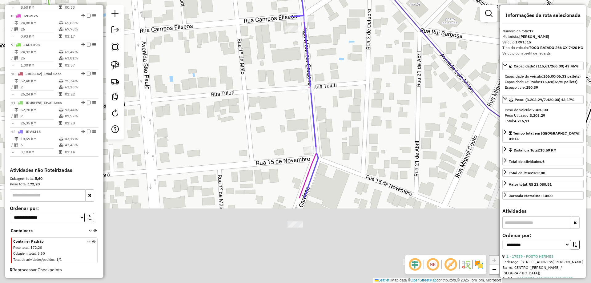
drag, startPoint x: 337, startPoint y: 219, endPoint x: 333, endPoint y: 122, distance: 97.4
click at [333, 122] on div "Janela de atendimento Grade de atendimento Capacidade Transportadoras Veículos …" at bounding box center [295, 141] width 591 height 283
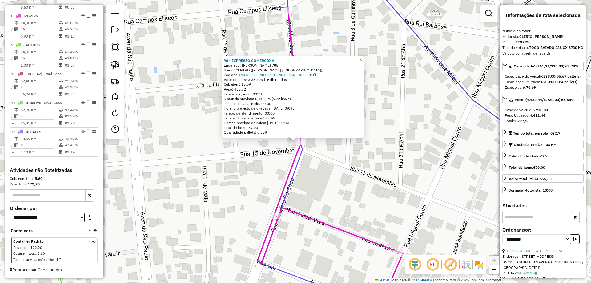
click at [363, 58] on link "×" at bounding box center [360, 59] width 7 height 7
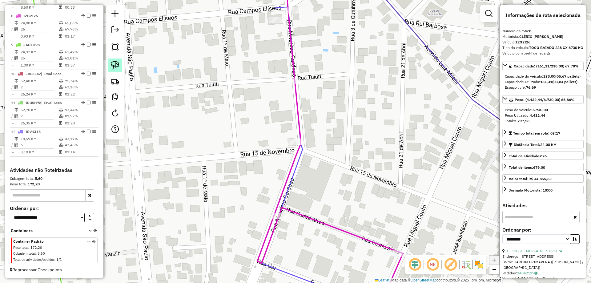
drag, startPoint x: 116, startPoint y: 63, endPoint x: 119, endPoint y: 67, distance: 4.0
click at [116, 64] on img at bounding box center [115, 65] width 9 height 9
drag, startPoint x: 289, startPoint y: 152, endPoint x: 285, endPoint y: 141, distance: 12.2
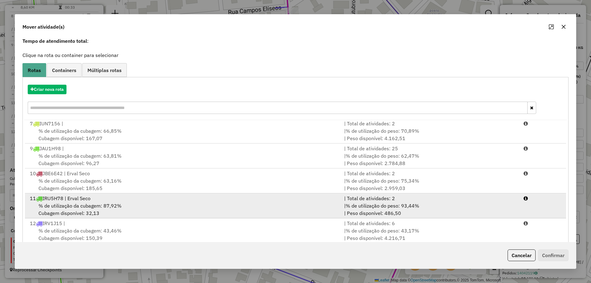
scroll to position [36, 0]
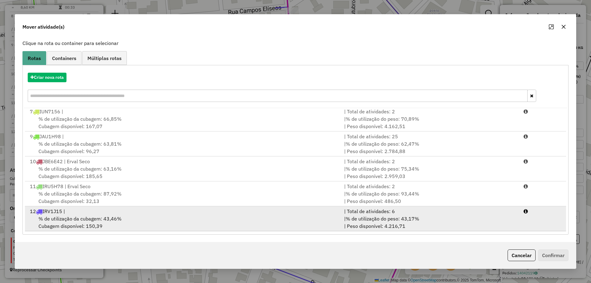
click at [88, 217] on span "% de utilização da cubagem: 43,46%" at bounding box center [79, 219] width 83 height 6
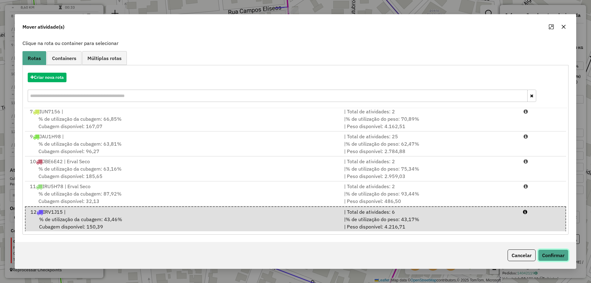
click at [547, 256] on button "Confirmar" at bounding box center [553, 255] width 30 height 12
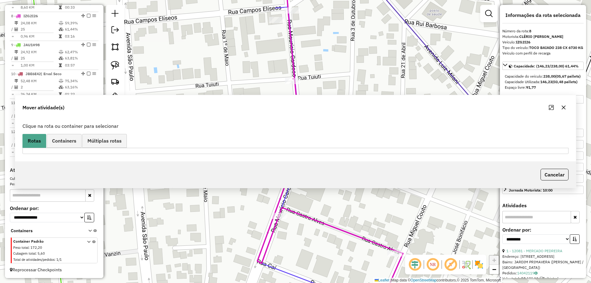
scroll to position [0, 0]
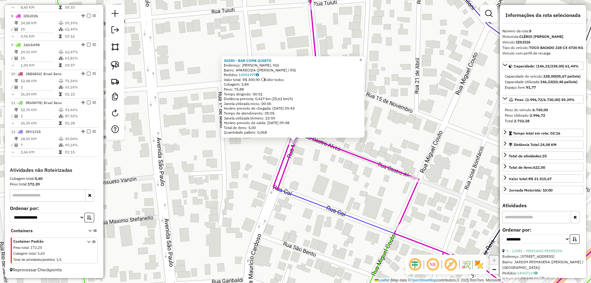
click at [362, 57] on span "×" at bounding box center [360, 59] width 3 height 5
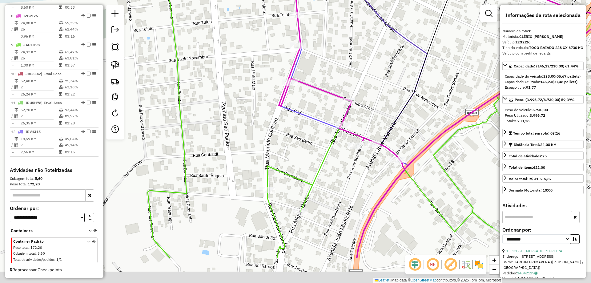
drag, startPoint x: 311, startPoint y: 152, endPoint x: 309, endPoint y: 141, distance: 10.3
click at [309, 141] on div "Janela de atendimento Grade de atendimento Capacidade Transportadoras Veículos …" at bounding box center [295, 141] width 591 height 283
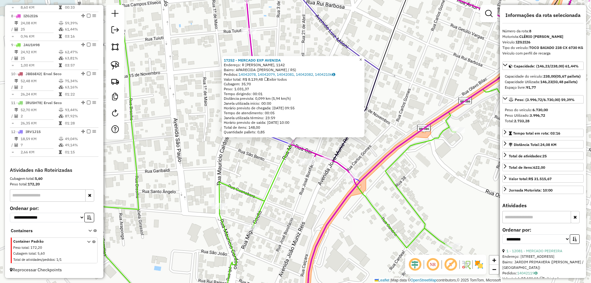
click at [365, 57] on link "×" at bounding box center [360, 59] width 7 height 7
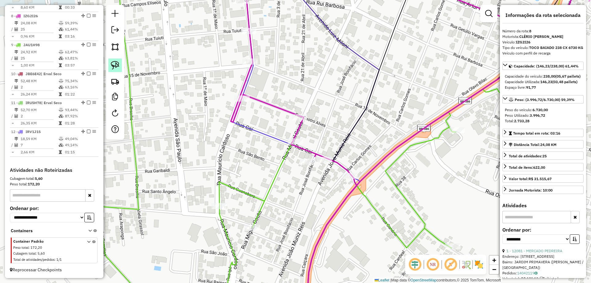
click at [116, 66] on img at bounding box center [115, 65] width 9 height 9
drag, startPoint x: 302, startPoint y: 146, endPoint x: 277, endPoint y: 138, distance: 26.2
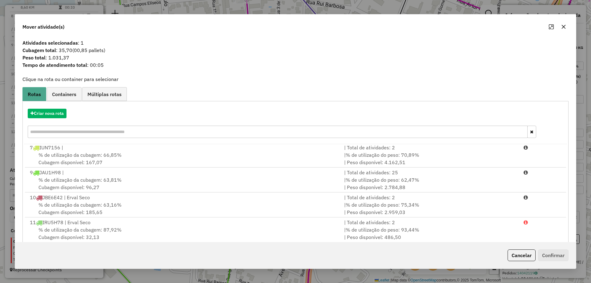
scroll to position [36, 0]
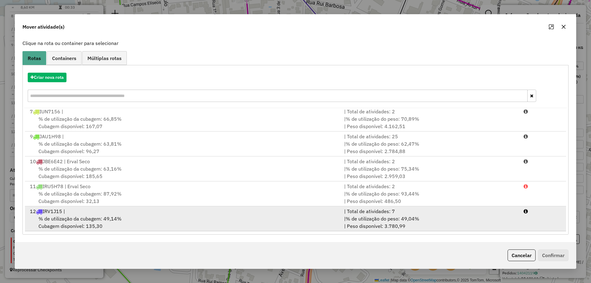
click at [130, 215] on div "% de utilização da cubagem: 49,14% Cubagem disponível: 135,30" at bounding box center [183, 222] width 314 height 15
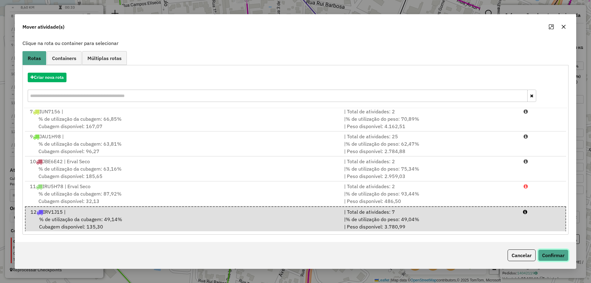
click at [548, 257] on button "Confirmar" at bounding box center [553, 255] width 30 height 12
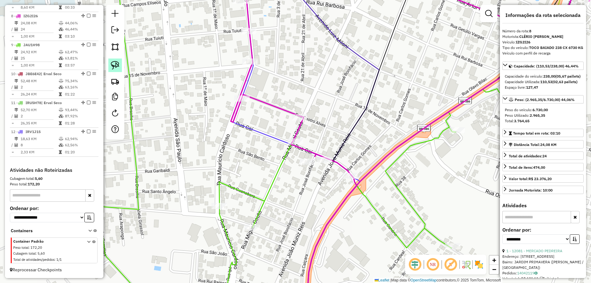
click at [119, 68] on img at bounding box center [115, 65] width 9 height 9
drag, startPoint x: 260, startPoint y: 69, endPoint x: 239, endPoint y: 61, distance: 23.0
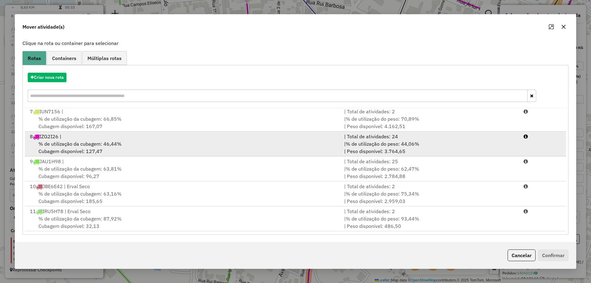
click at [150, 145] on div "% de utilização da cubagem: 46,44% Cubagem disponível: 127,47" at bounding box center [183, 147] width 314 height 15
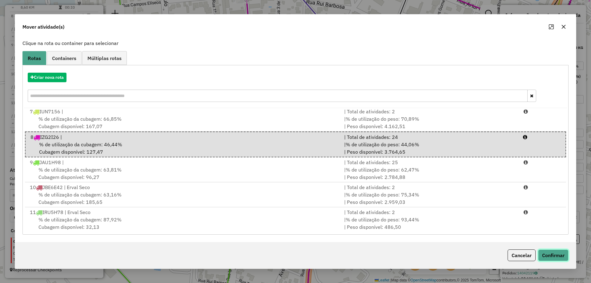
click at [547, 252] on button "Confirmar" at bounding box center [553, 255] width 30 height 12
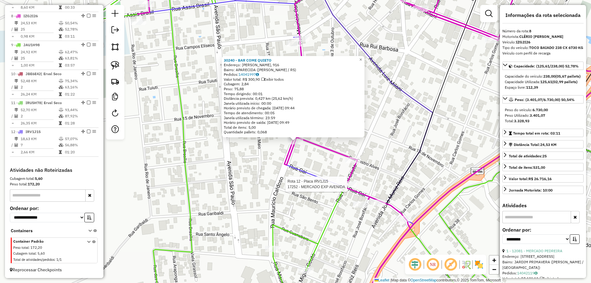
click at [349, 187] on div at bounding box center [349, 184] width 15 height 6
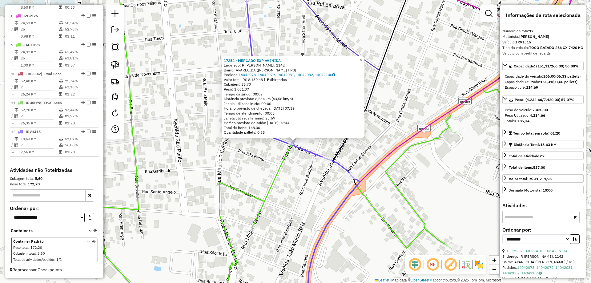
drag, startPoint x: 363, startPoint y: 57, endPoint x: 324, endPoint y: 63, distance: 39.8
click at [362, 57] on span "×" at bounding box center [360, 59] width 3 height 5
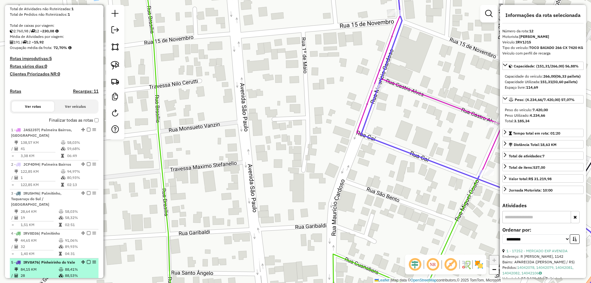
scroll to position [0, 0]
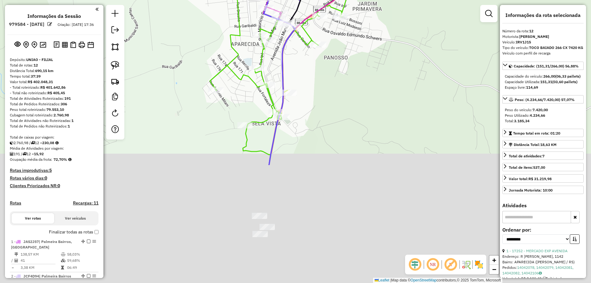
drag, startPoint x: 275, startPoint y: 244, endPoint x: 352, endPoint y: 44, distance: 214.1
click at [351, 34] on div "Janela de atendimento Grade de atendimento Capacidade Transportadoras Veículos …" at bounding box center [295, 141] width 591 height 283
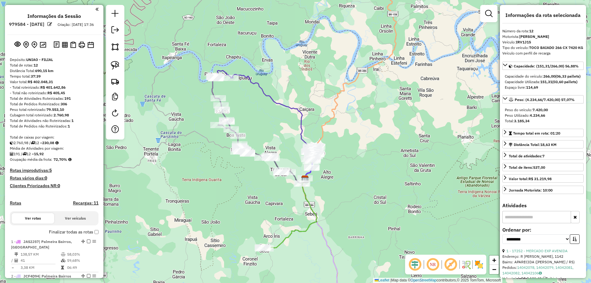
drag, startPoint x: 310, startPoint y: 221, endPoint x: 315, endPoint y: 170, distance: 51.7
click at [314, 179] on icon at bounding box center [289, 214] width 55 height 71
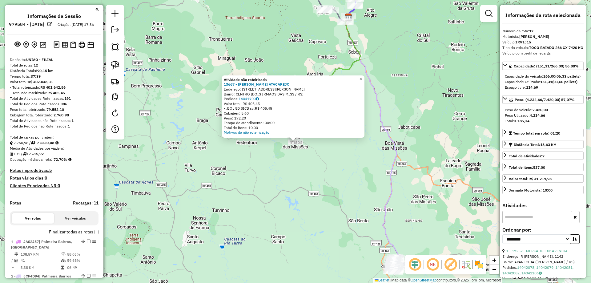
click at [362, 76] on span "×" at bounding box center [360, 78] width 3 height 5
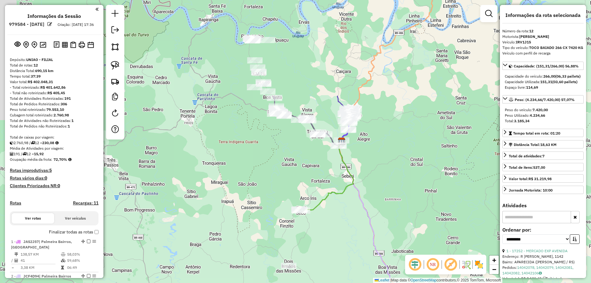
drag, startPoint x: 378, startPoint y: 47, endPoint x: 363, endPoint y: 180, distance: 134.5
click at [365, 183] on div "Janela de atendimento Grade de atendimento Capacidade Transportadoras Veículos …" at bounding box center [295, 141] width 591 height 283
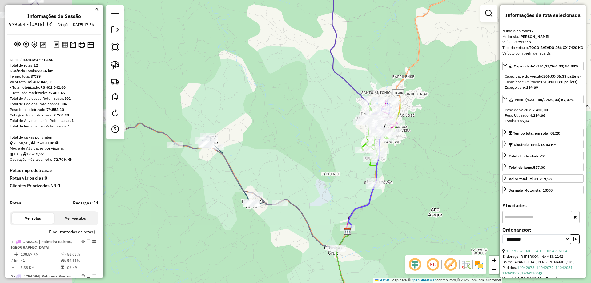
drag, startPoint x: 243, startPoint y: 61, endPoint x: 354, endPoint y: 81, distance: 112.5
click at [353, 81] on div "Janela de atendimento Grade de atendimento Capacidade Transportadoras Veículos …" at bounding box center [295, 141] width 591 height 283
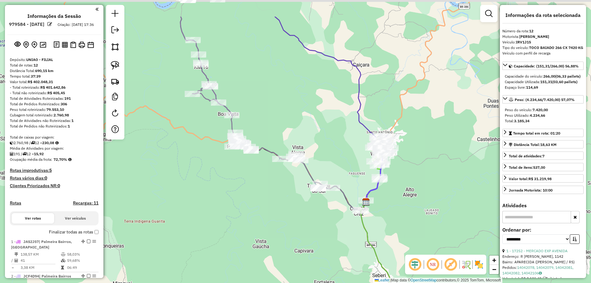
drag, startPoint x: 338, startPoint y: 76, endPoint x: 328, endPoint y: 164, distance: 88.7
click at [343, 169] on div "Janela de atendimento Grade de atendimento Capacidade Transportadoras Veículos …" at bounding box center [295, 141] width 591 height 283
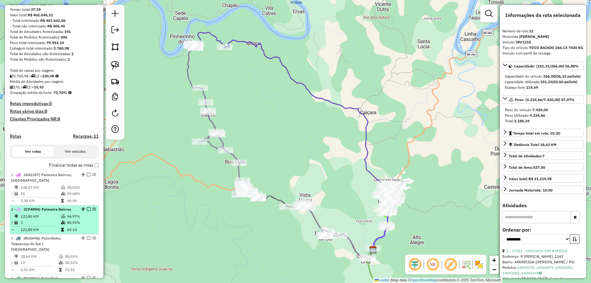
scroll to position [123, 0]
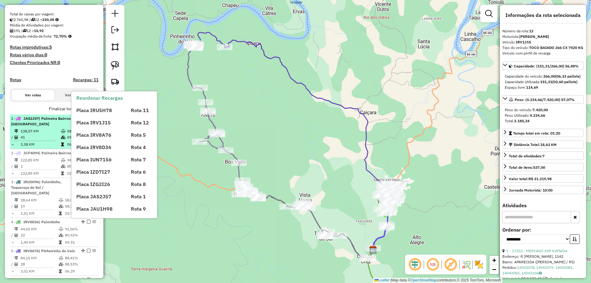
click at [56, 134] on td "138,57 KM" at bounding box center [40, 131] width 40 height 6
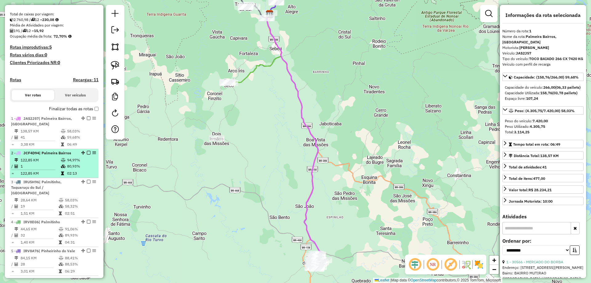
click at [70, 163] on td "94,97%" at bounding box center [81, 160] width 29 height 6
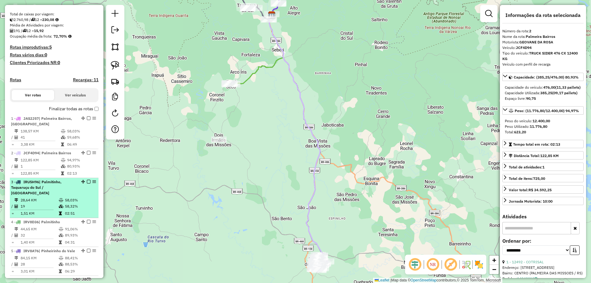
click at [56, 195] on span "| Palmitinho, Taquaruçu do Sul / [GEOGRAPHIC_DATA]" at bounding box center [36, 188] width 51 height 16
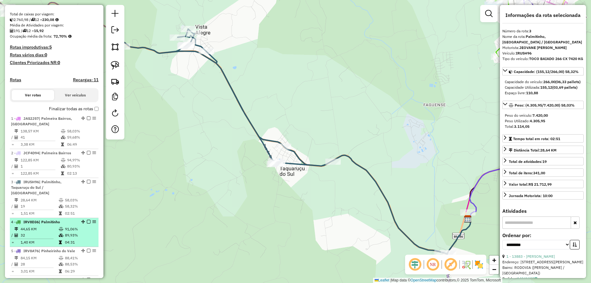
click at [56, 228] on td "44,65 KM" at bounding box center [39, 229] width 38 height 6
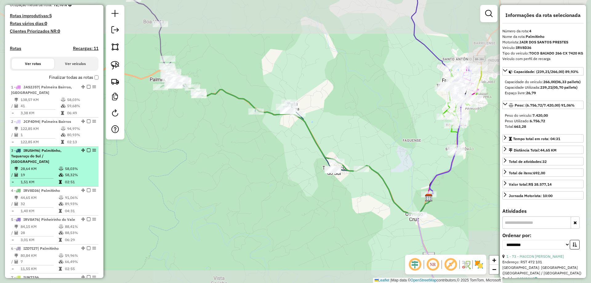
scroll to position [185, 0]
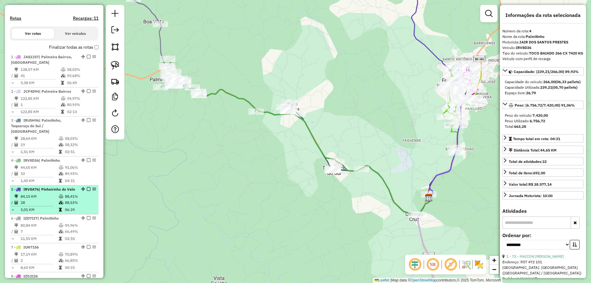
click at [49, 206] on td "28" at bounding box center [39, 203] width 38 height 6
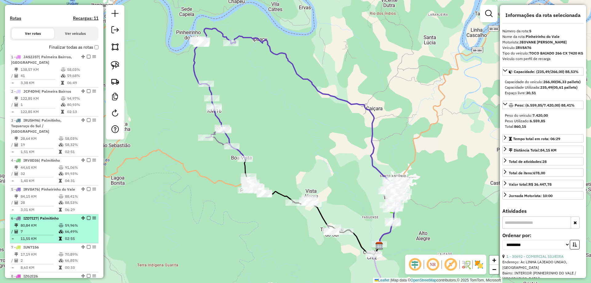
click at [44, 228] on td "80,84 KM" at bounding box center [39, 225] width 38 height 6
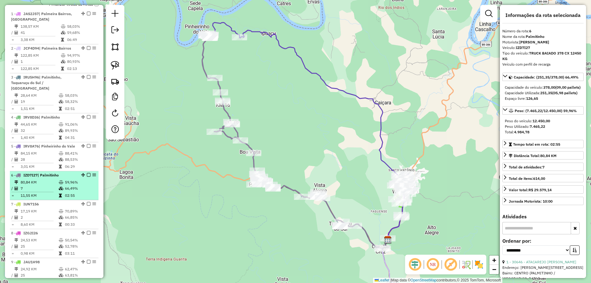
scroll to position [246, 0]
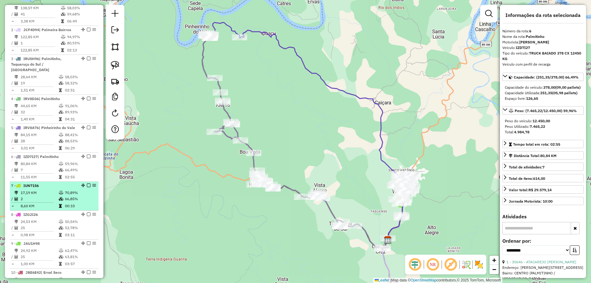
click at [62, 201] on icon at bounding box center [61, 199] width 5 height 4
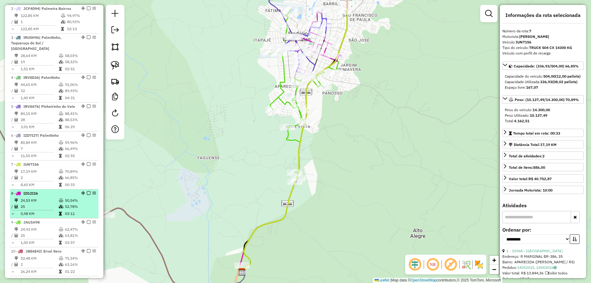
scroll to position [277, 0]
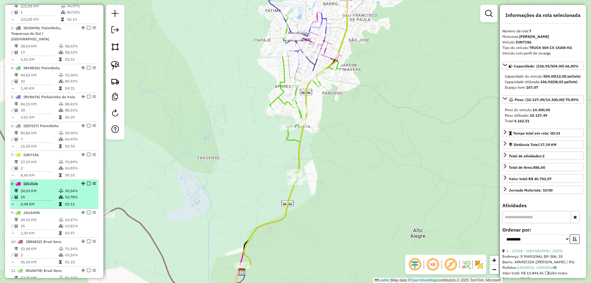
click at [55, 201] on td at bounding box center [34, 200] width 47 height 1
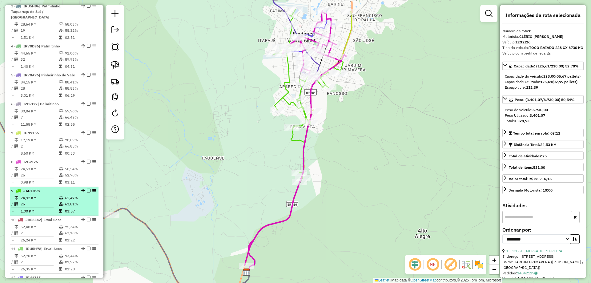
scroll to position [308, 0]
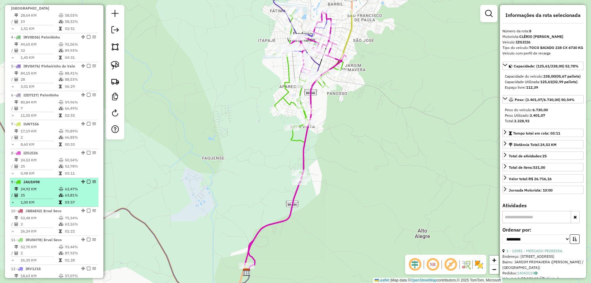
click at [59, 204] on icon at bounding box center [60, 202] width 3 height 4
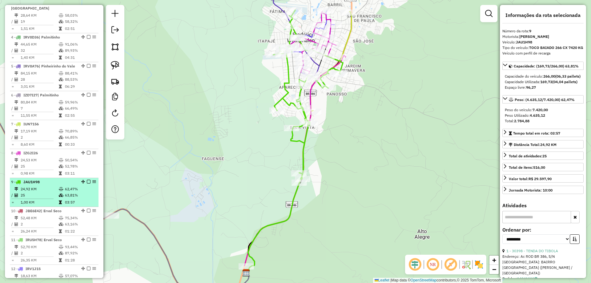
scroll to position [339, 0]
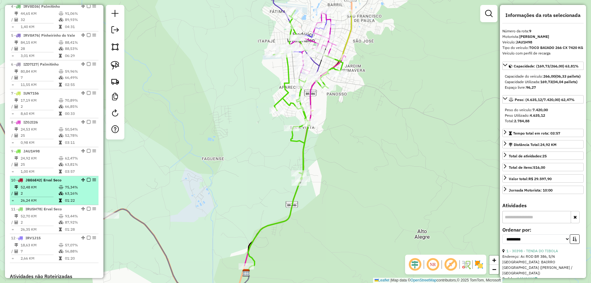
click at [62, 189] on icon at bounding box center [61, 187] width 5 height 4
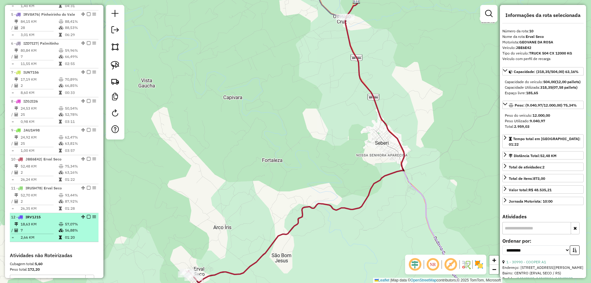
scroll to position [370, 0]
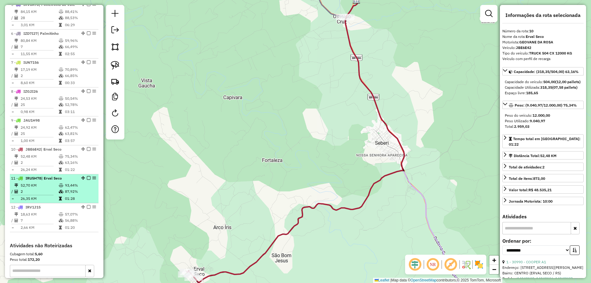
click at [59, 195] on td at bounding box center [62, 191] width 6 height 6
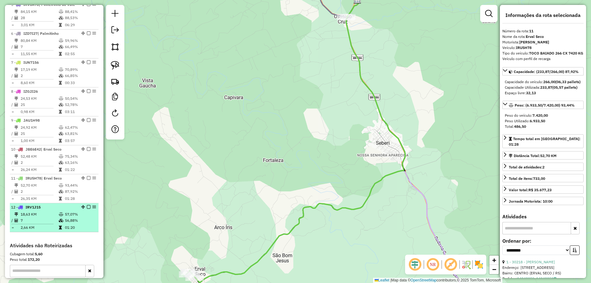
click at [59, 230] on td at bounding box center [62, 227] width 6 height 6
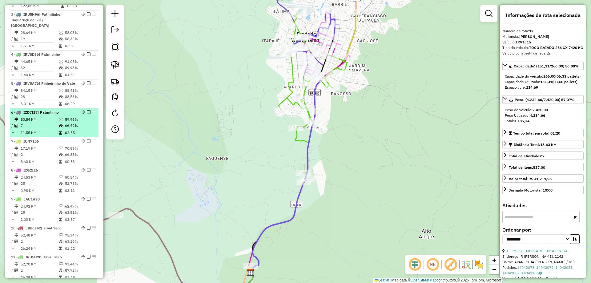
scroll to position [246, 0]
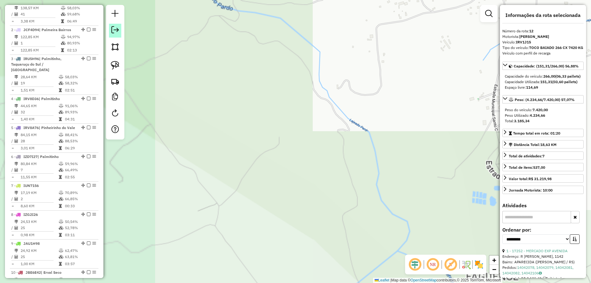
click at [116, 30] on em at bounding box center [114, 29] width 7 height 7
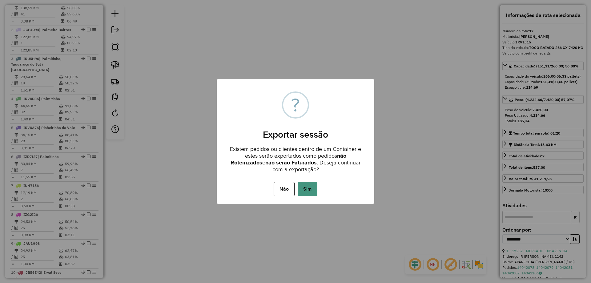
click at [315, 188] on button "Sim" at bounding box center [308, 189] width 20 height 14
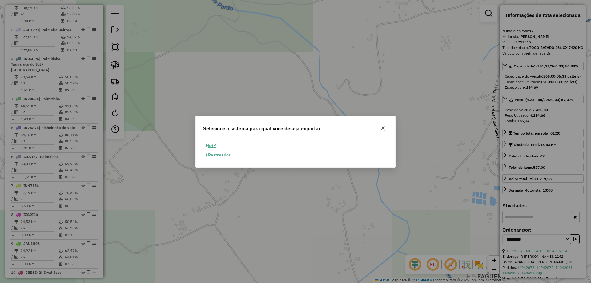
click at [214, 145] on button "ERP" at bounding box center [211, 146] width 16 height 10
select select "**"
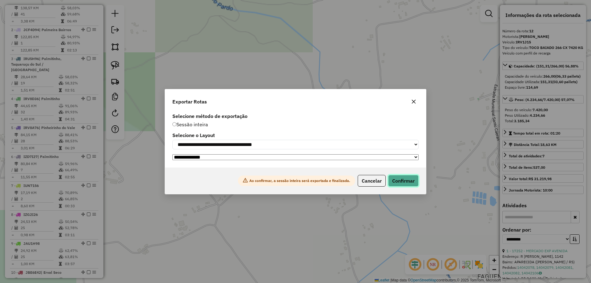
click at [408, 180] on button "Confirmar" at bounding box center [403, 181] width 30 height 12
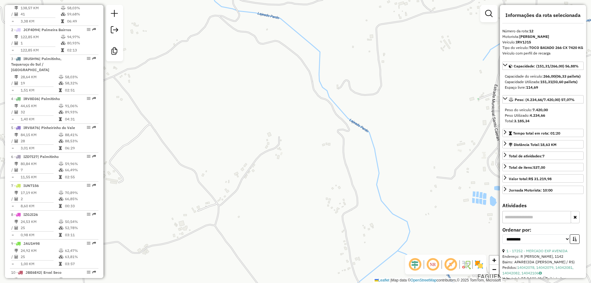
scroll to position [441, 0]
